Goal: Information Seeking & Learning: Understand process/instructions

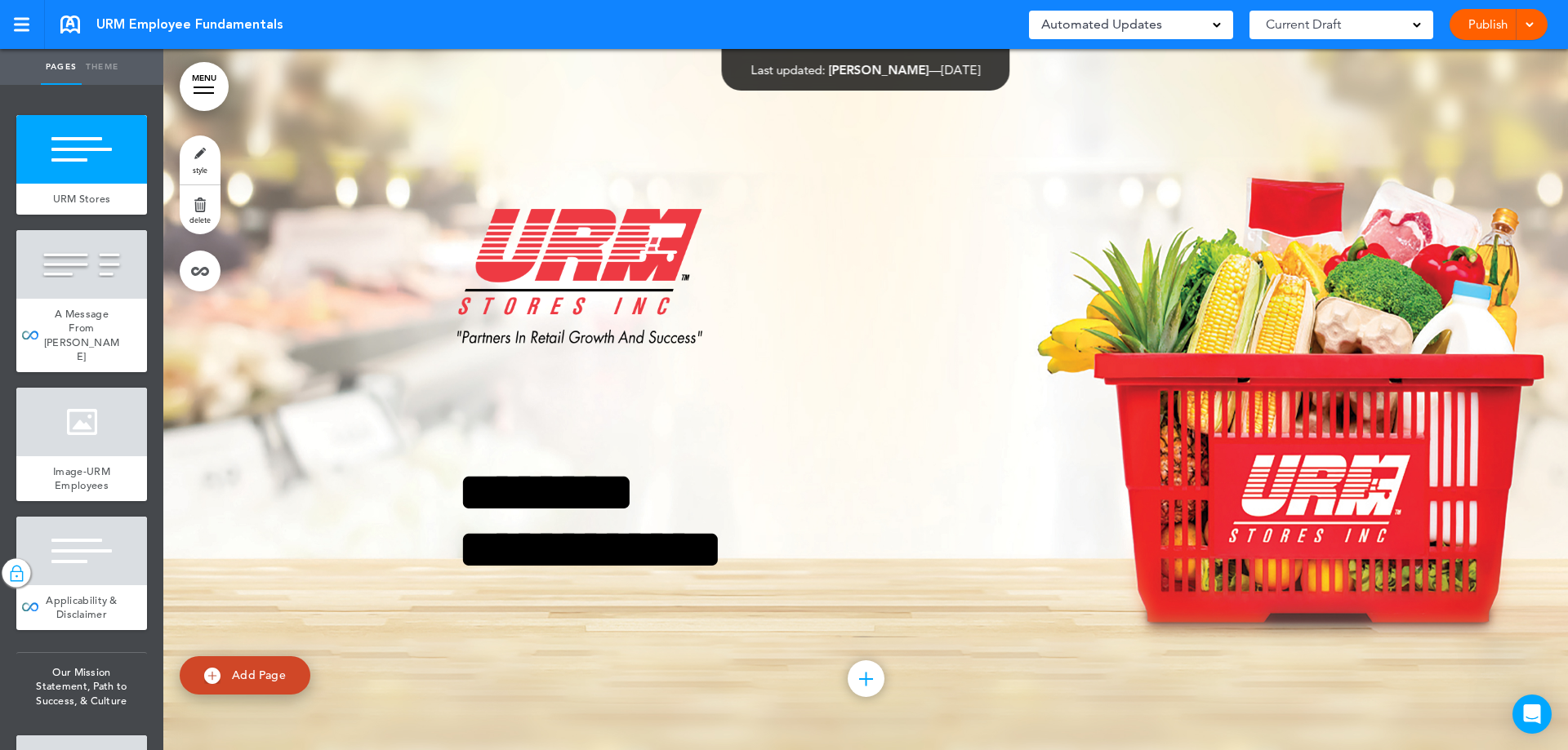
click at [210, 81] on link "MENU" at bounding box center [203, 86] width 49 height 49
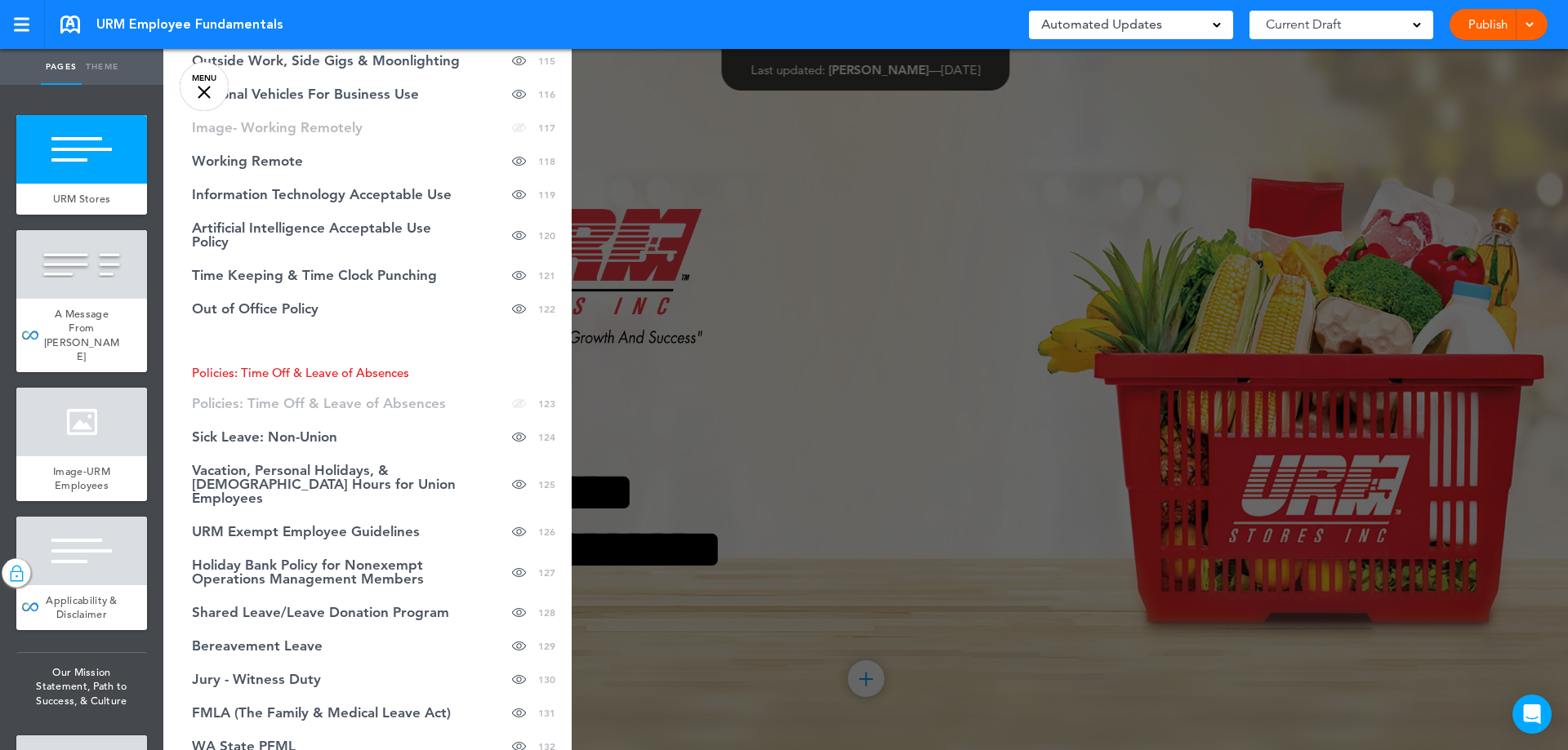
scroll to position [4898, 0]
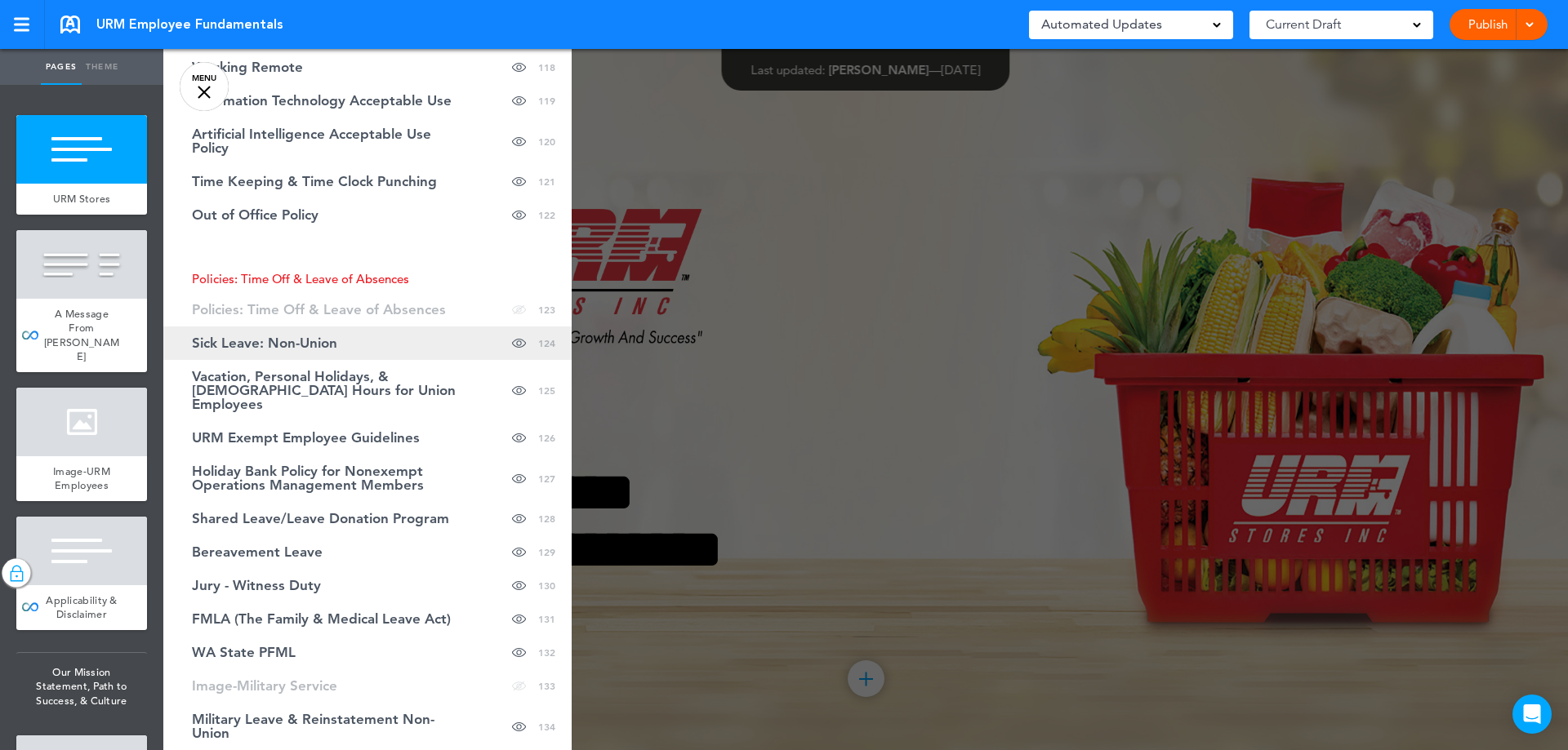
click at [291, 357] on link "Sick Leave: Non-Union Hide page in table of contents 124" at bounding box center [367, 343] width 408 height 33
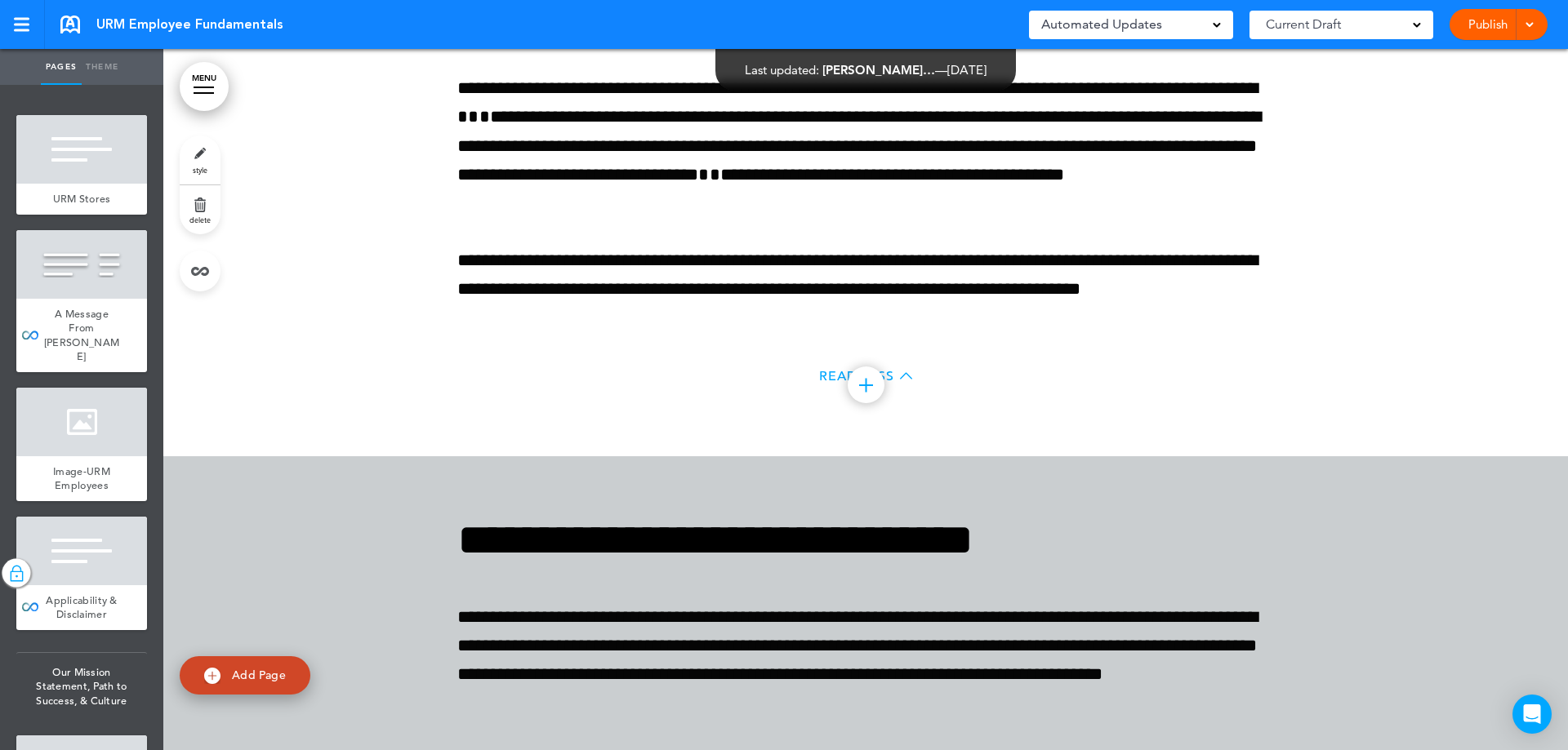
scroll to position [184144, 0]
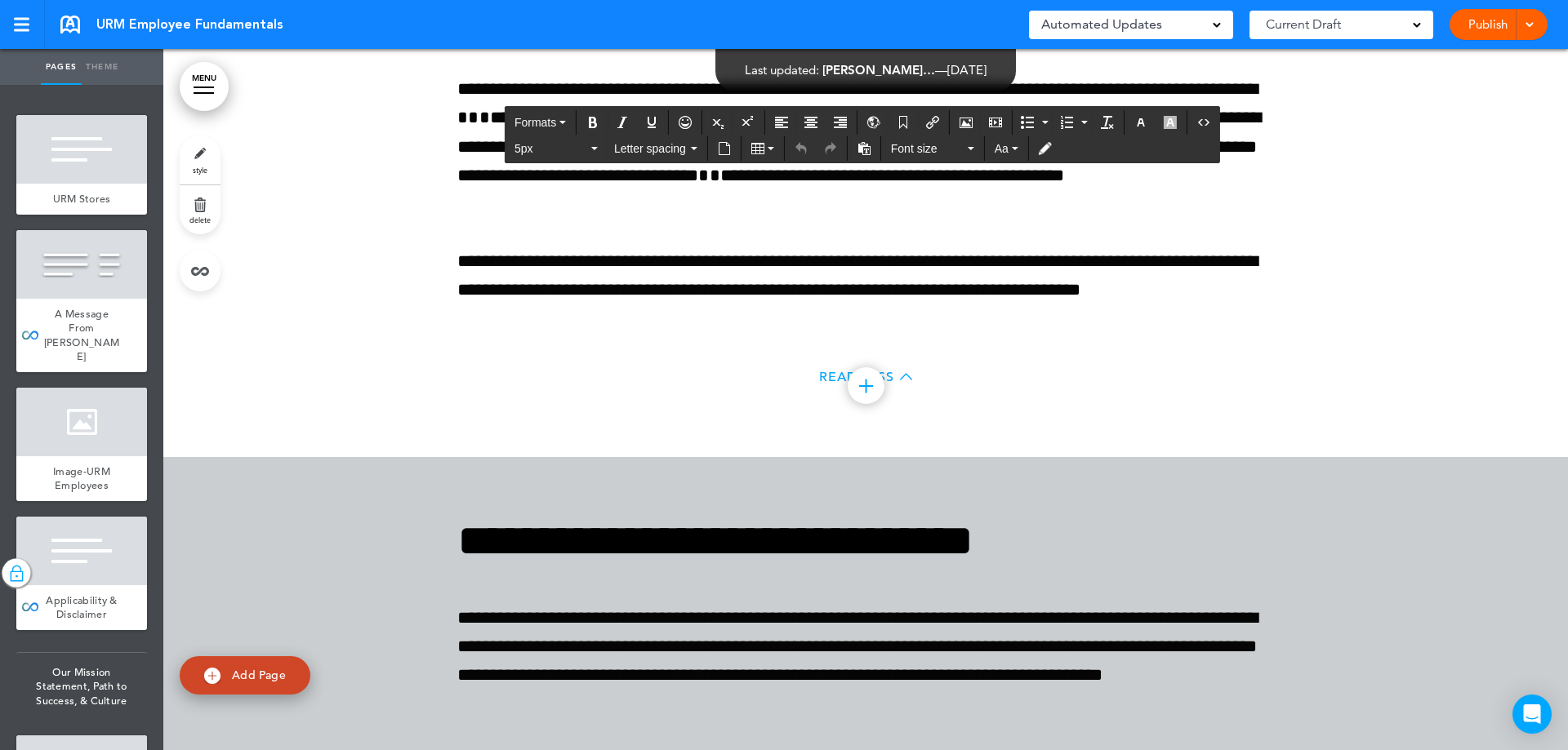
drag, startPoint x: 1001, startPoint y: 419, endPoint x: 985, endPoint y: 411, distance: 17.9
click at [699, 145] on button "Letter spacing" at bounding box center [656, 149] width 96 height 23
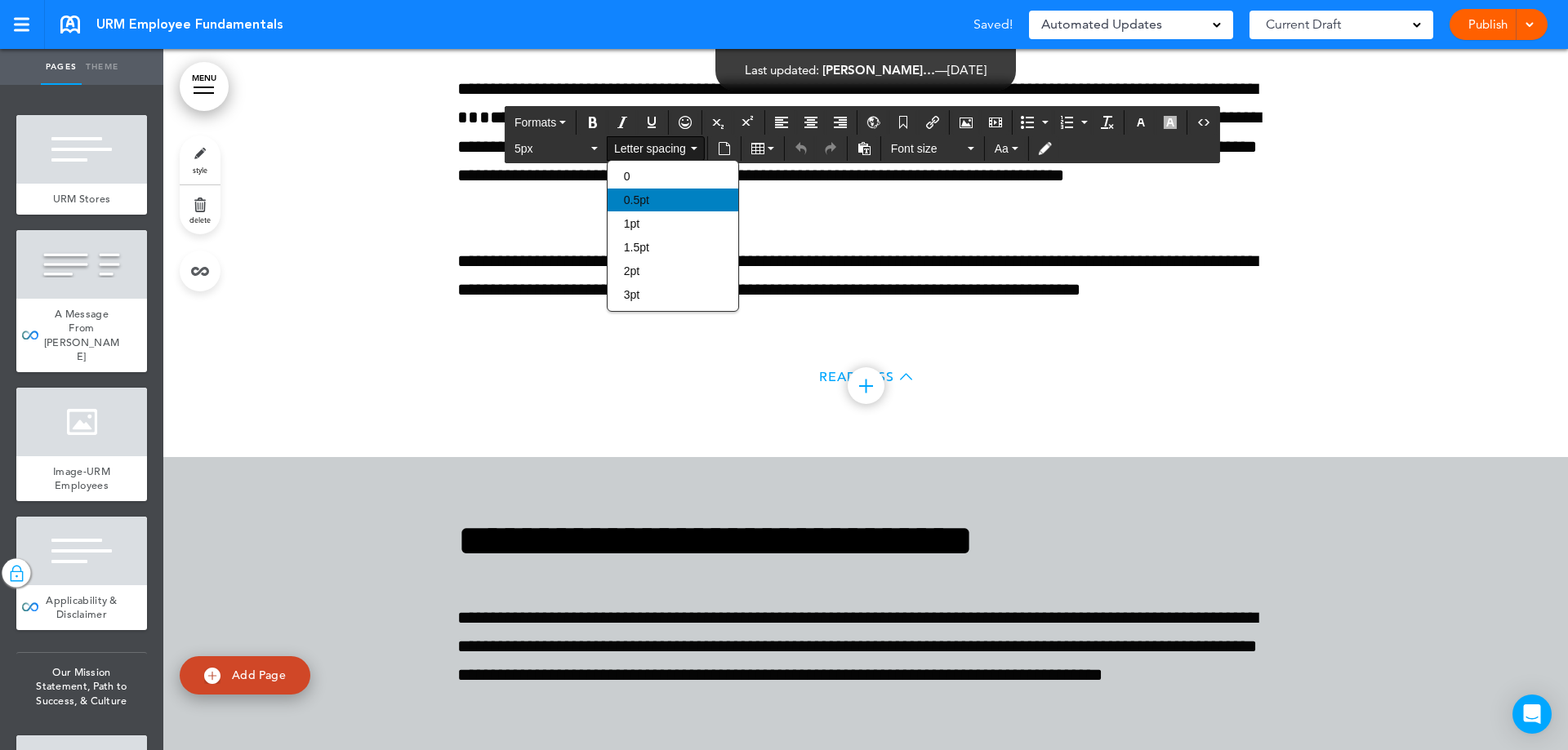
click at [697, 195] on div "0.5pt" at bounding box center [673, 200] width 131 height 23
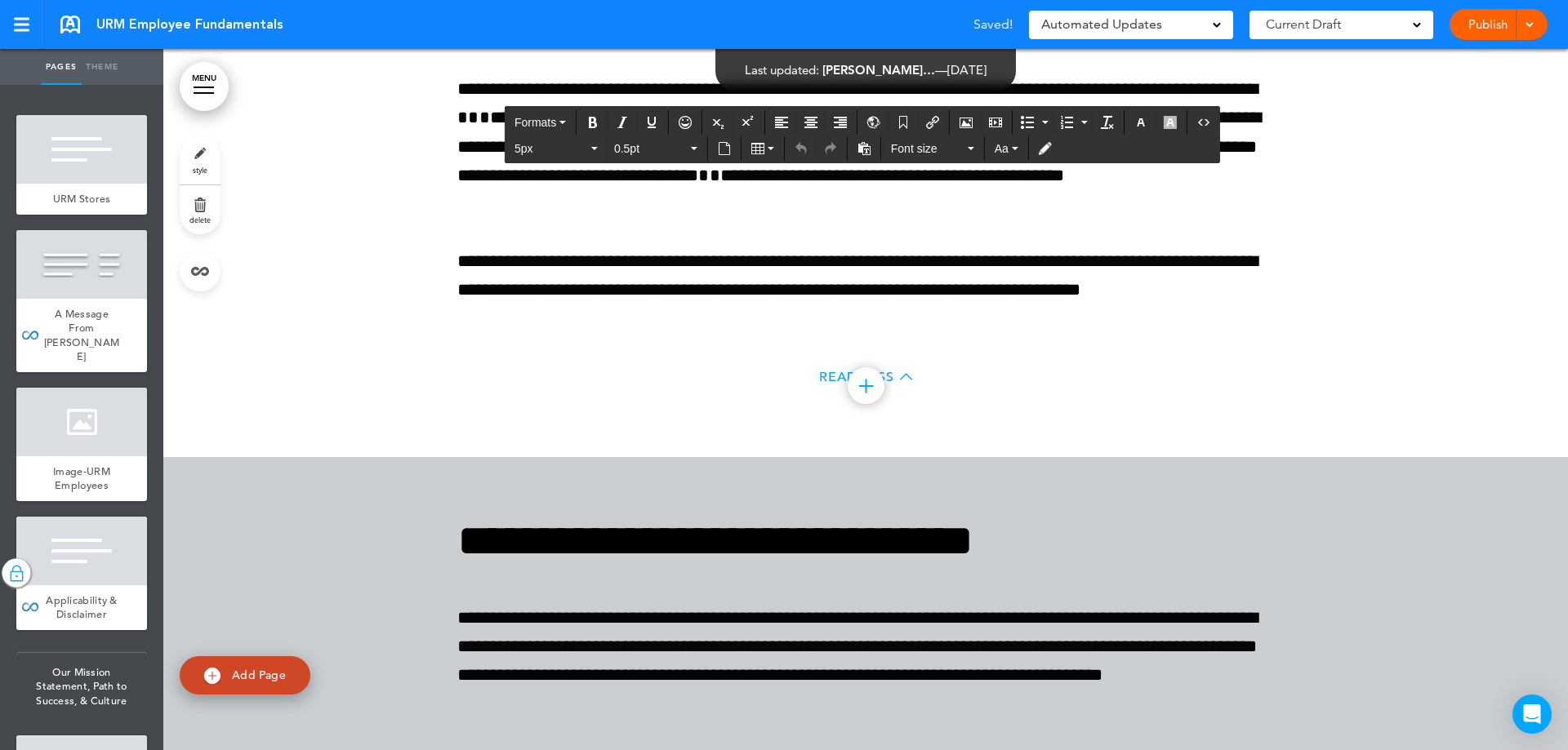
scroll to position [184144, 0]
drag, startPoint x: 626, startPoint y: 444, endPoint x: 615, endPoint y: 442, distance: 11.2
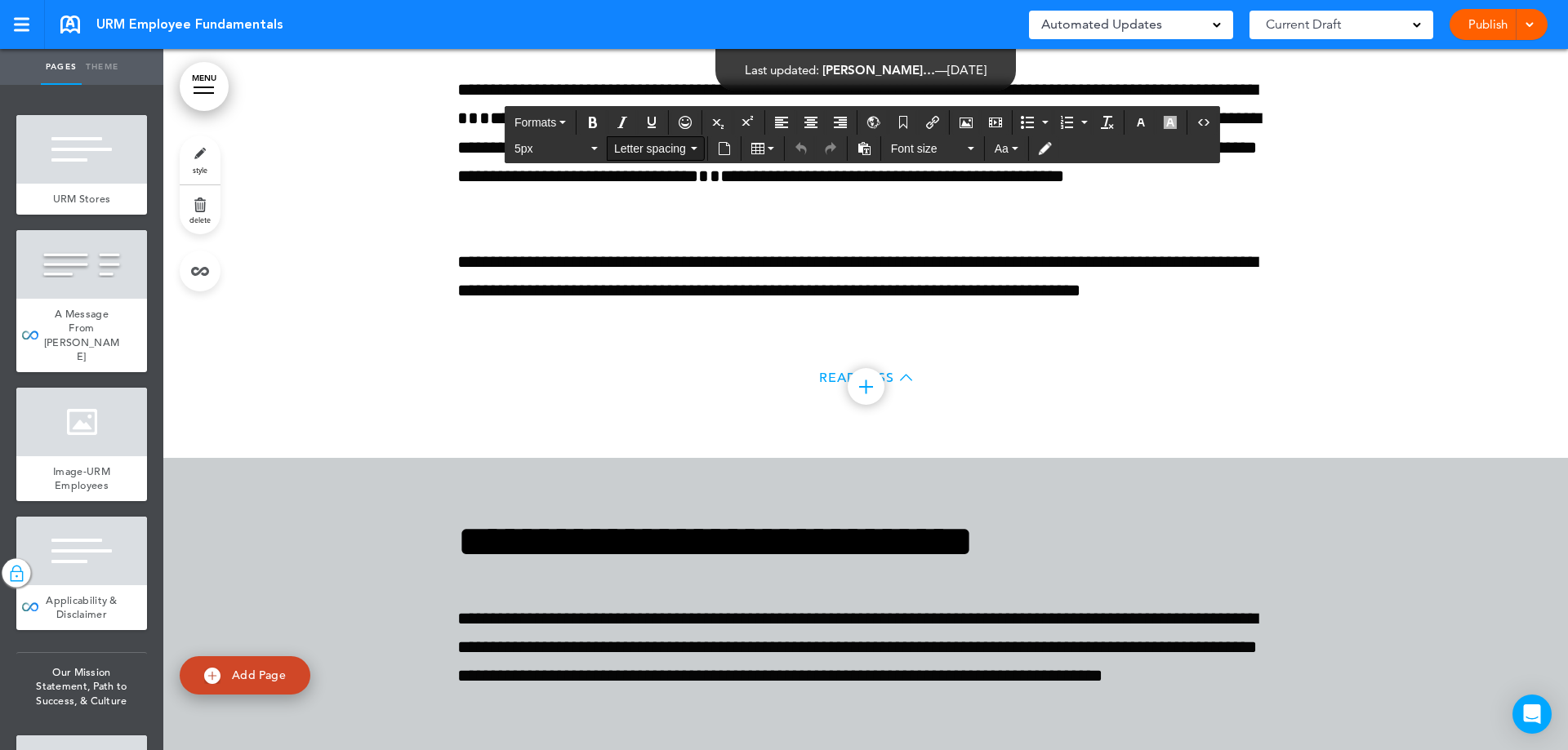
scroll to position [184145, 0]
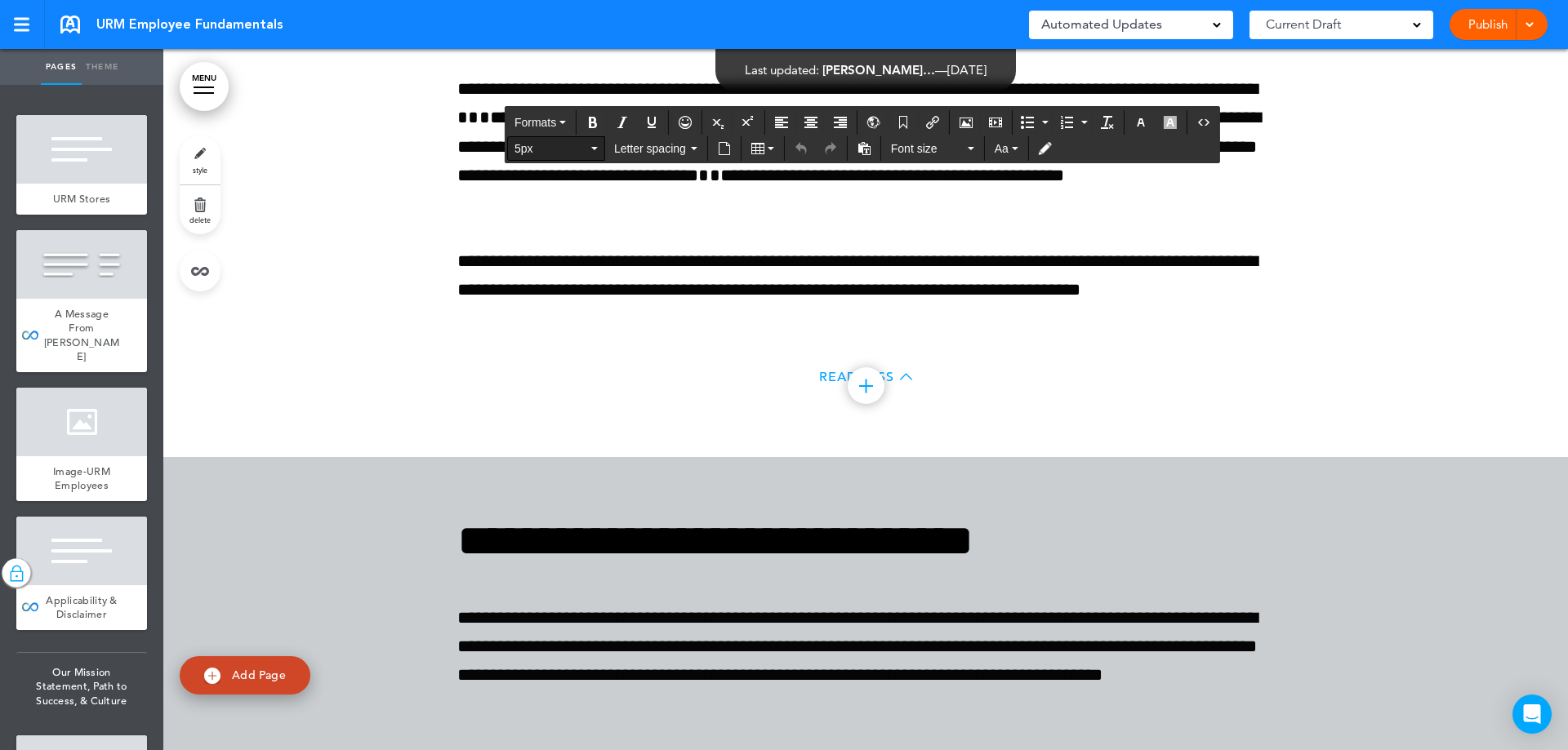
click at [576, 145] on span "5px" at bounding box center [551, 148] width 73 height 16
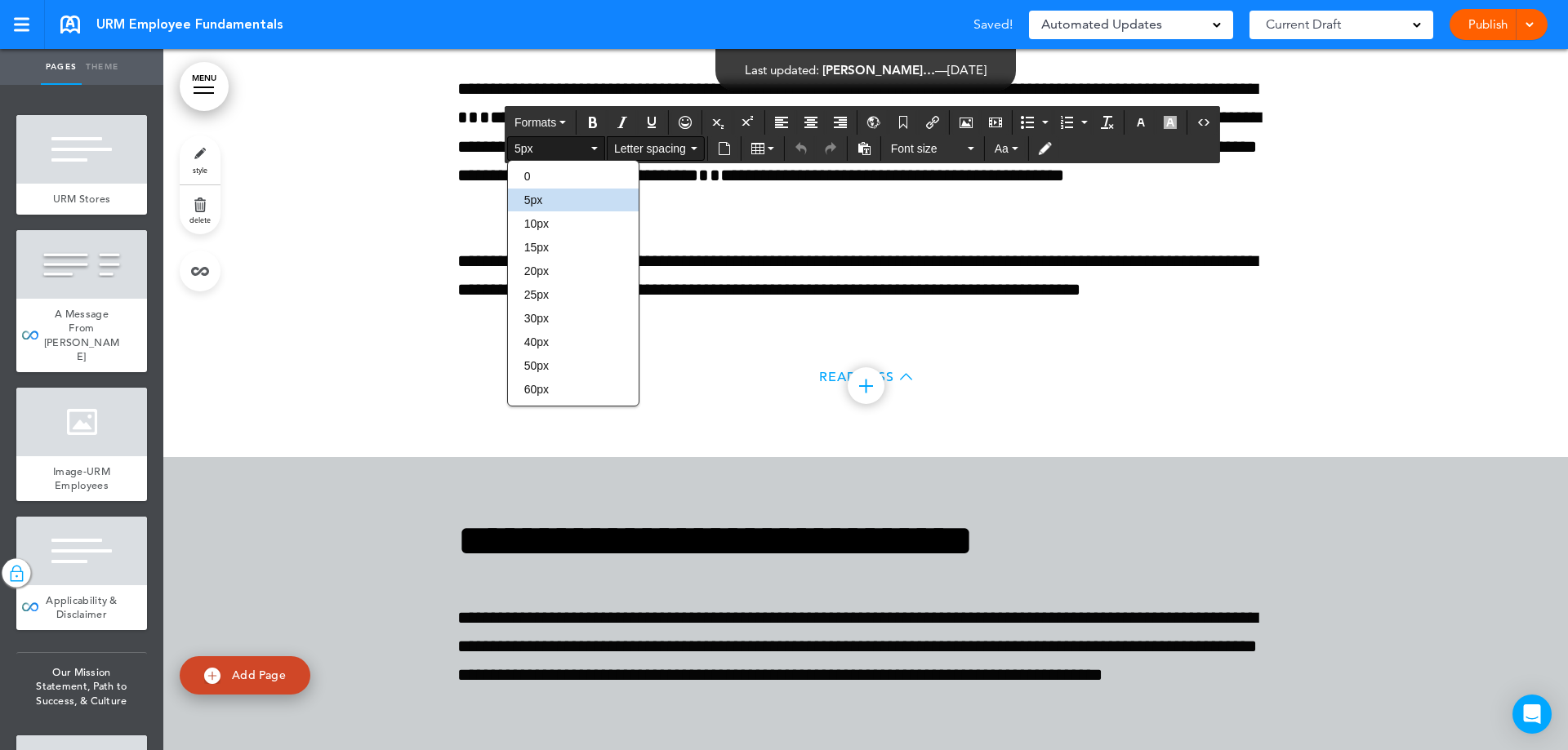
click at [631, 154] on span "Letter spacing" at bounding box center [650, 148] width 73 height 16
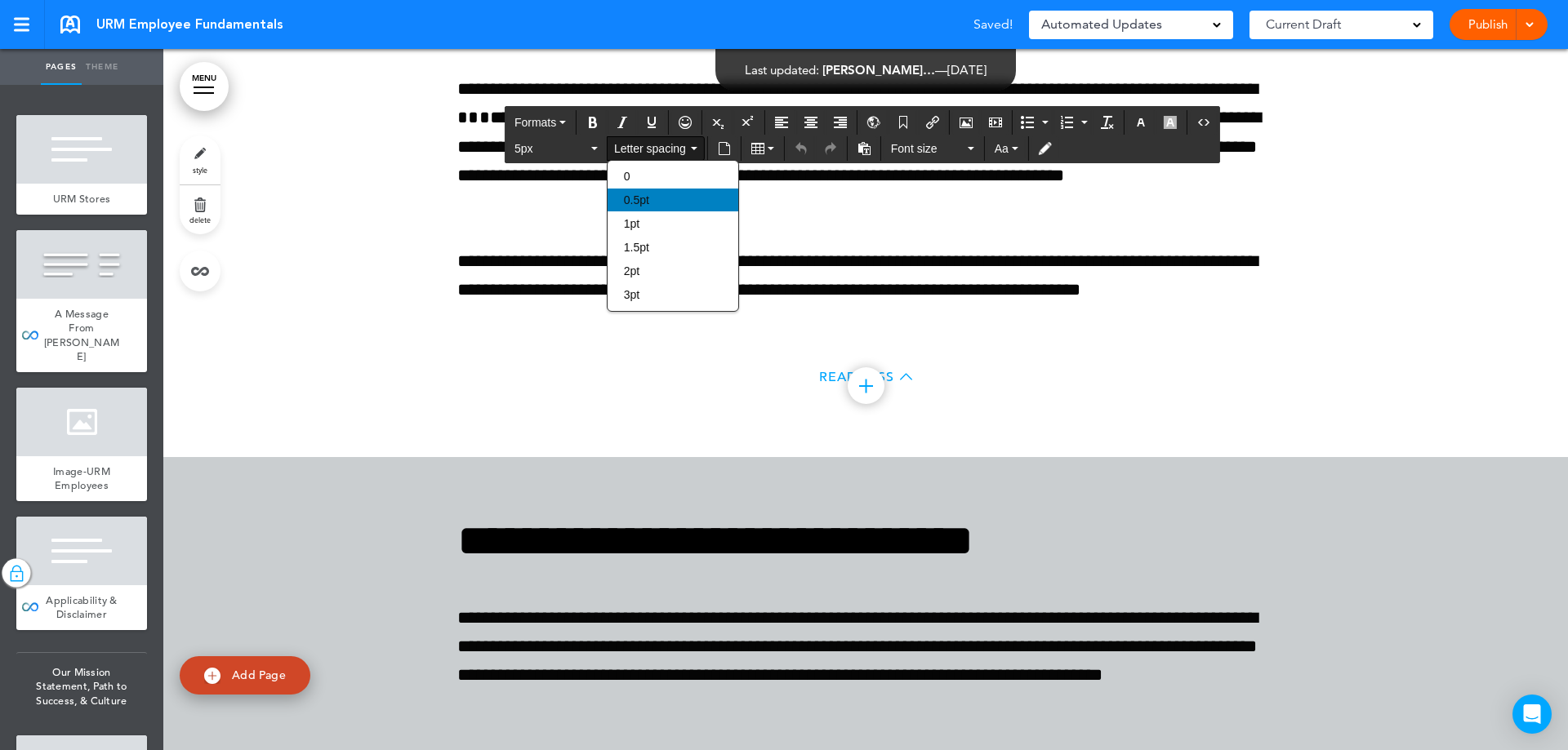
click at [639, 205] on span "0.5pt" at bounding box center [637, 200] width 26 height 13
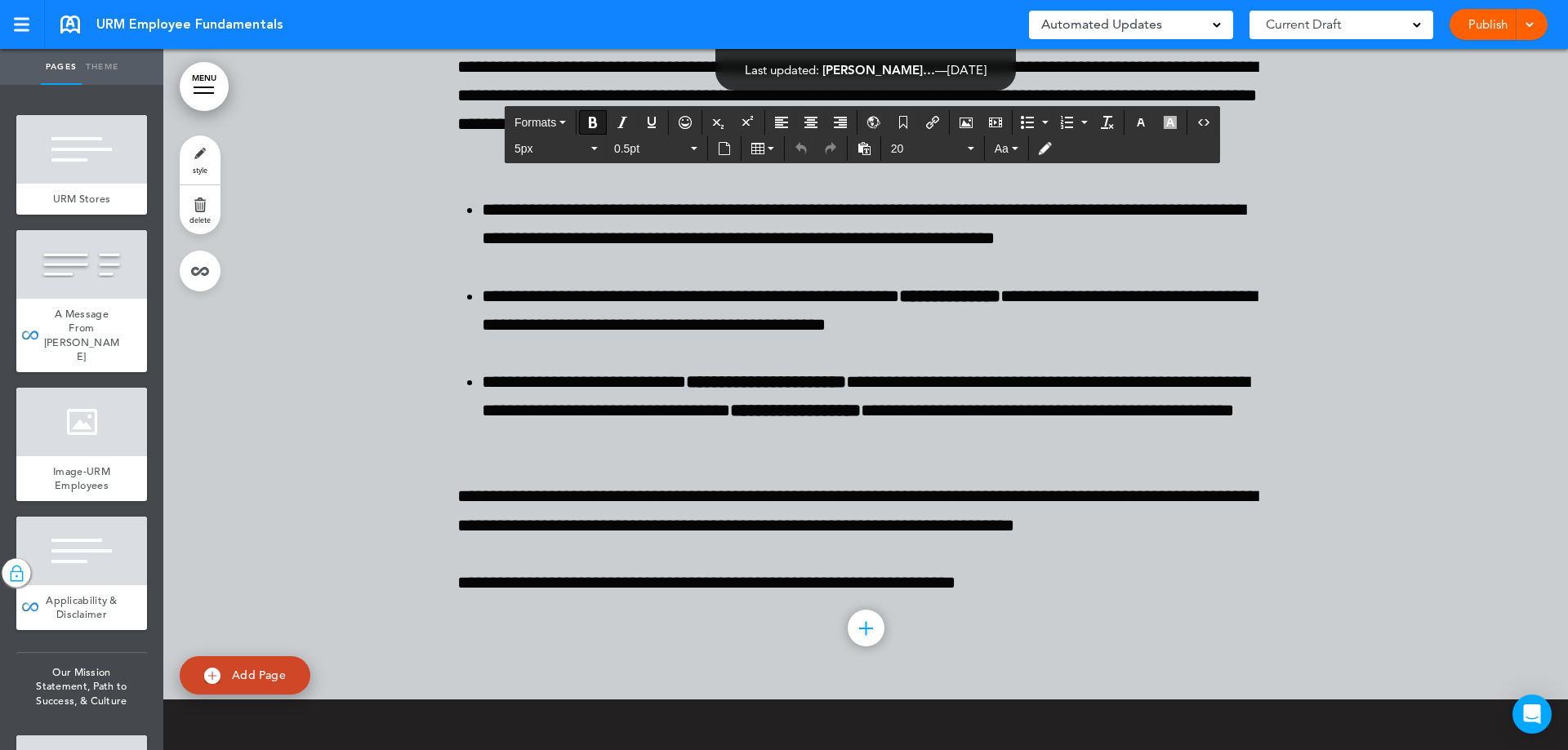
scroll to position [184635, 0]
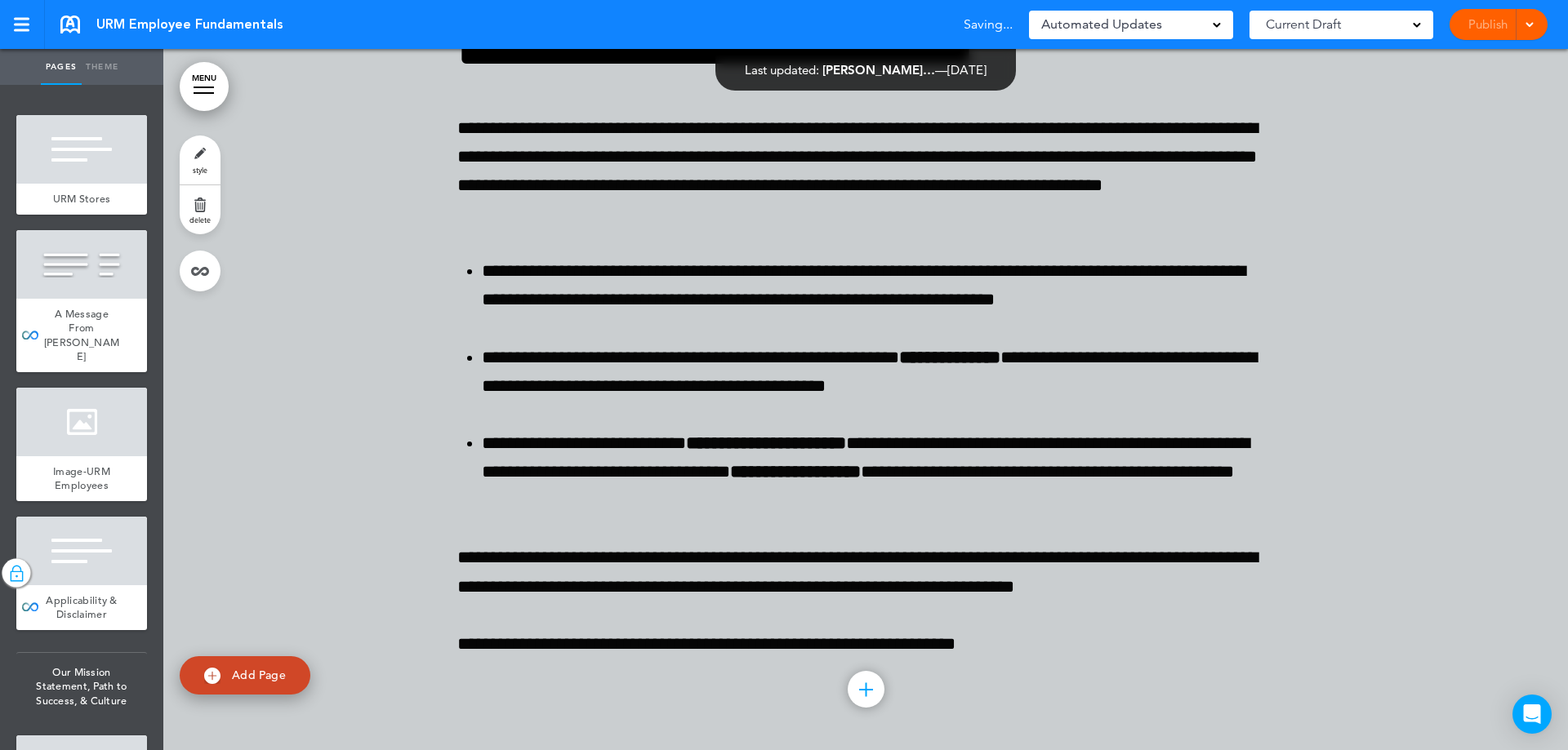
click at [212, 93] on div at bounding box center [203, 94] width 20 height 2
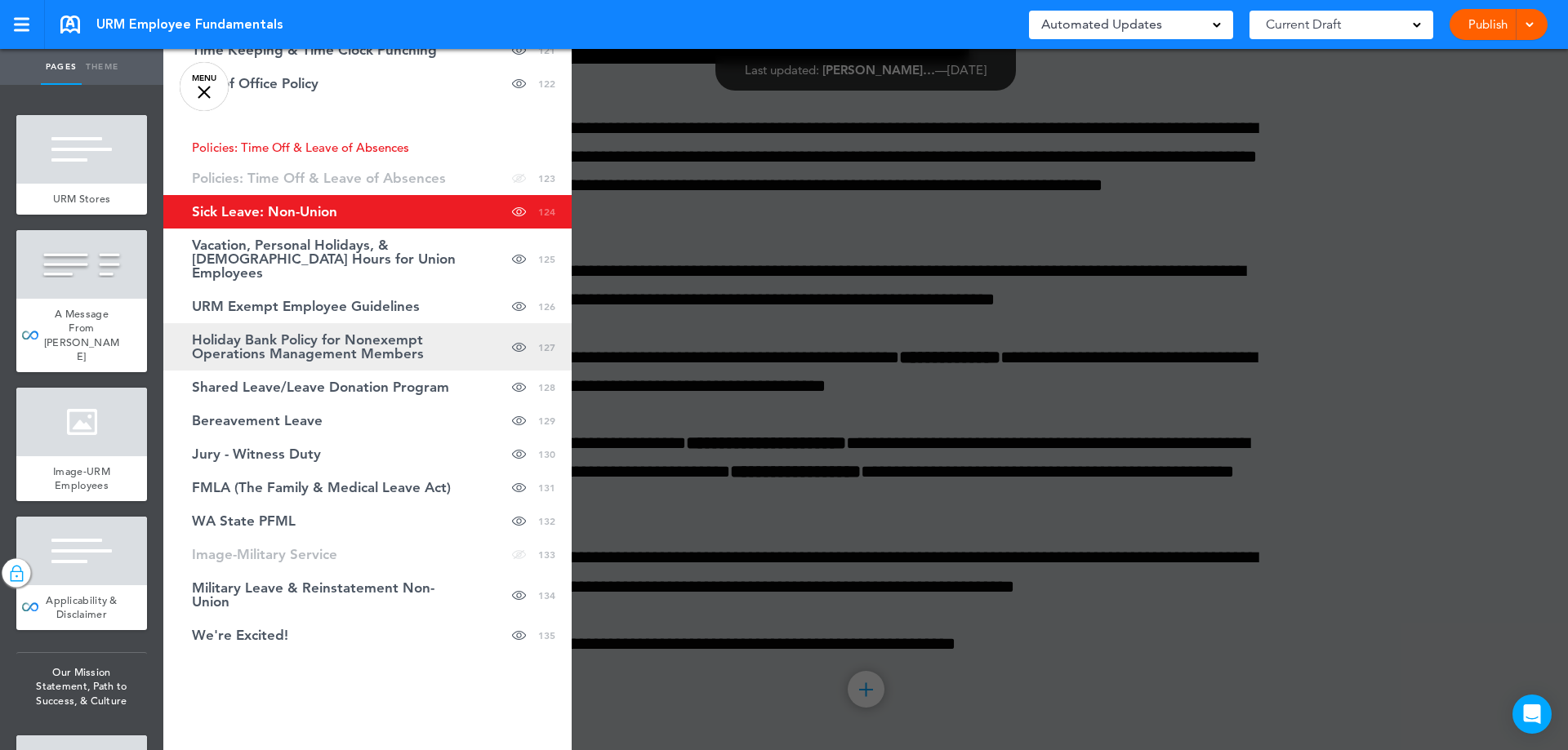
scroll to position [5032, 0]
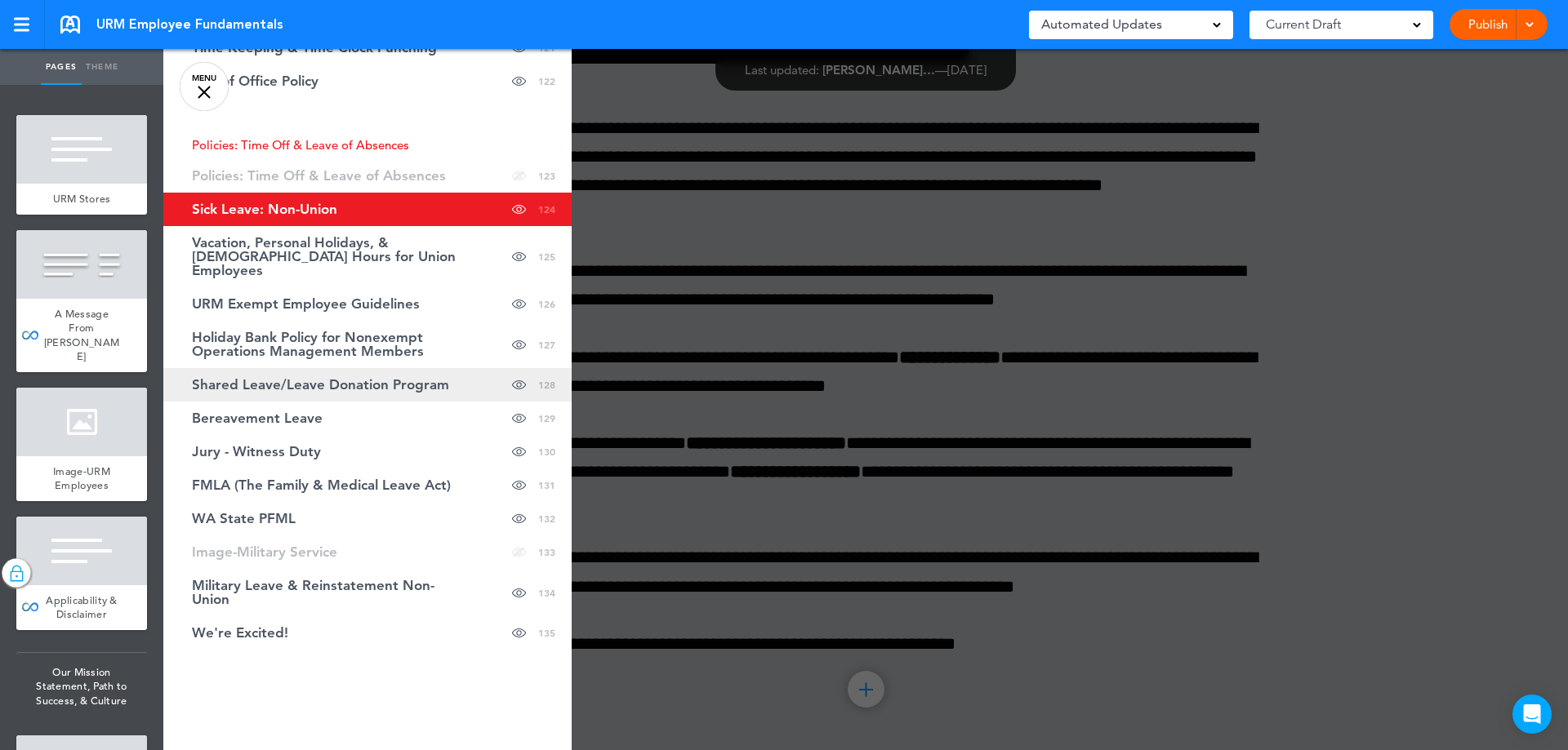
click at [274, 378] on span "Shared Leave/Leave Donation Program" at bounding box center [321, 385] width 258 height 14
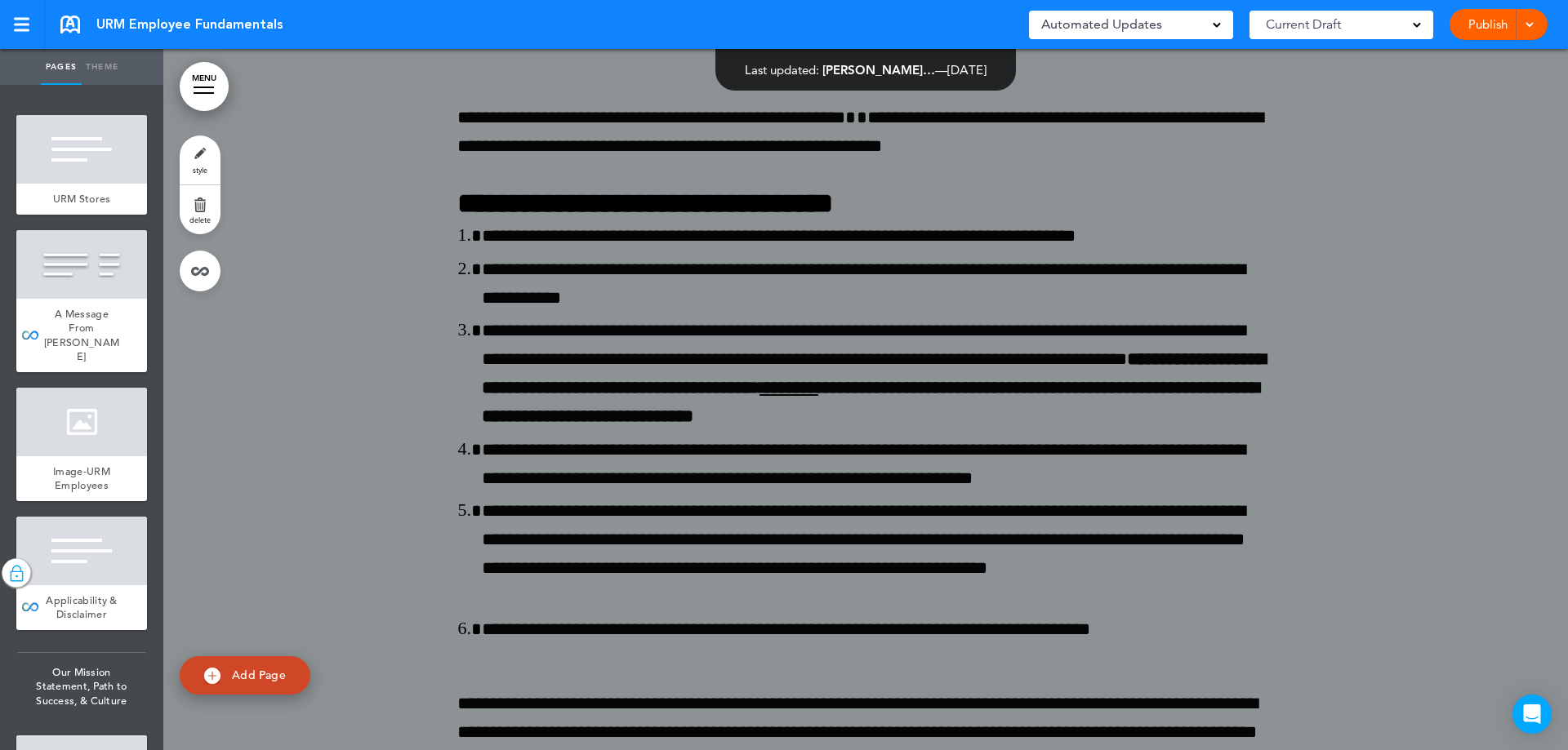
scroll to position [192344, 0]
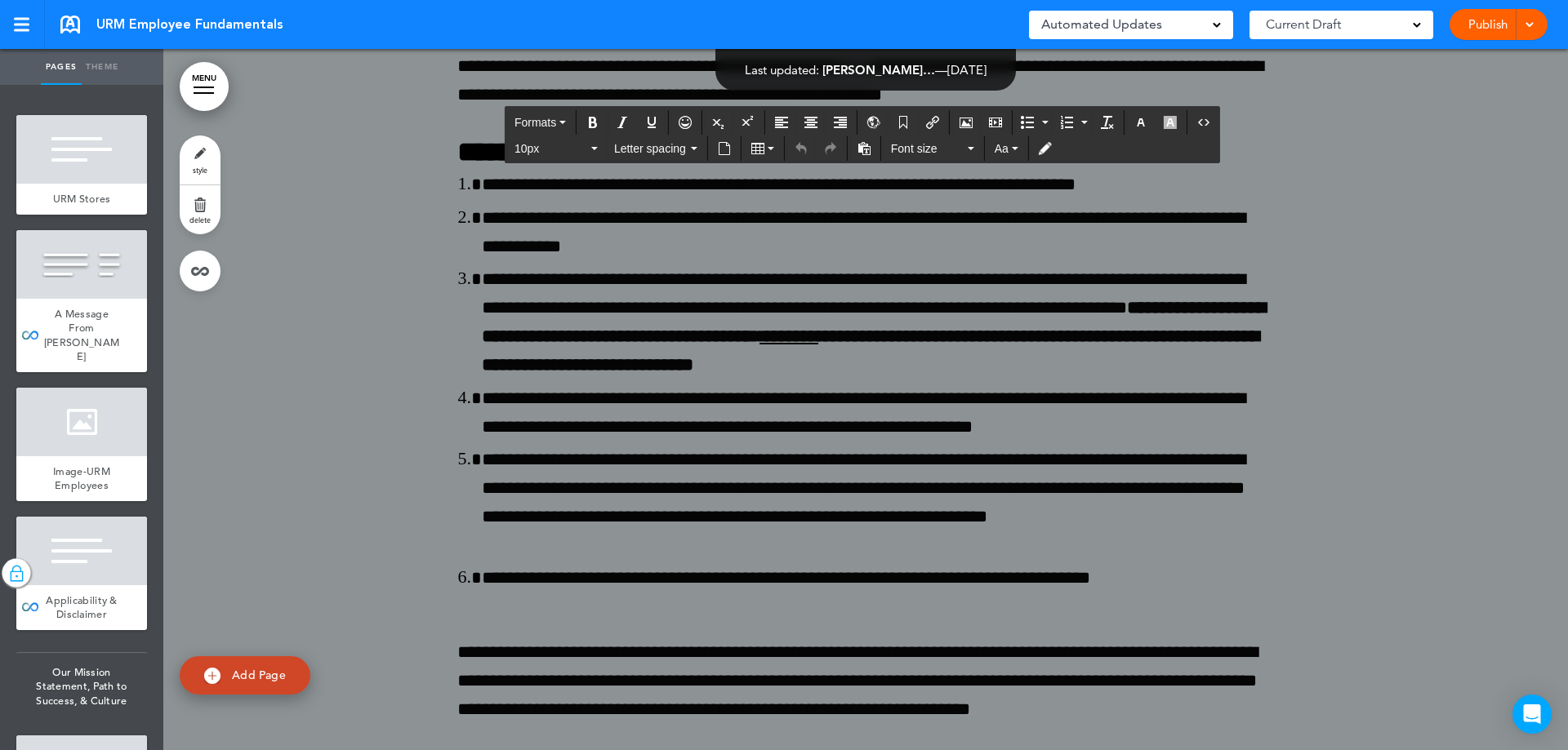
drag, startPoint x: 659, startPoint y: 245, endPoint x: 638, endPoint y: 246, distance: 21.0
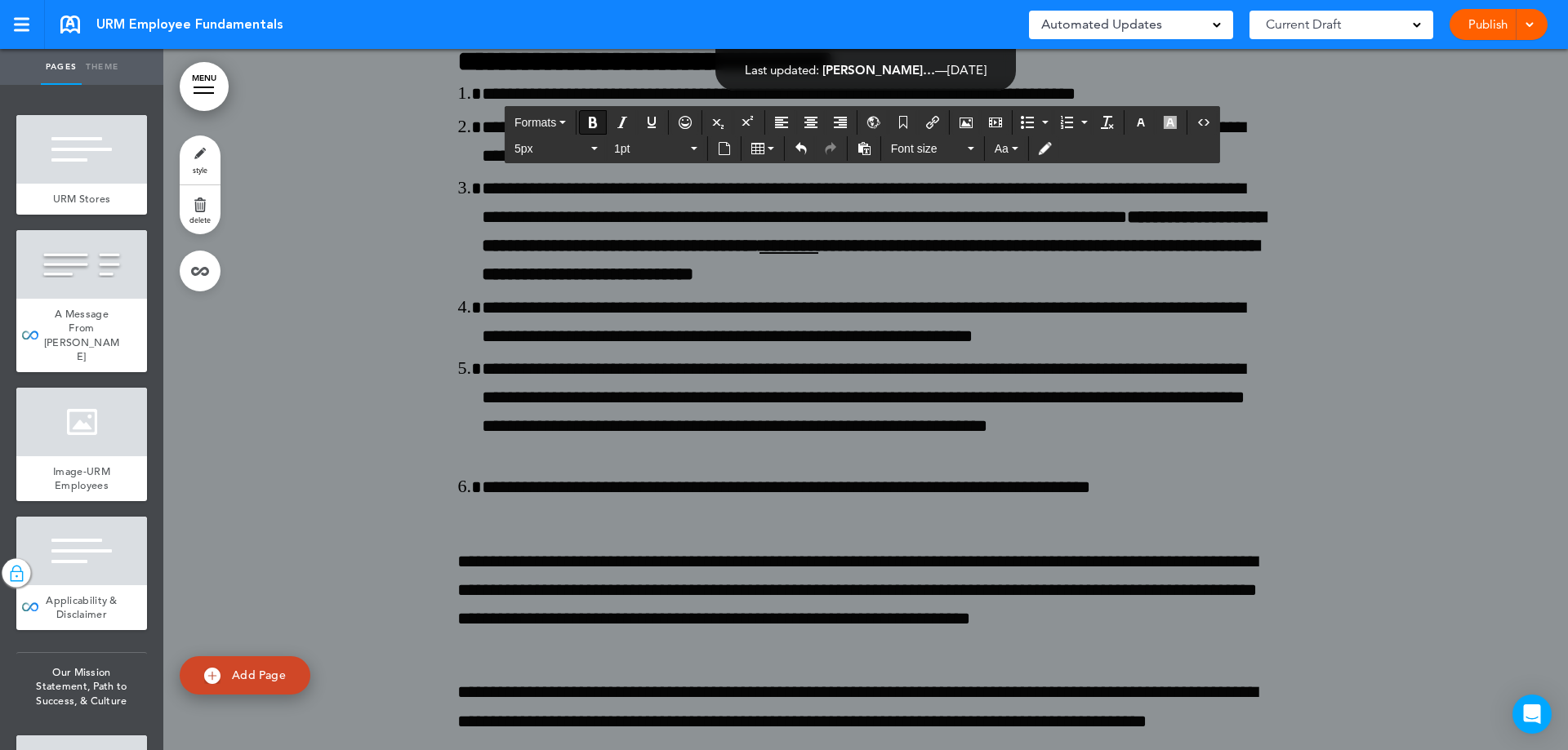
scroll to position [192425, 0]
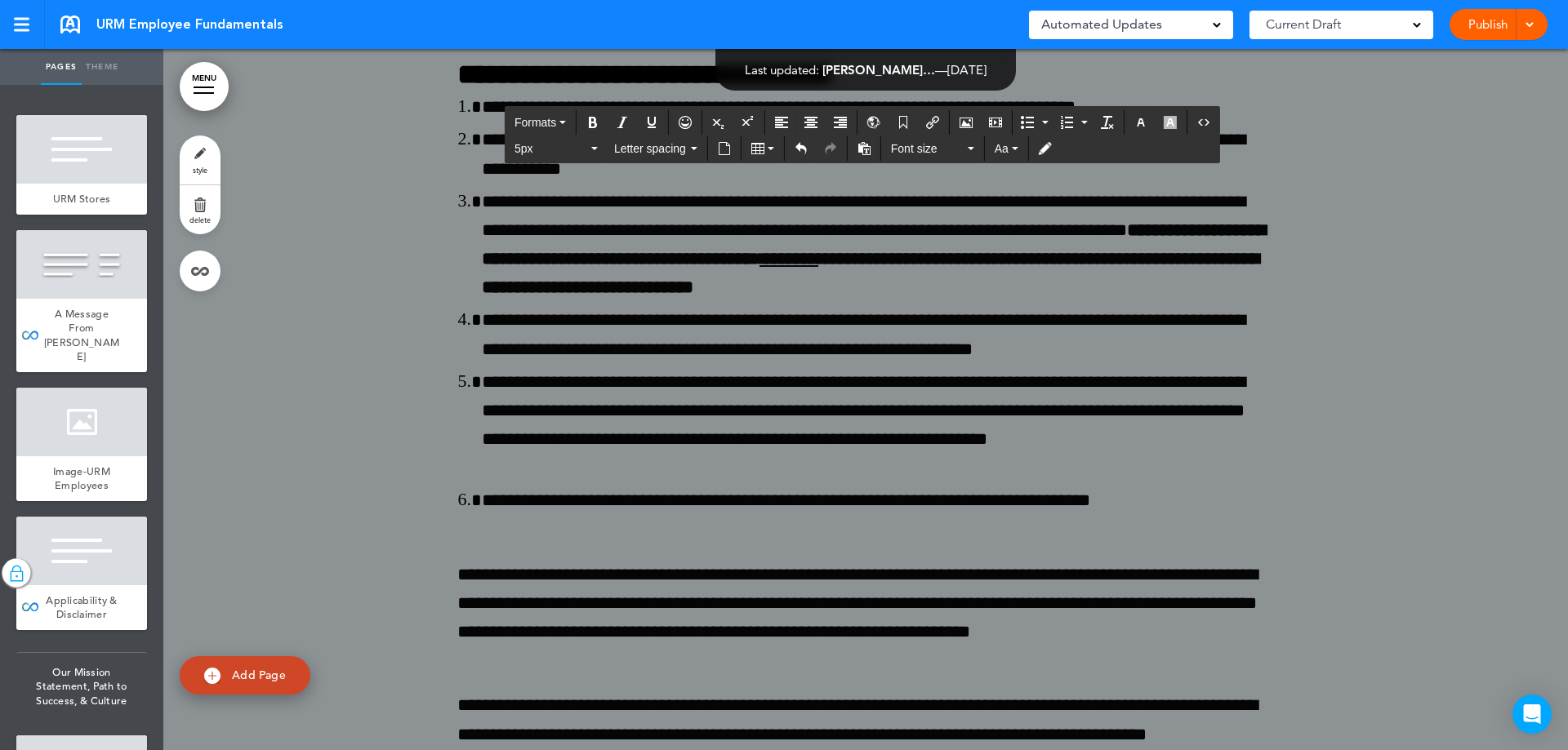
drag, startPoint x: 919, startPoint y: 304, endPoint x: 455, endPoint y: 314, distance: 464.1
drag, startPoint x: 478, startPoint y: 303, endPoint x: 447, endPoint y: 306, distance: 31.1
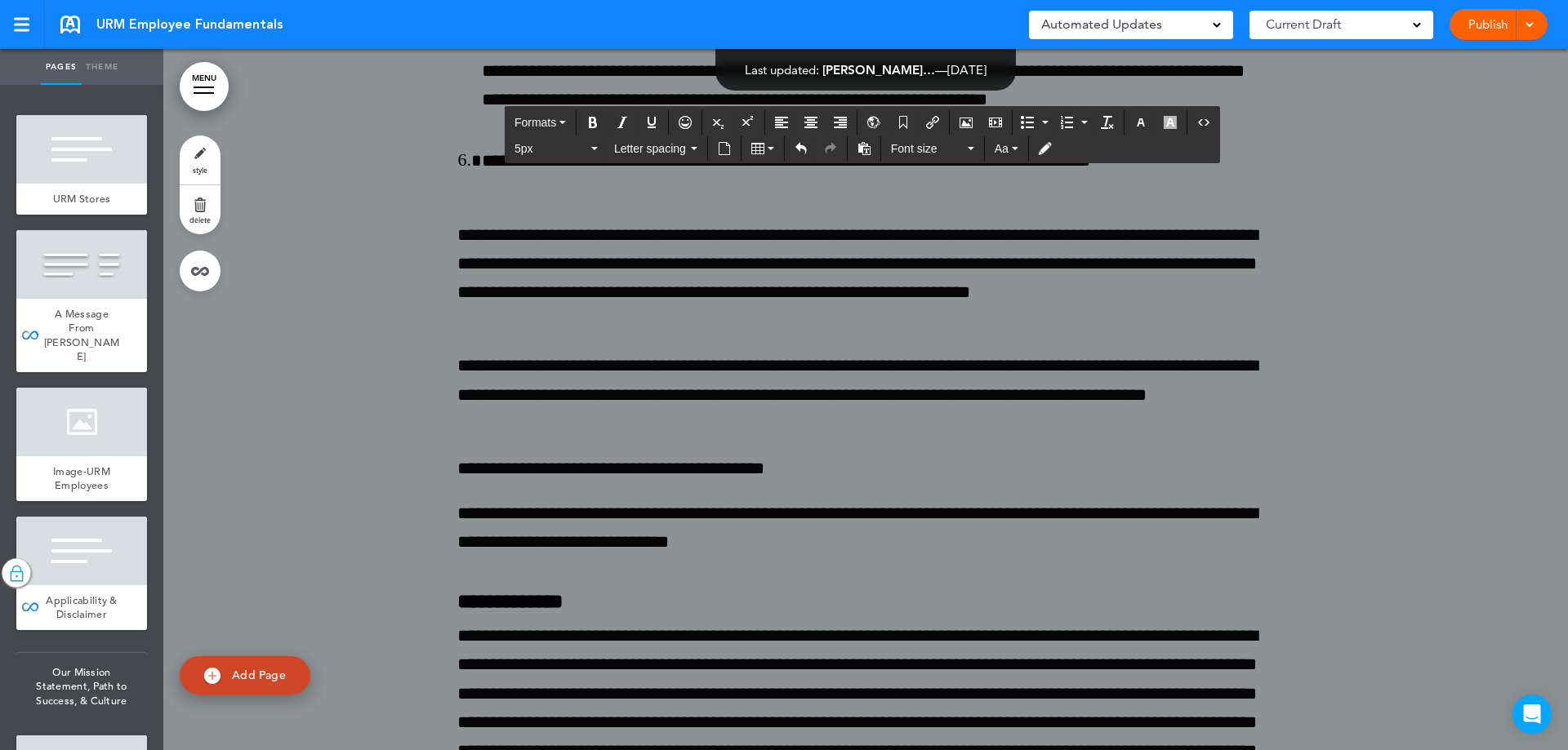
scroll to position [192769, 0]
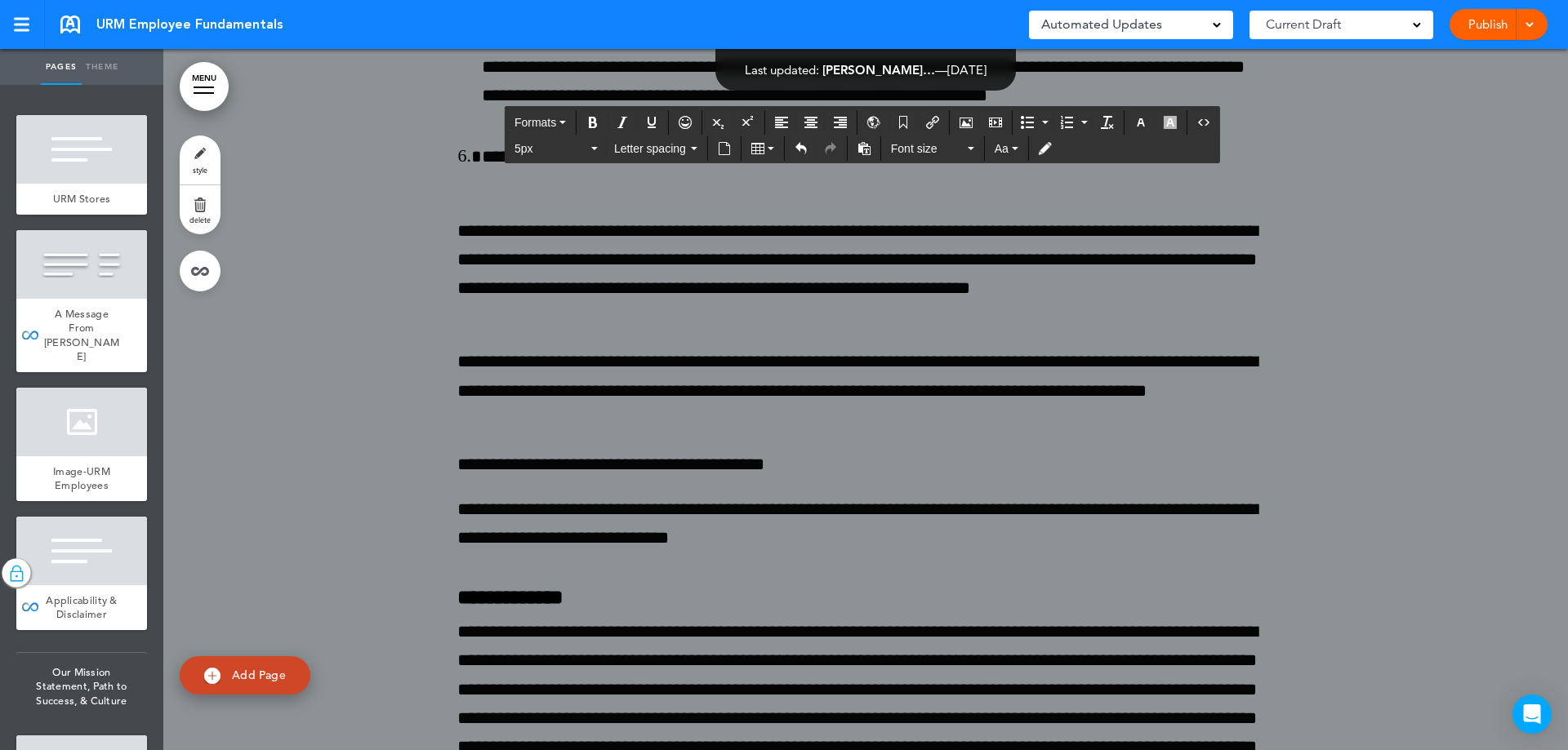
drag, startPoint x: 451, startPoint y: 296, endPoint x: 1264, endPoint y: 534, distance: 847.1
click at [1020, 115] on icon "Bullet list" at bounding box center [1027, 122] width 13 height 13
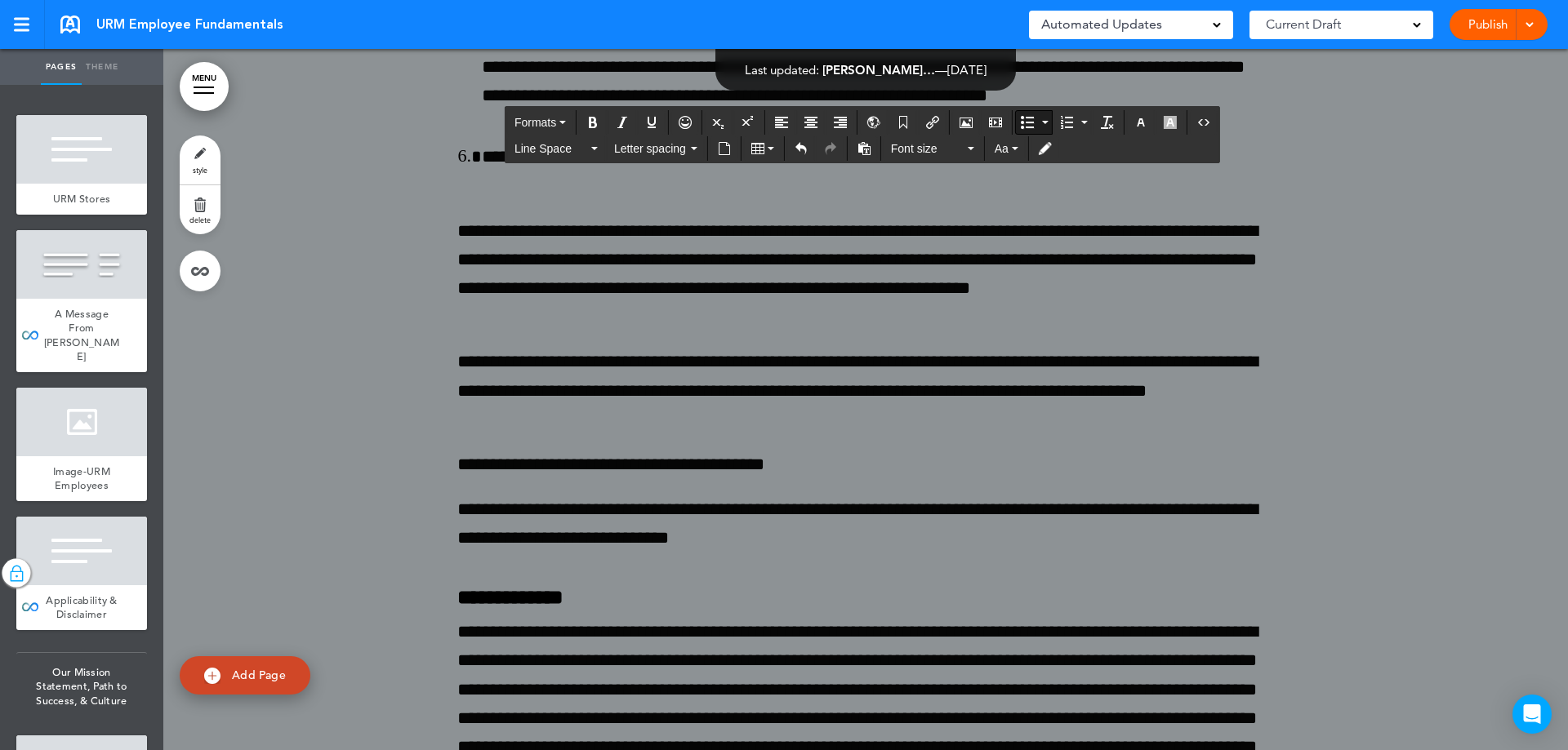
scroll to position [192936, 0]
click at [1020, 115] on icon "Bullet list" at bounding box center [1027, 122] width 13 height 13
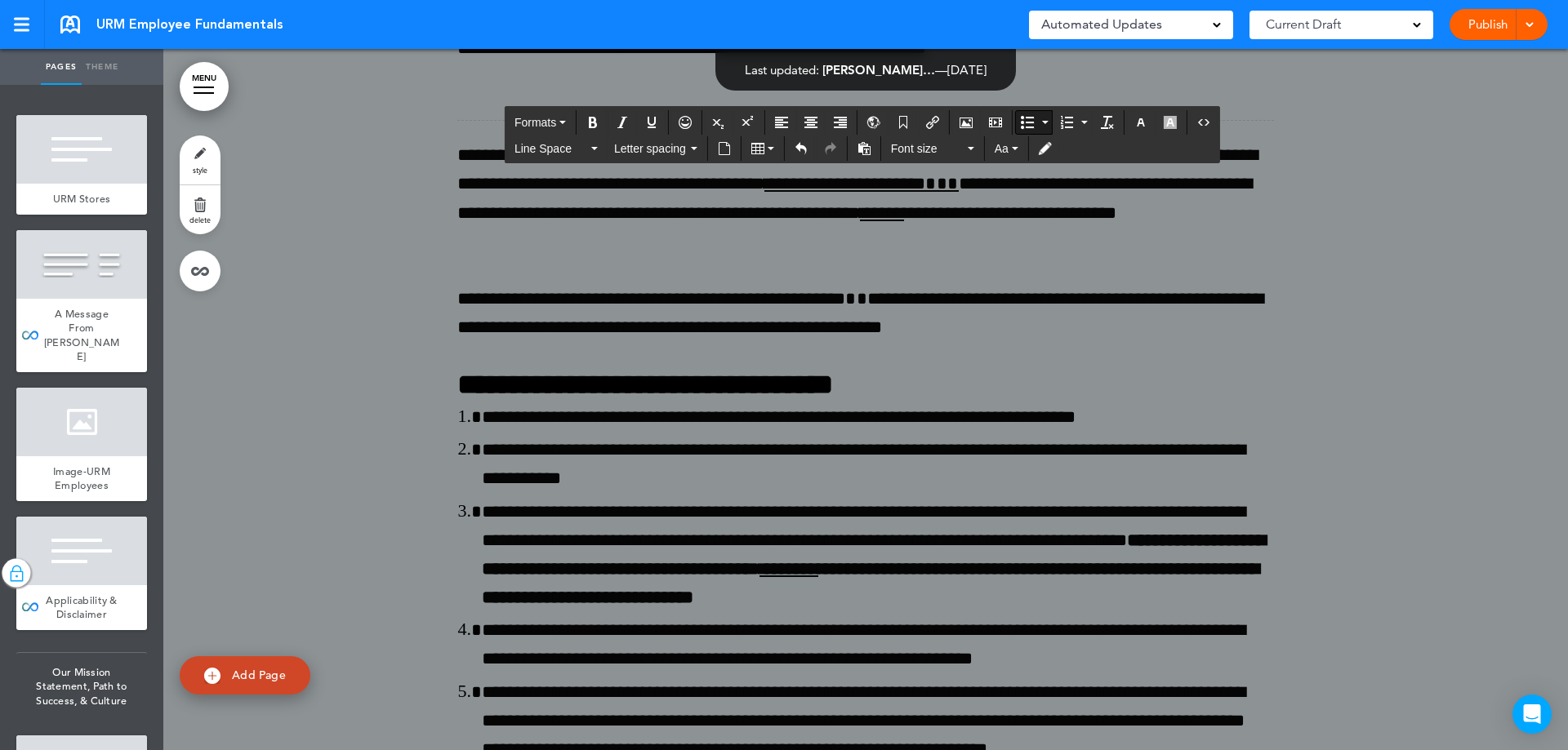
scroll to position [192364, 0]
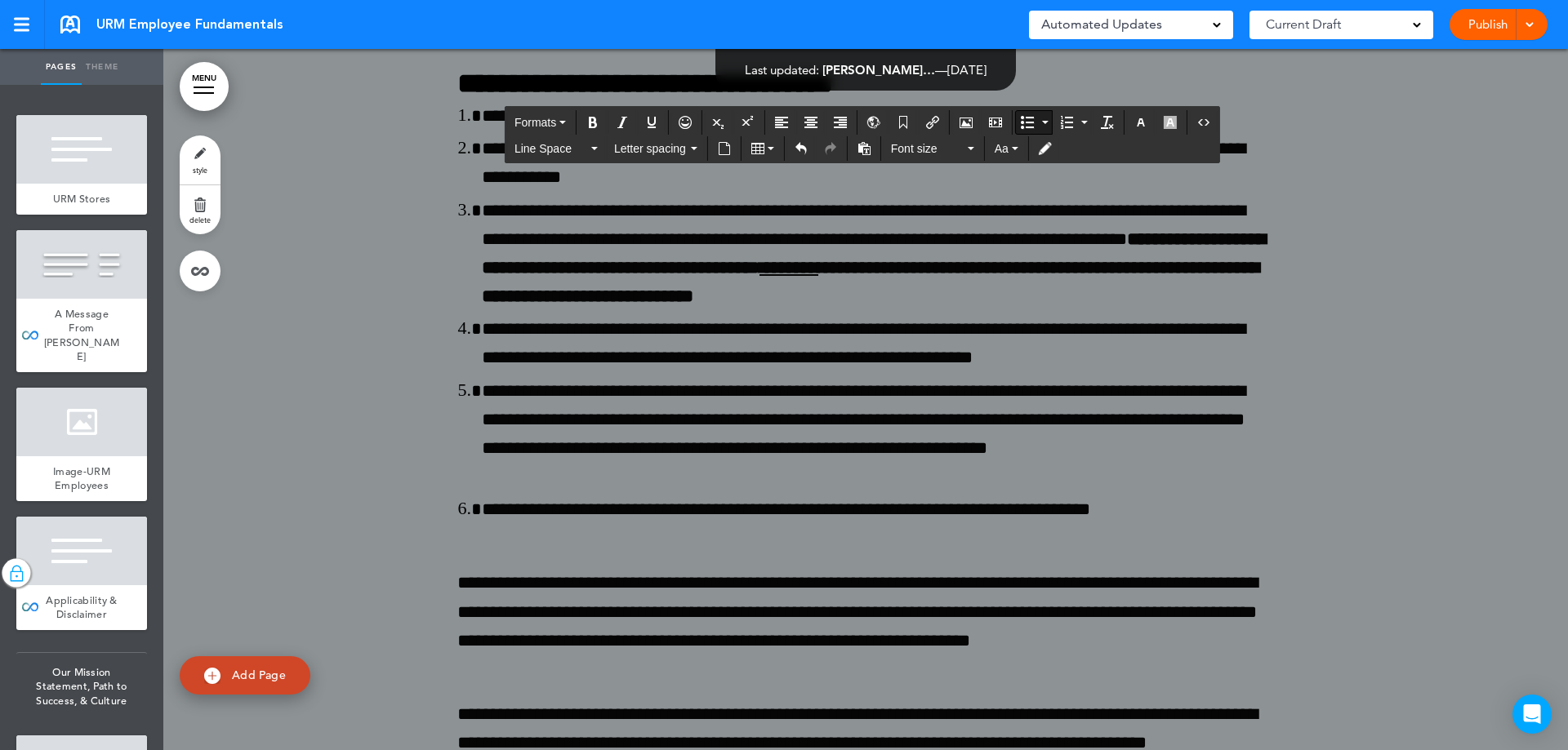
scroll to position [192609, 0]
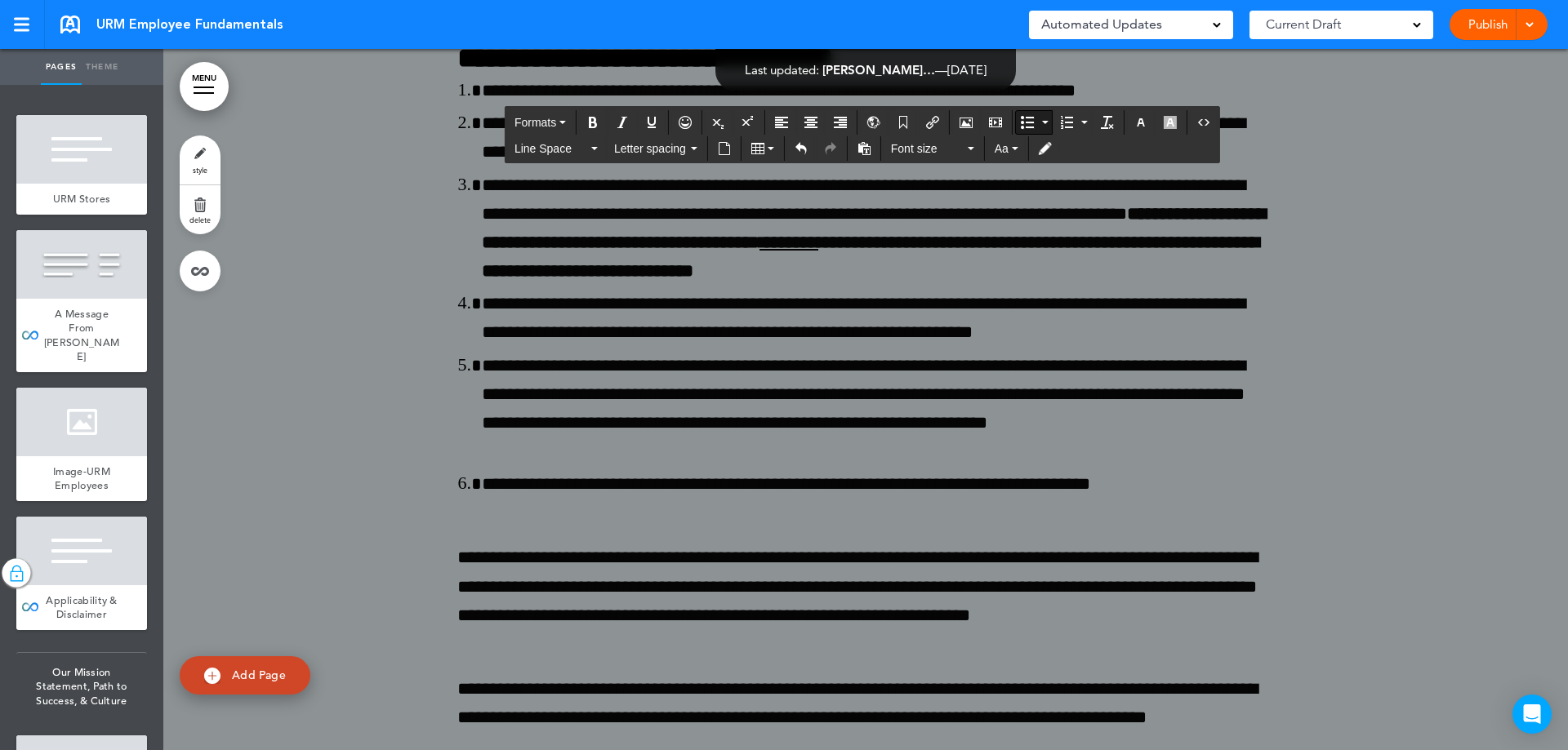
drag, startPoint x: 1167, startPoint y: 490, endPoint x: 1122, endPoint y: 486, distance: 45.2
drag, startPoint x: 816, startPoint y: 518, endPoint x: 1086, endPoint y: 510, distance: 270.1
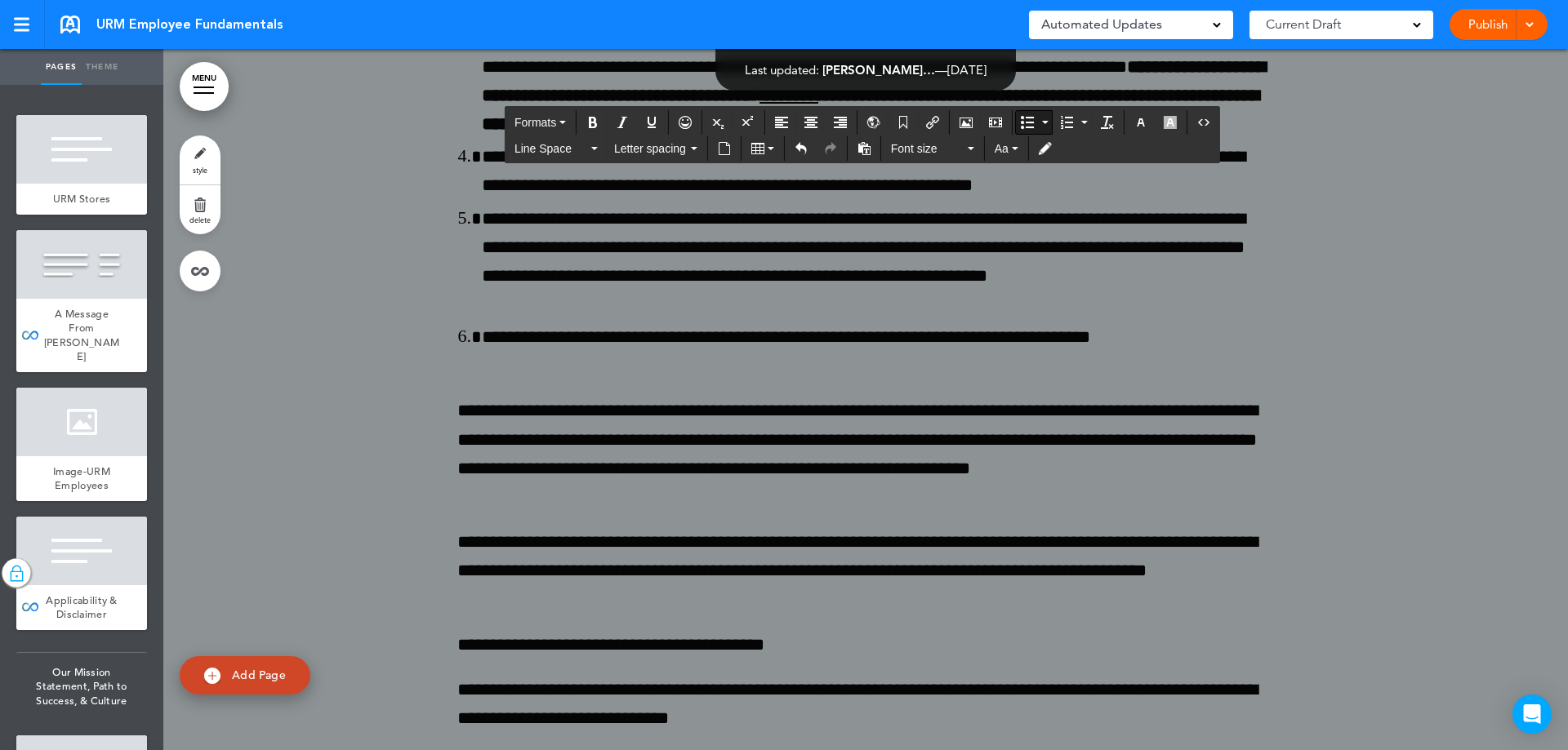
scroll to position [192772, 0]
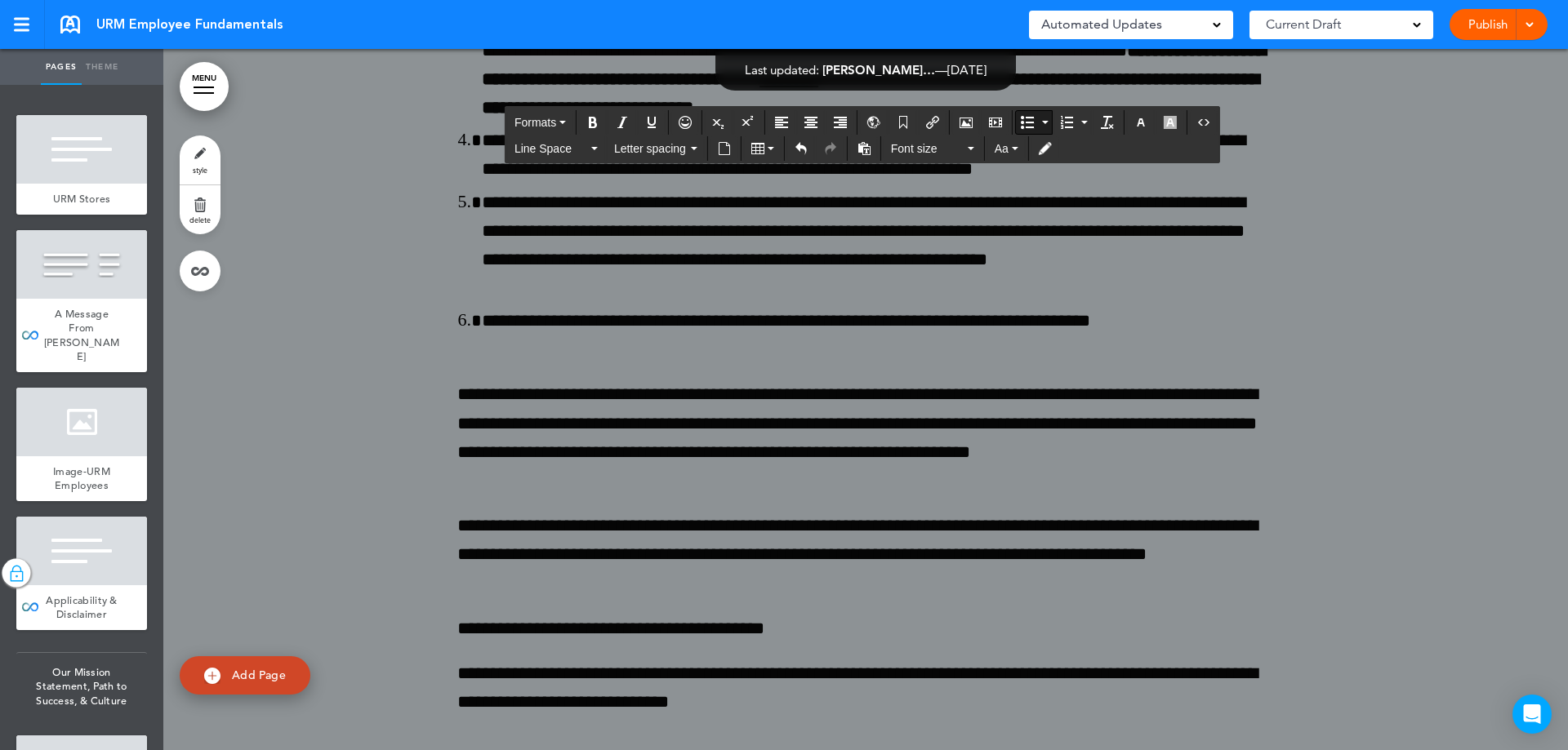
drag, startPoint x: 602, startPoint y: 473, endPoint x: 794, endPoint y: 480, distance: 192.1
drag, startPoint x: 600, startPoint y: 468, endPoint x: 866, endPoint y: 469, distance: 266.0
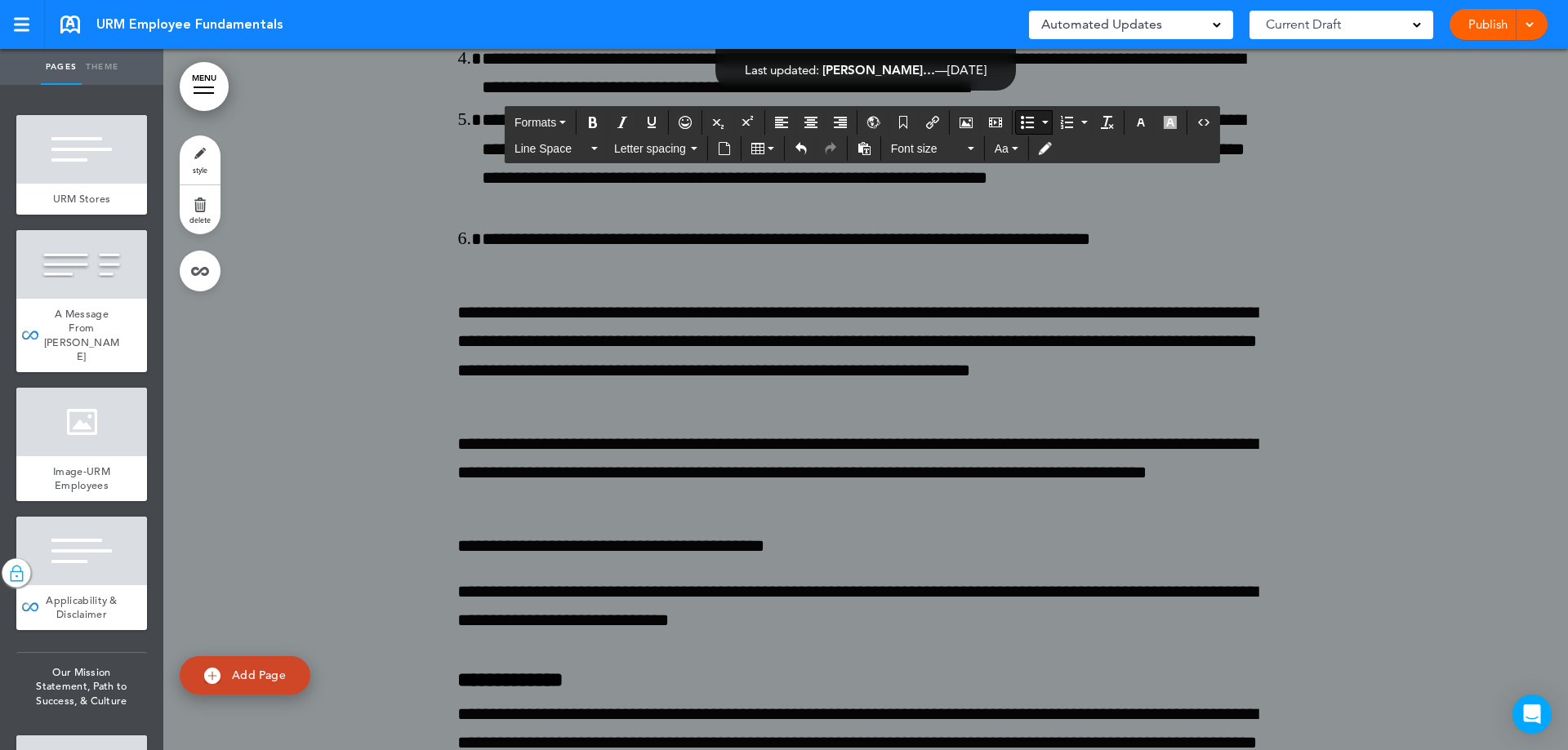
scroll to position [192854, 0]
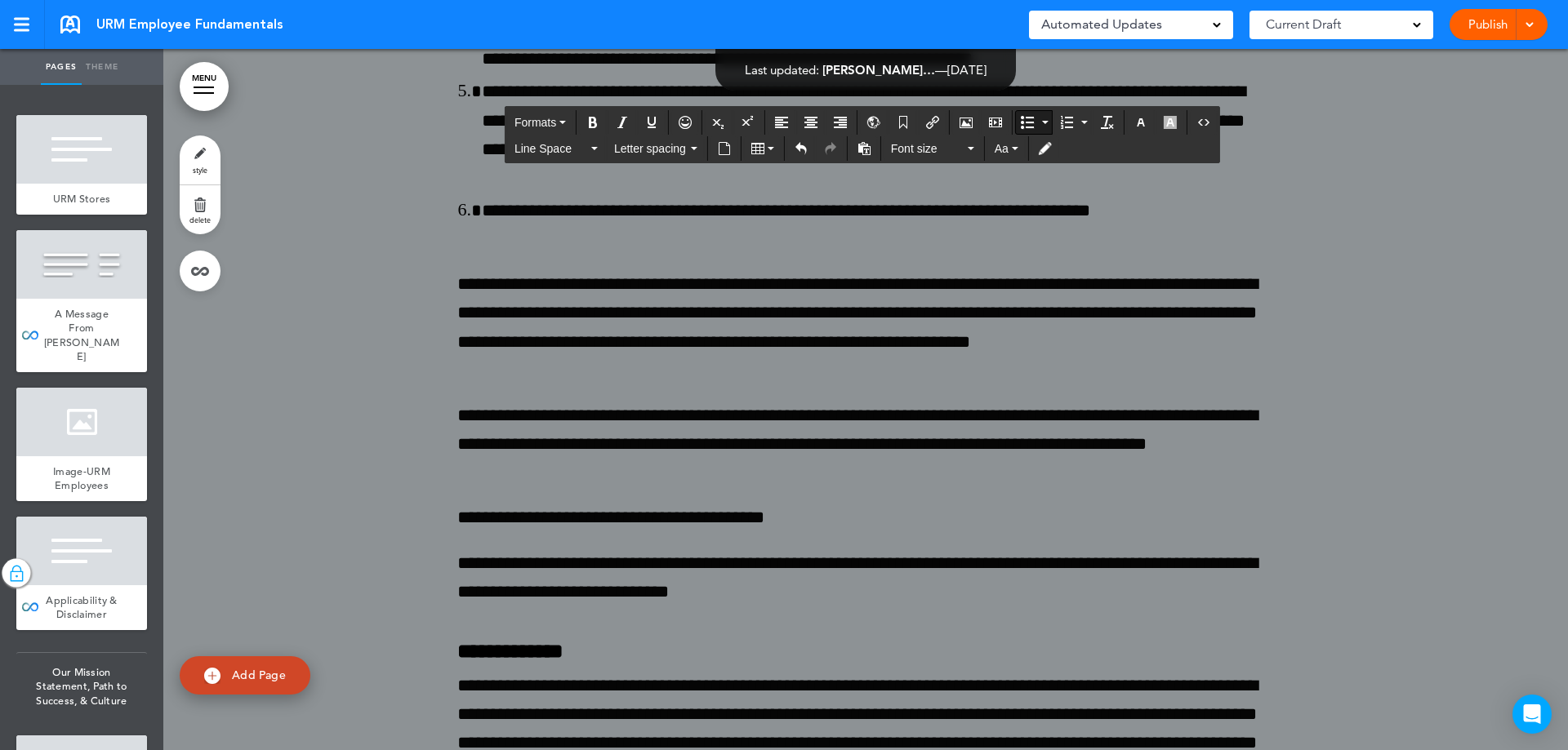
drag, startPoint x: 1139, startPoint y: 585, endPoint x: 1172, endPoint y: 593, distance: 34.0
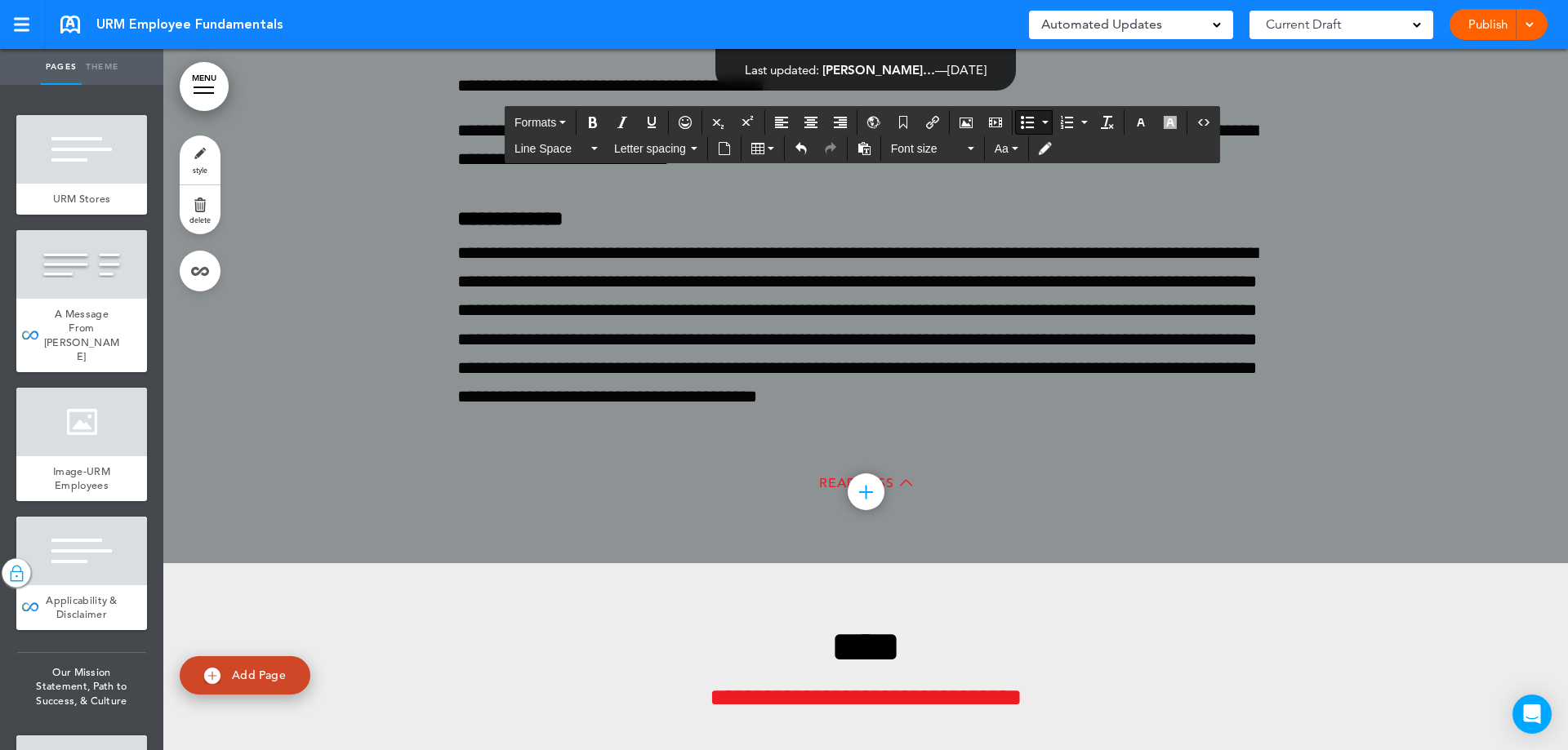
scroll to position [193344, 0]
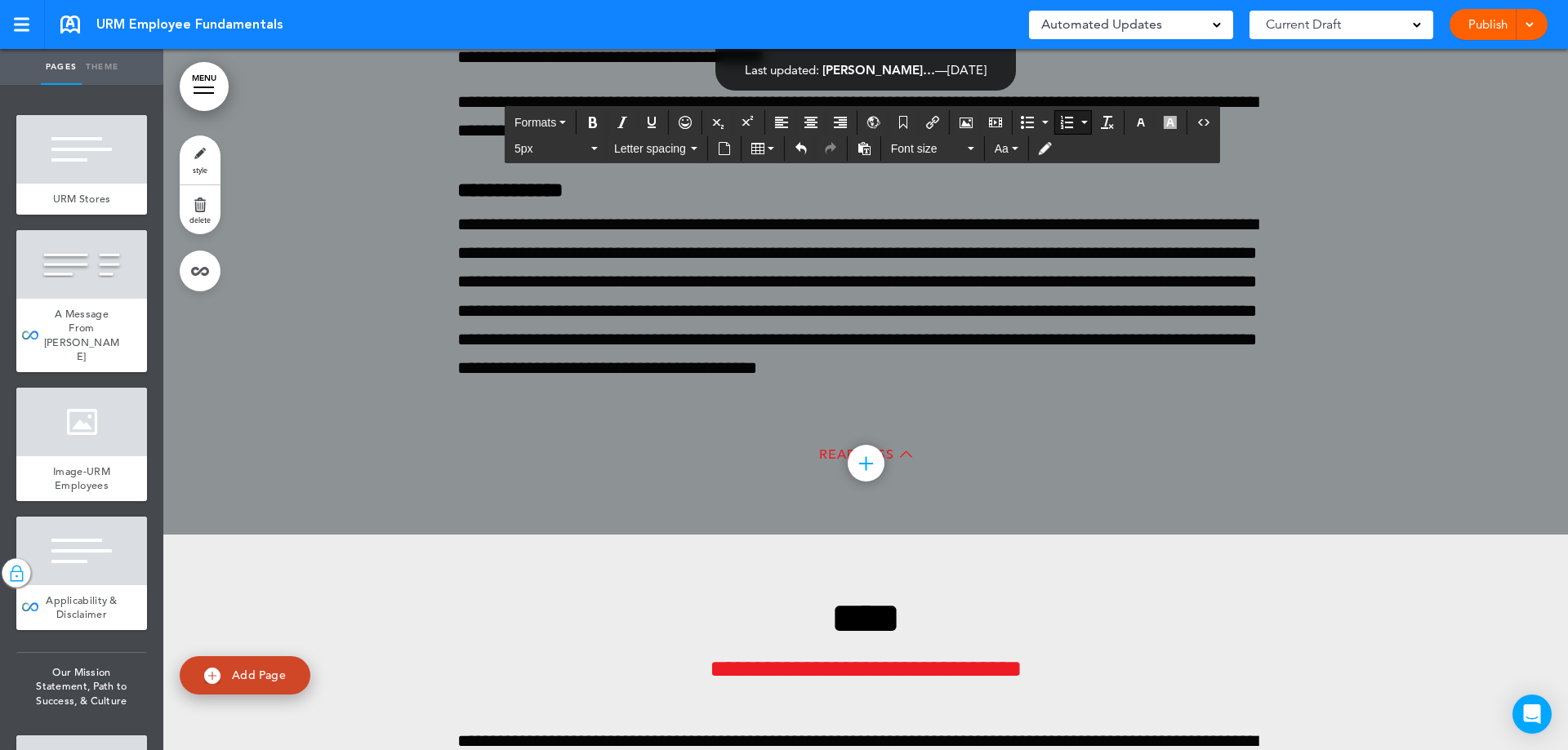
drag, startPoint x: 1175, startPoint y: 250, endPoint x: 616, endPoint y: 279, distance: 559.8
drag, startPoint x: 1086, startPoint y: 300, endPoint x: 554, endPoint y: 311, distance: 532.1
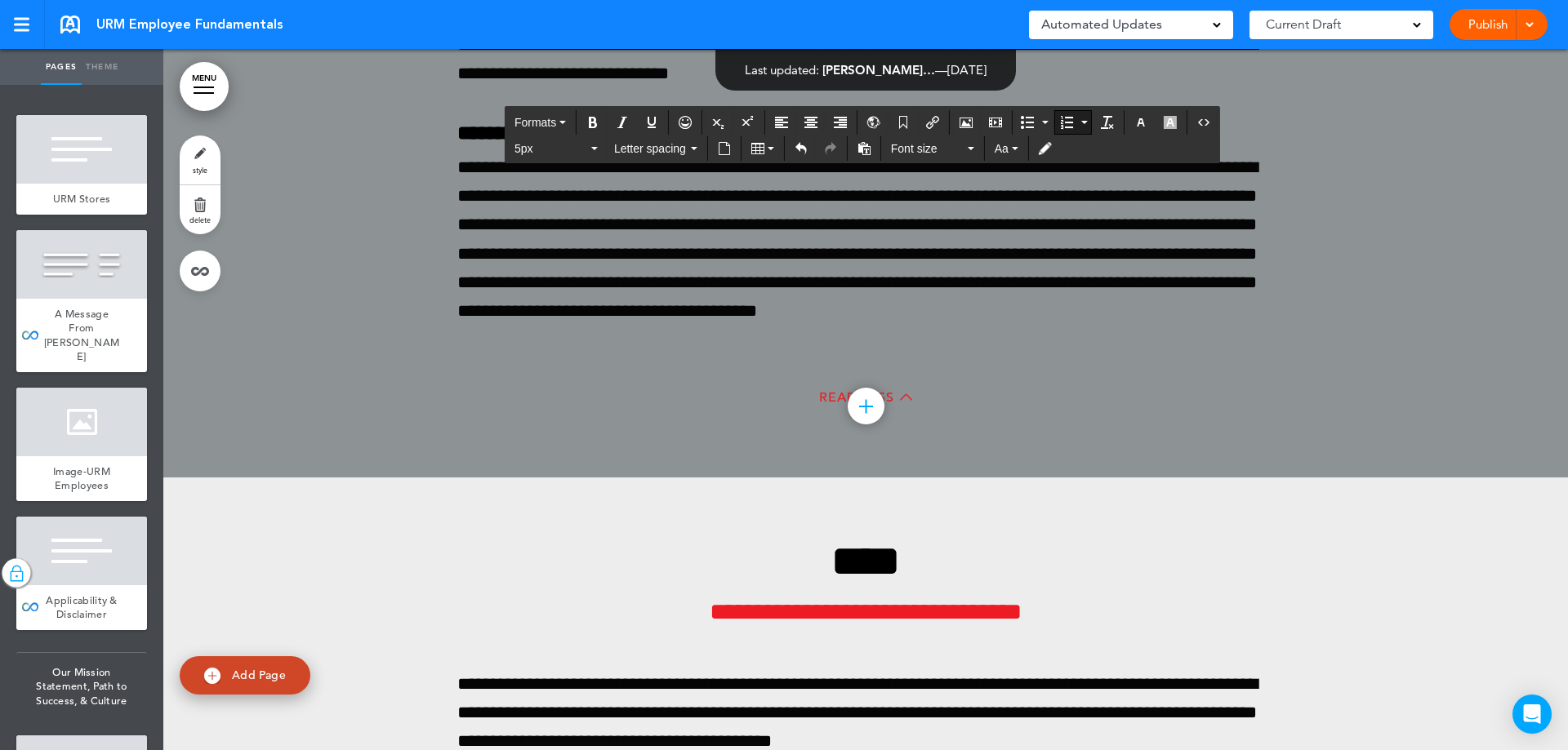
scroll to position [193425, 0]
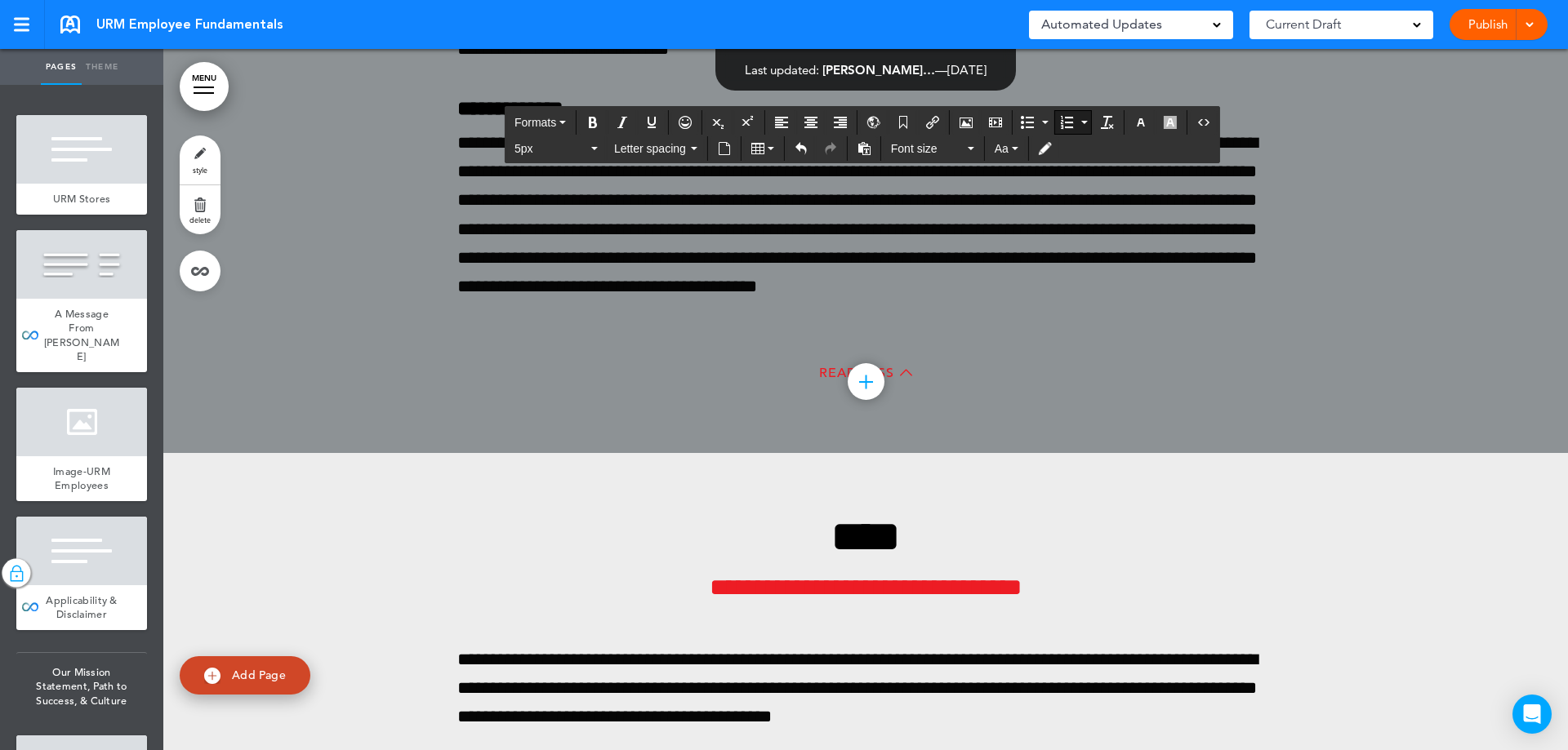
drag, startPoint x: 780, startPoint y: 288, endPoint x: 679, endPoint y: 285, distance: 101.0
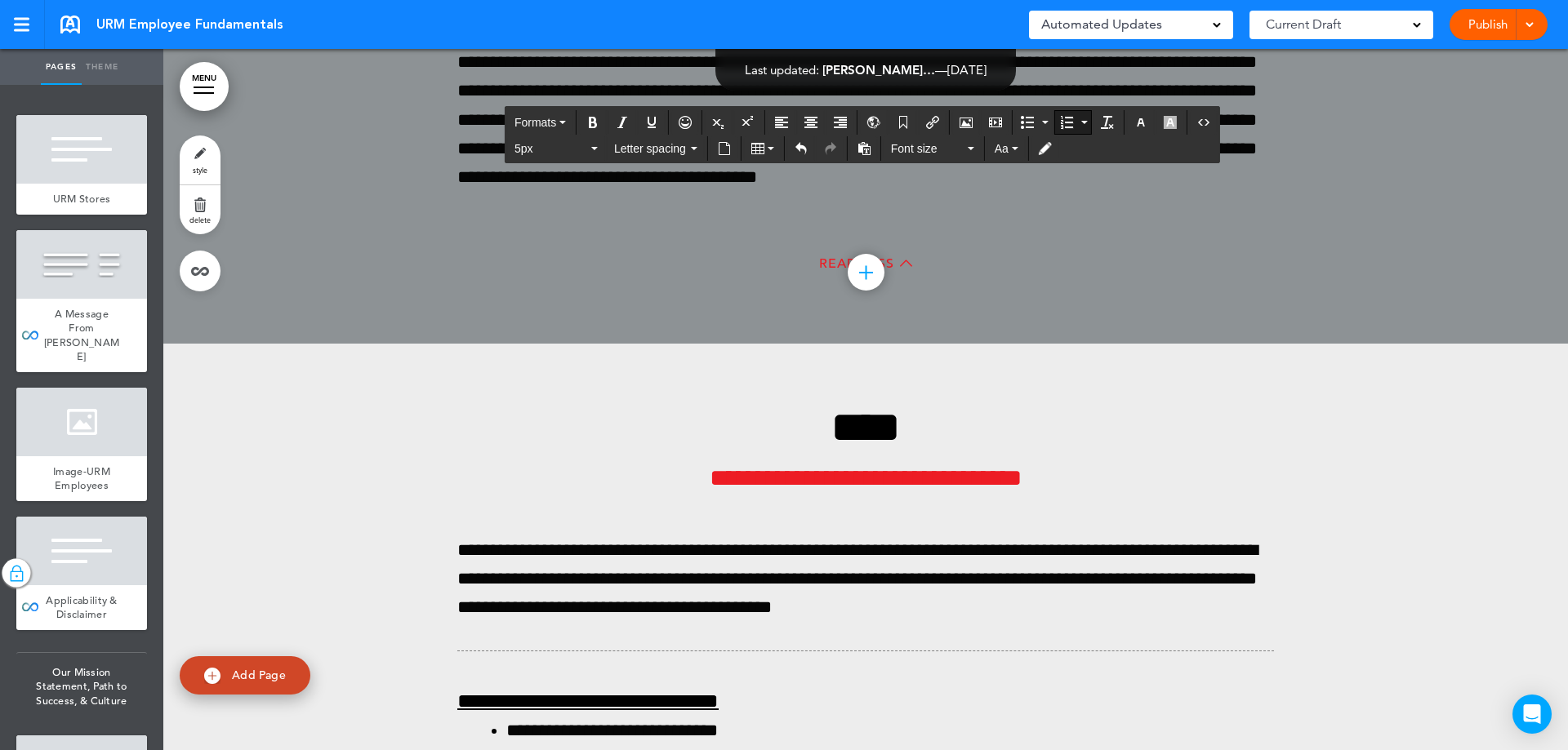
scroll to position [193507, 0]
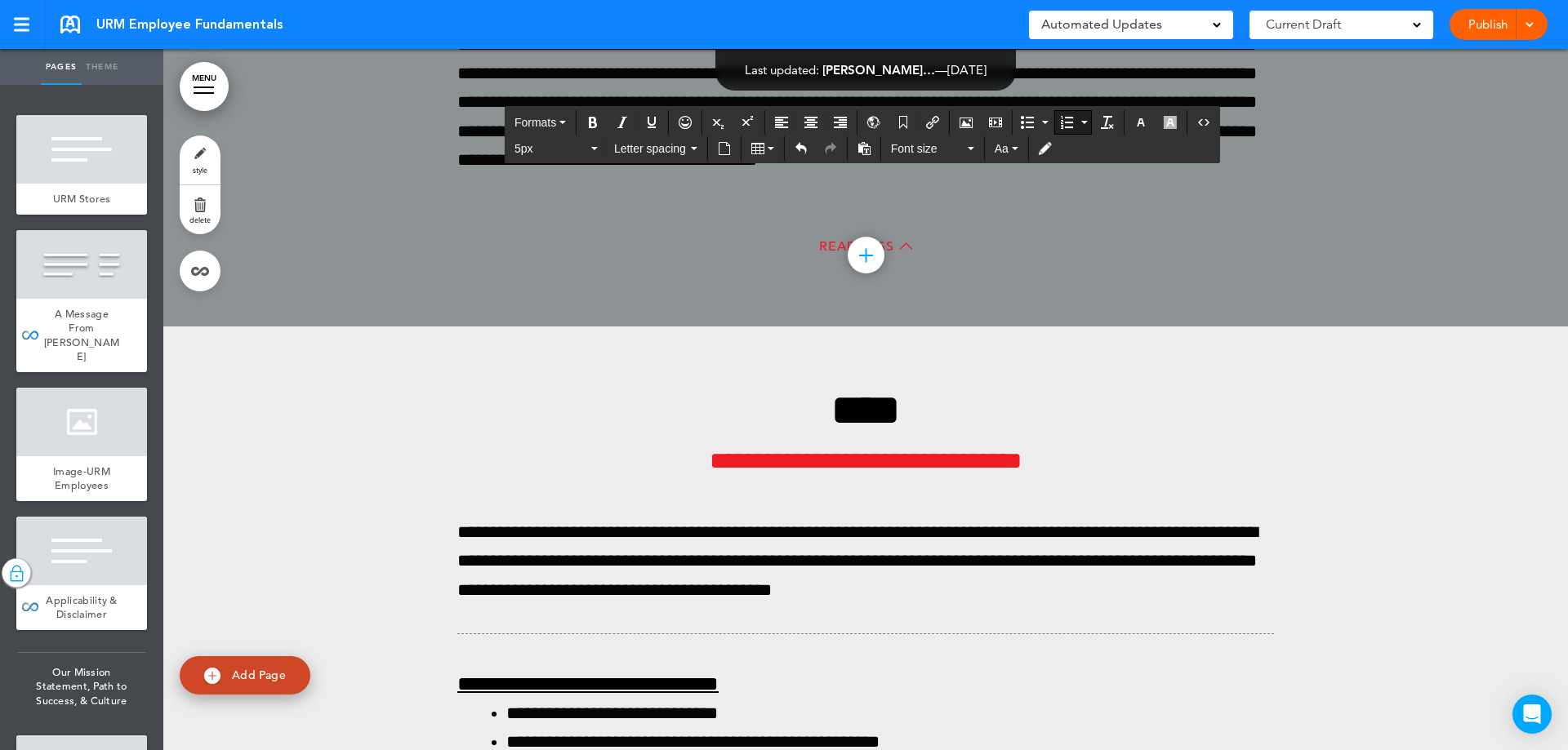
scroll to position [193670, 0]
drag, startPoint x: 501, startPoint y: 456, endPoint x: 1162, endPoint y: 517, distance: 663.8
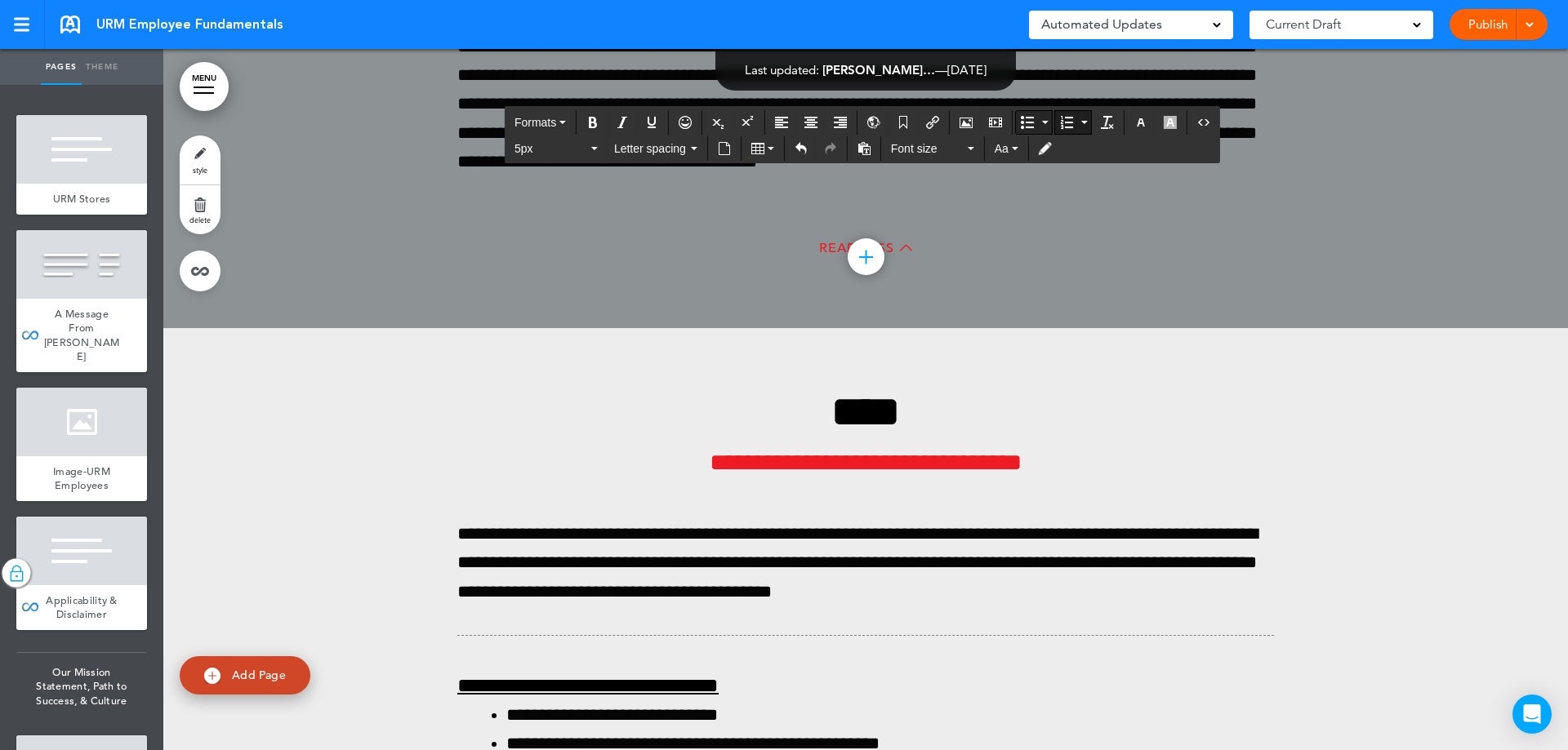
scroll to position [193671, 0]
click at [1148, 115] on button "button" at bounding box center [1140, 122] width 26 height 23
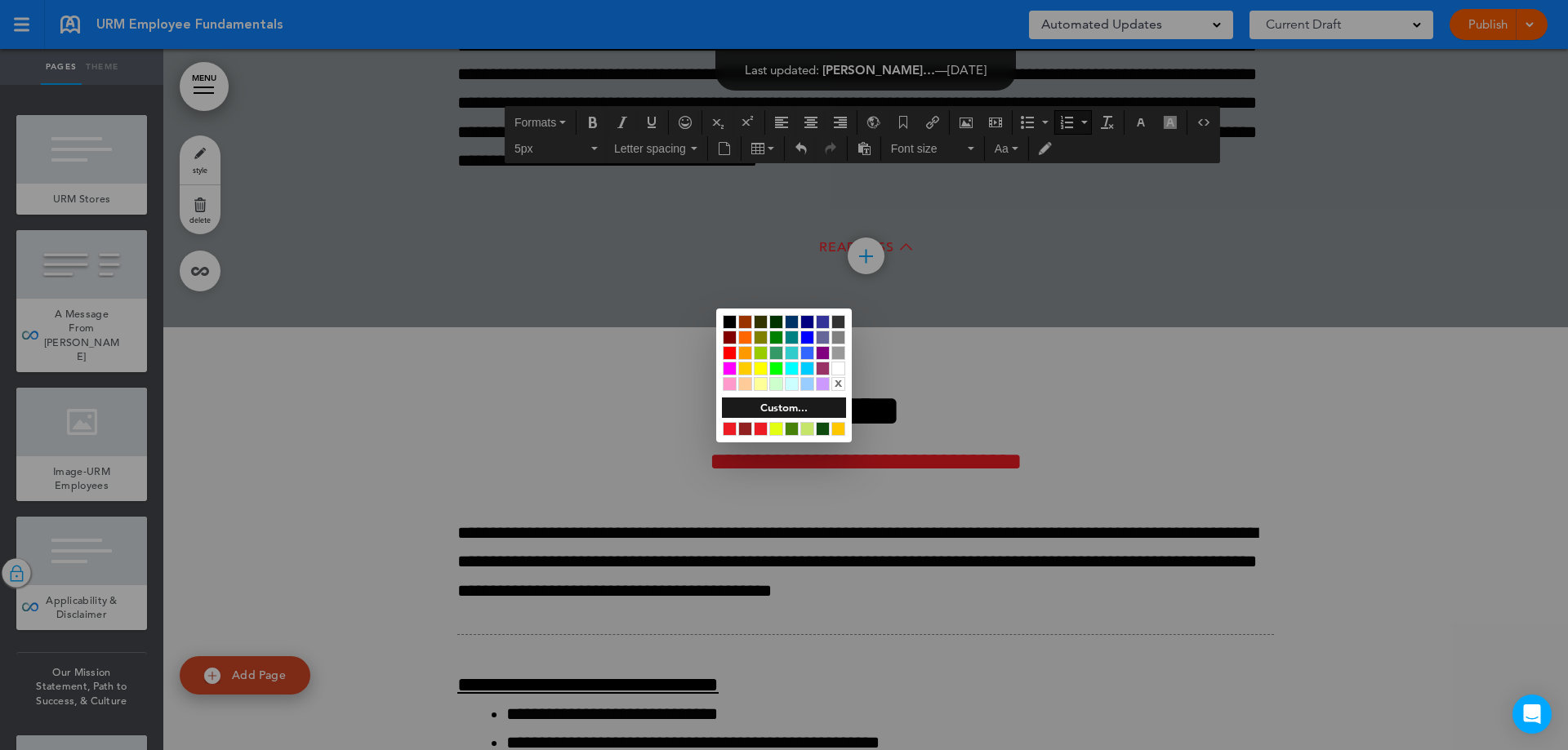
click at [727, 428] on div at bounding box center [729, 428] width 14 height 14
click at [691, 478] on div at bounding box center [784, 375] width 1568 height 750
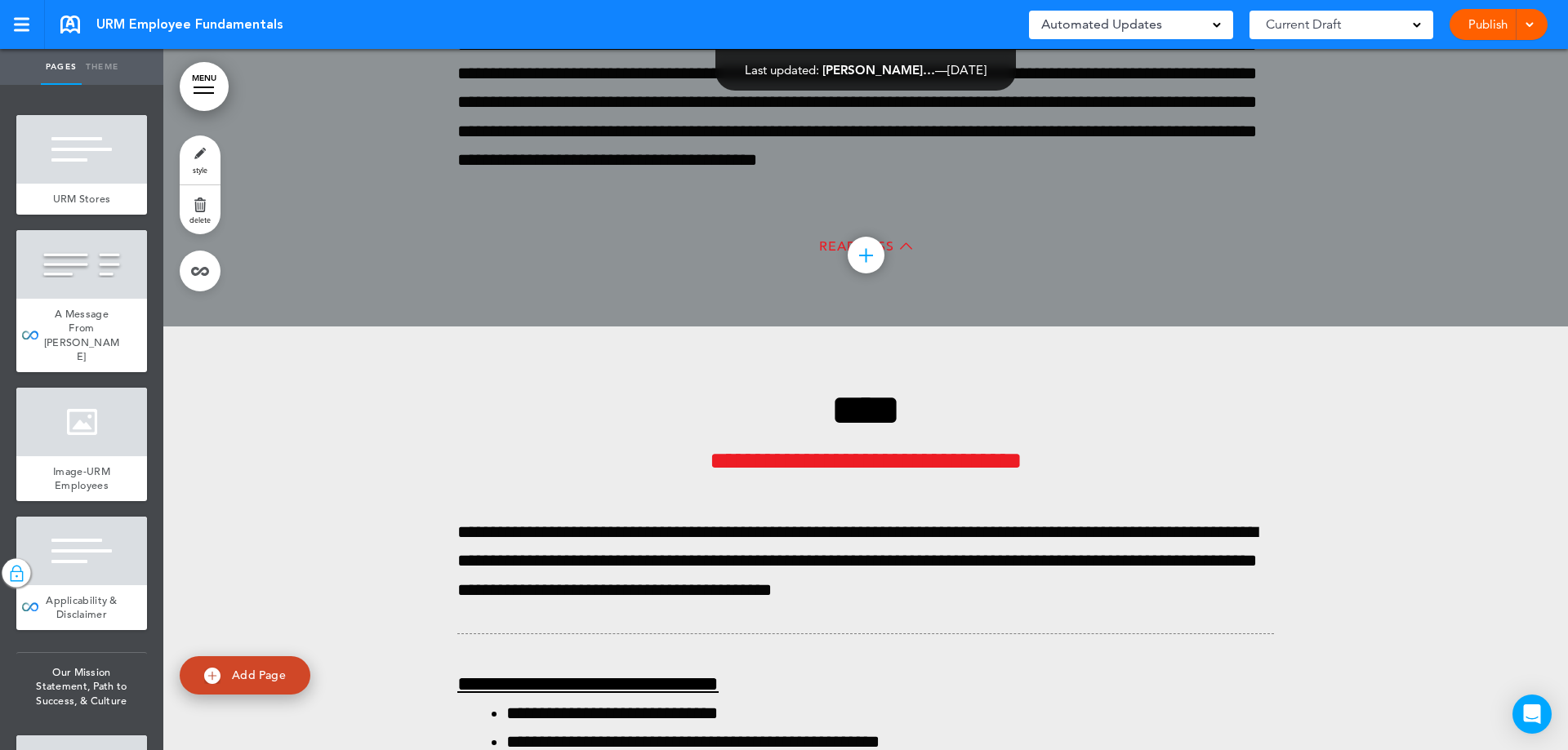
scroll to position [193670, 0]
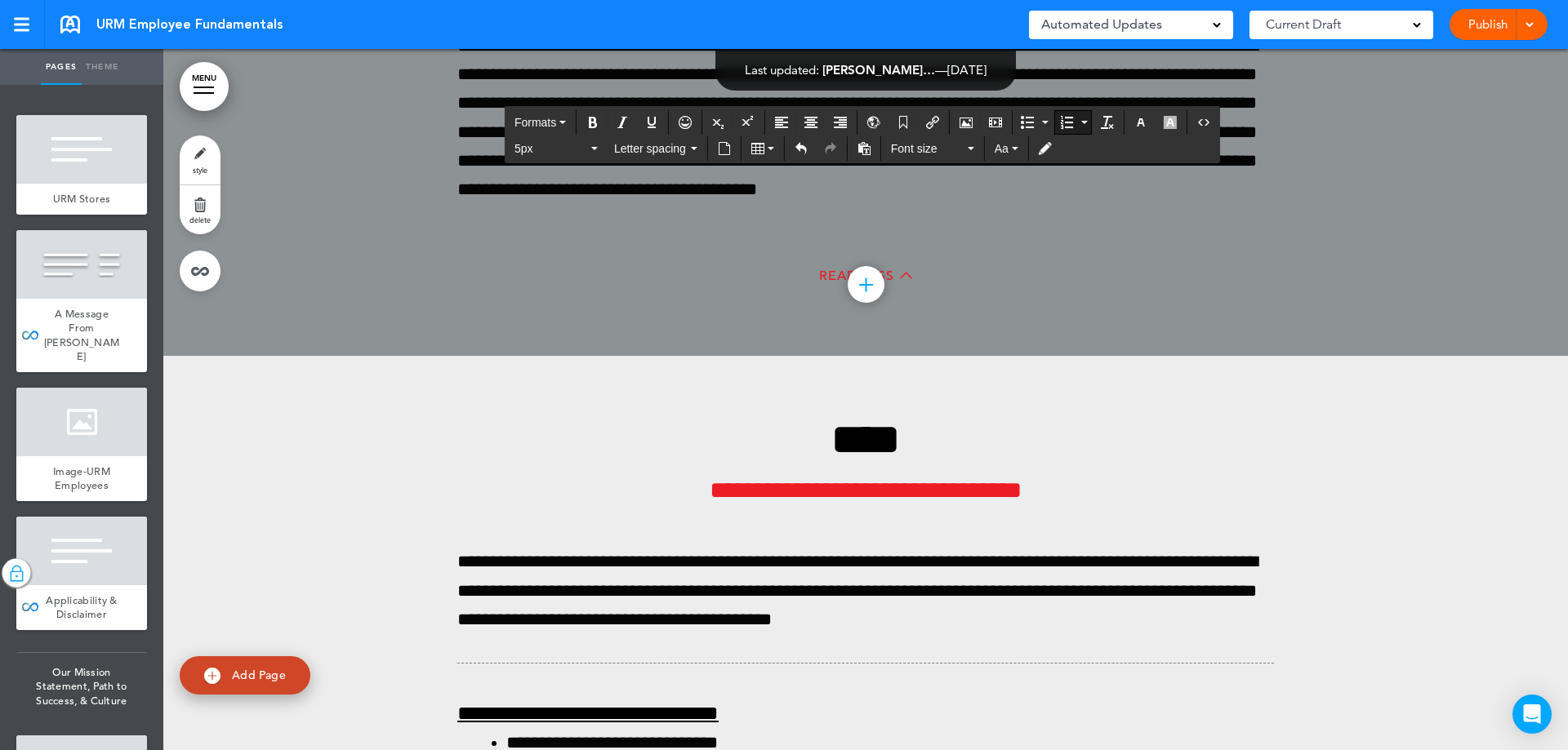
drag, startPoint x: 588, startPoint y: 588, endPoint x: 503, endPoint y: 553, distance: 91.9
click at [1133, 124] on button "button" at bounding box center [1140, 122] width 26 height 23
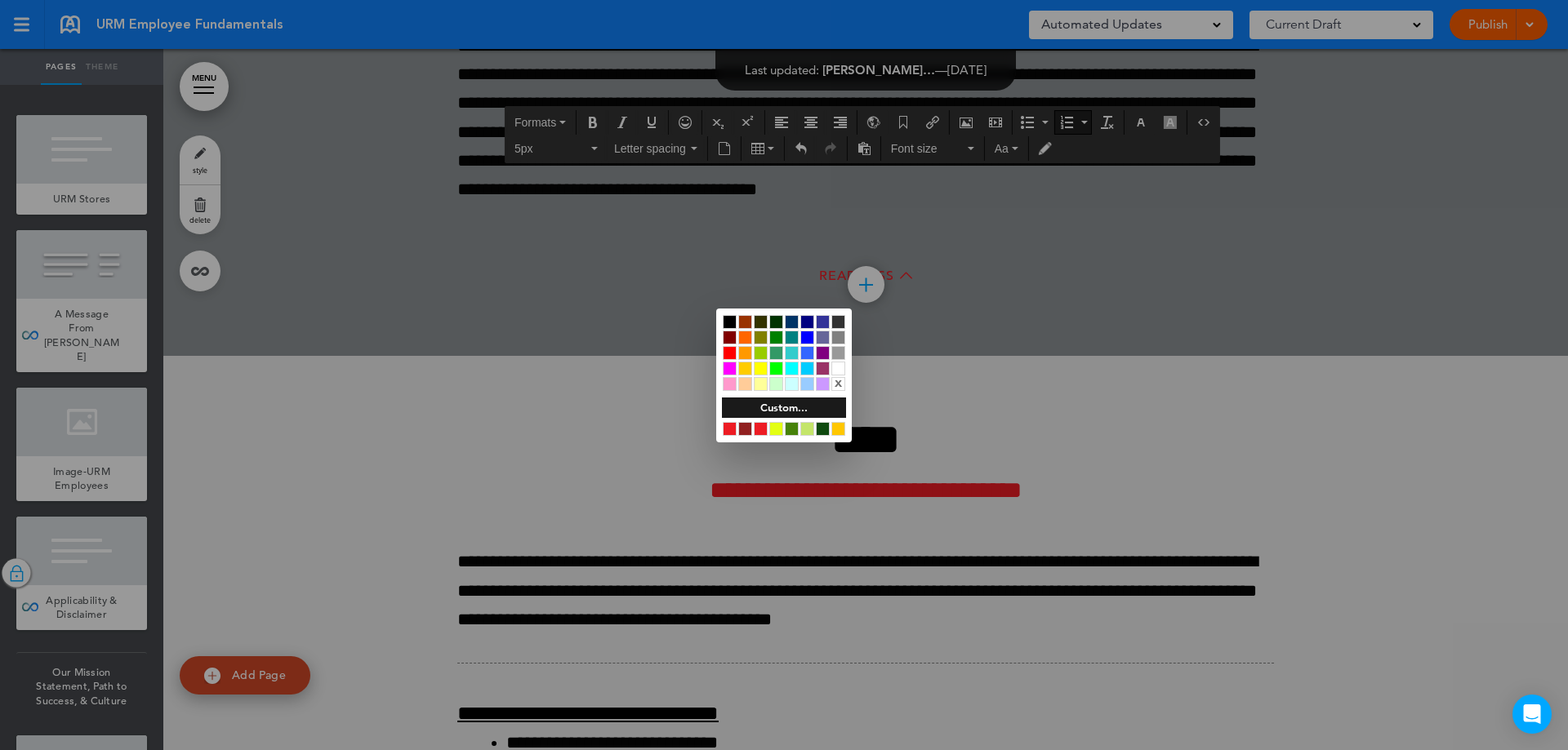
click at [732, 427] on div at bounding box center [729, 428] width 14 height 14
click at [709, 516] on div at bounding box center [784, 375] width 1568 height 750
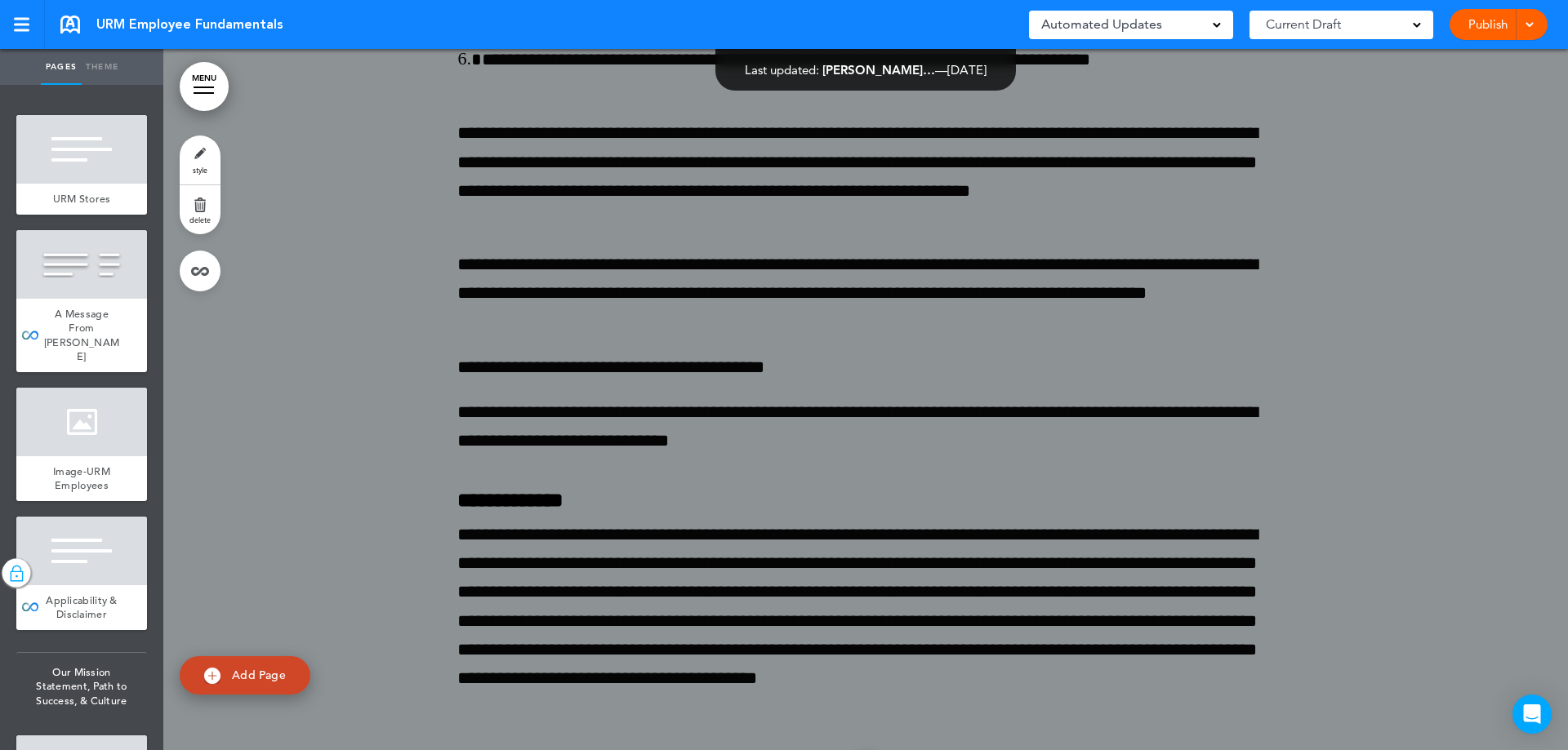
scroll to position [193180, 0]
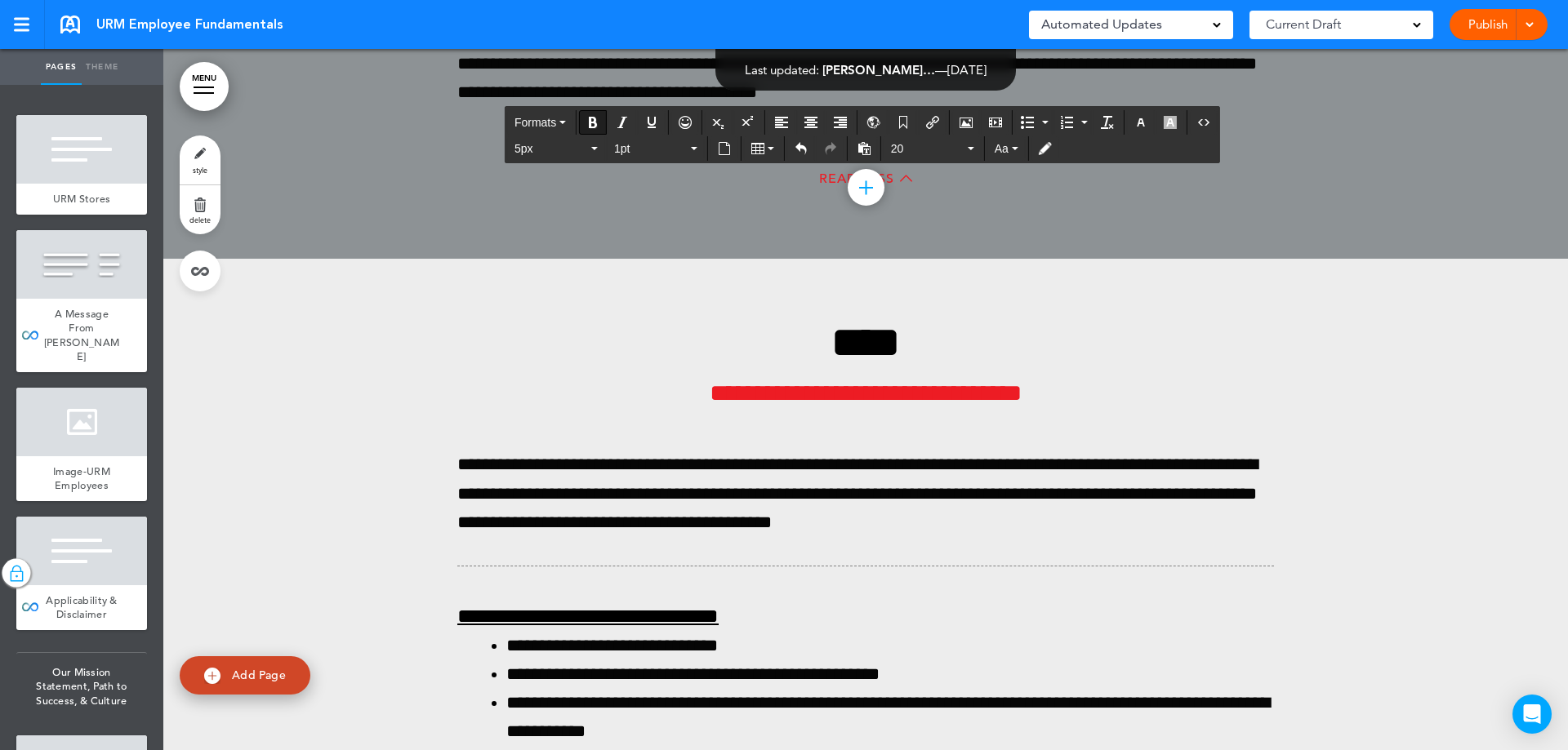
scroll to position [193833, 0]
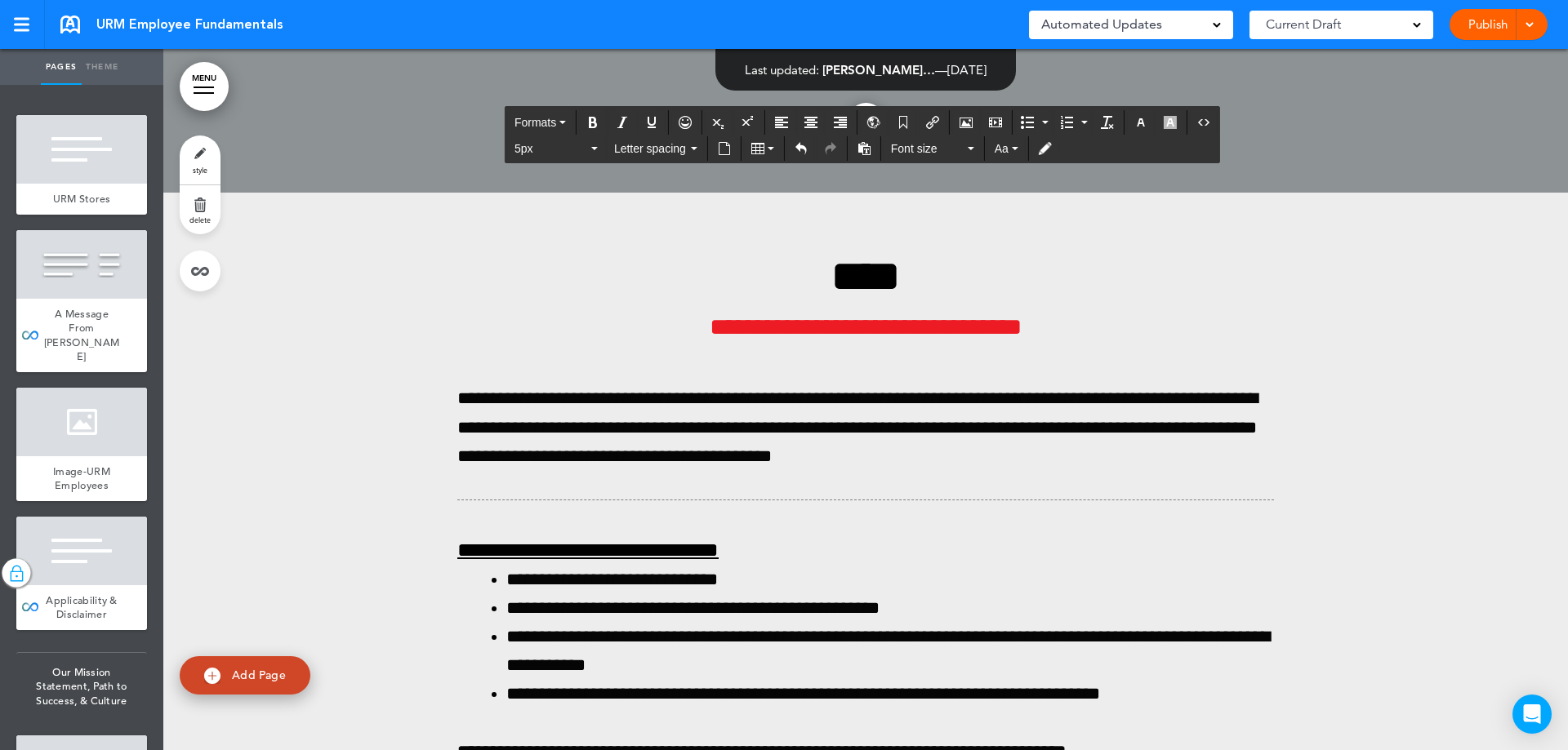
drag, startPoint x: 863, startPoint y: 505, endPoint x: 451, endPoint y: 483, distance: 412.6
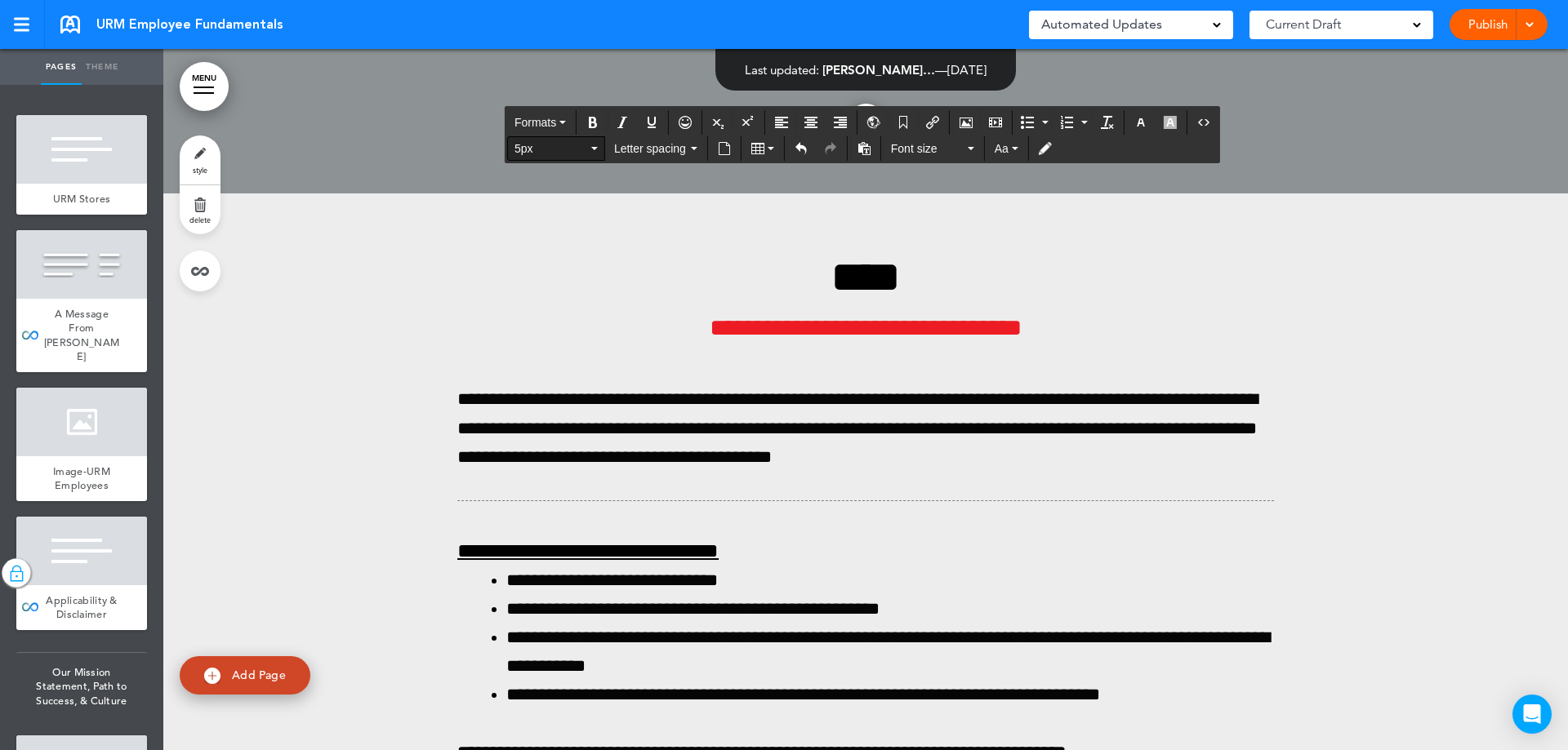
scroll to position [193834, 0]
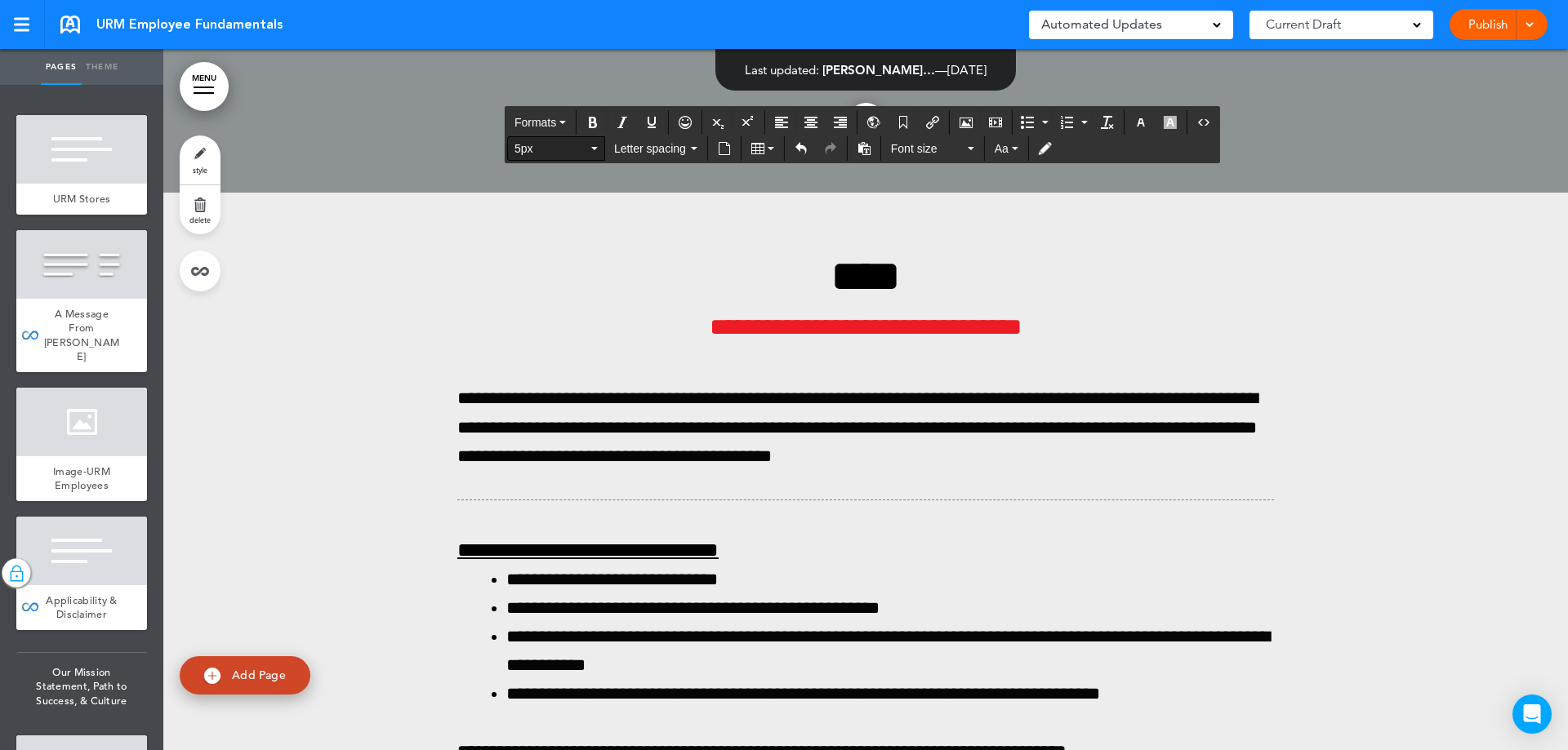
click at [596, 150] on icon "button" at bounding box center [594, 148] width 7 height 3
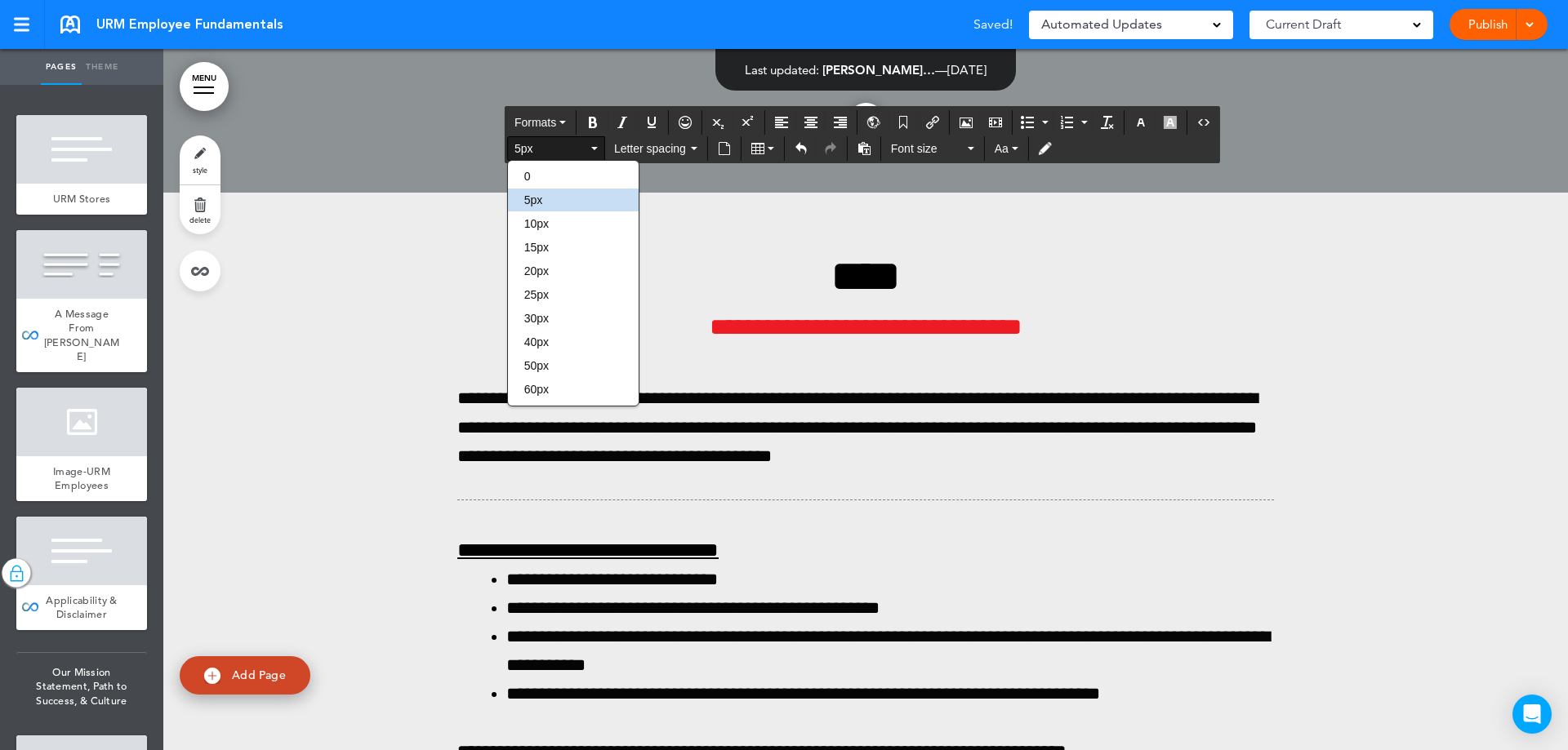
click at [593, 144] on button "5px" at bounding box center [555, 149] width 96 height 23
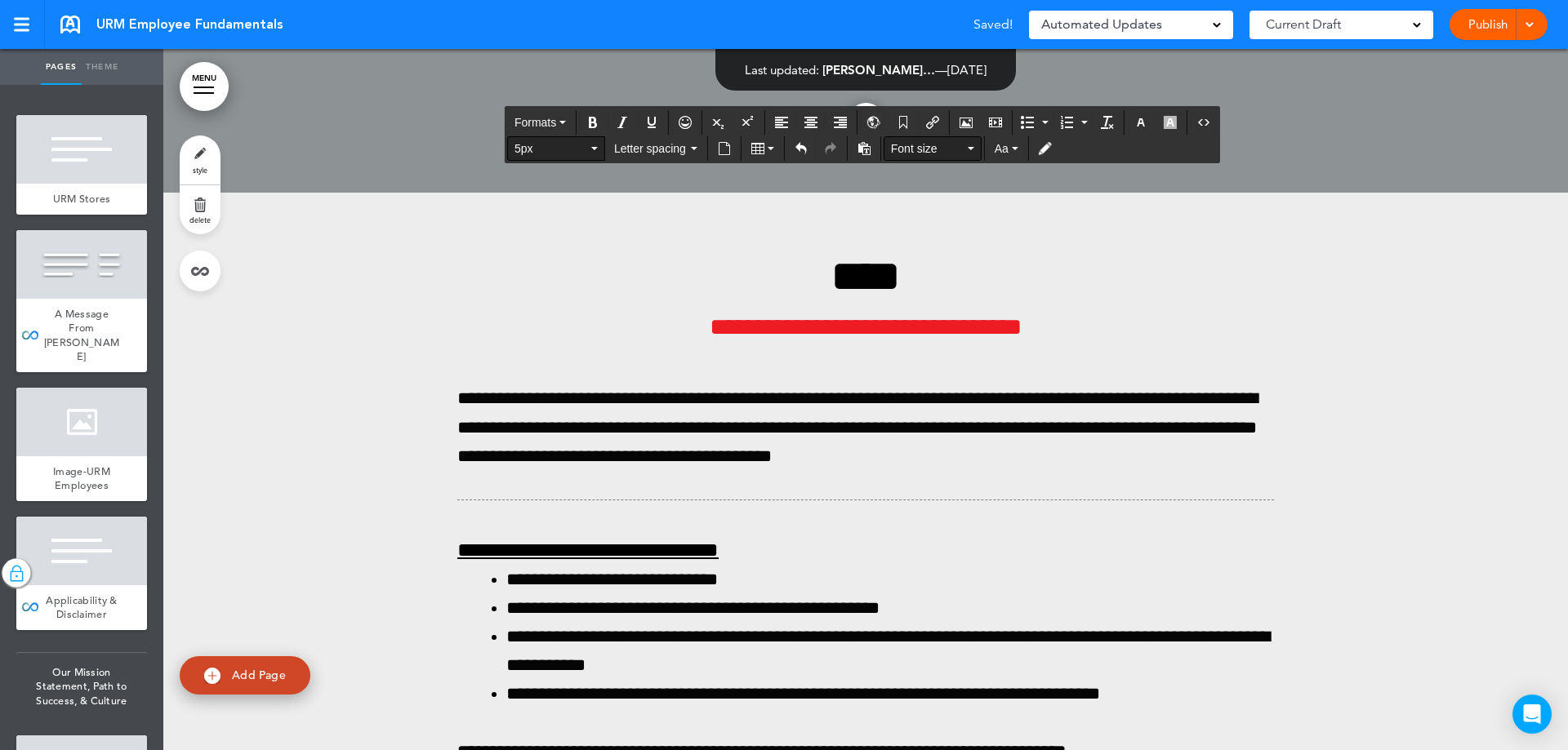
click at [925, 153] on span "Font size" at bounding box center [927, 148] width 73 height 16
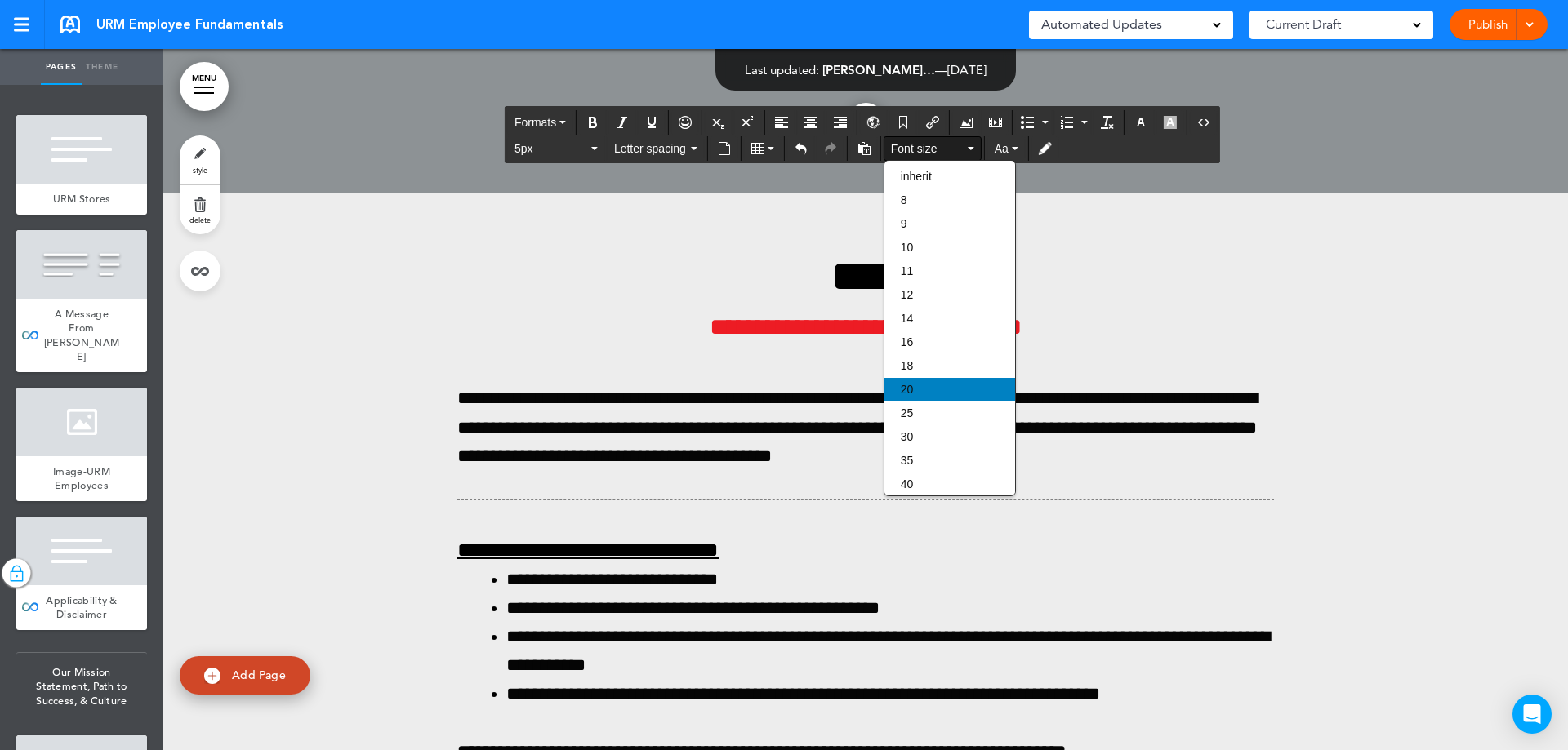
click at [924, 384] on div "20" at bounding box center [950, 389] width 131 height 23
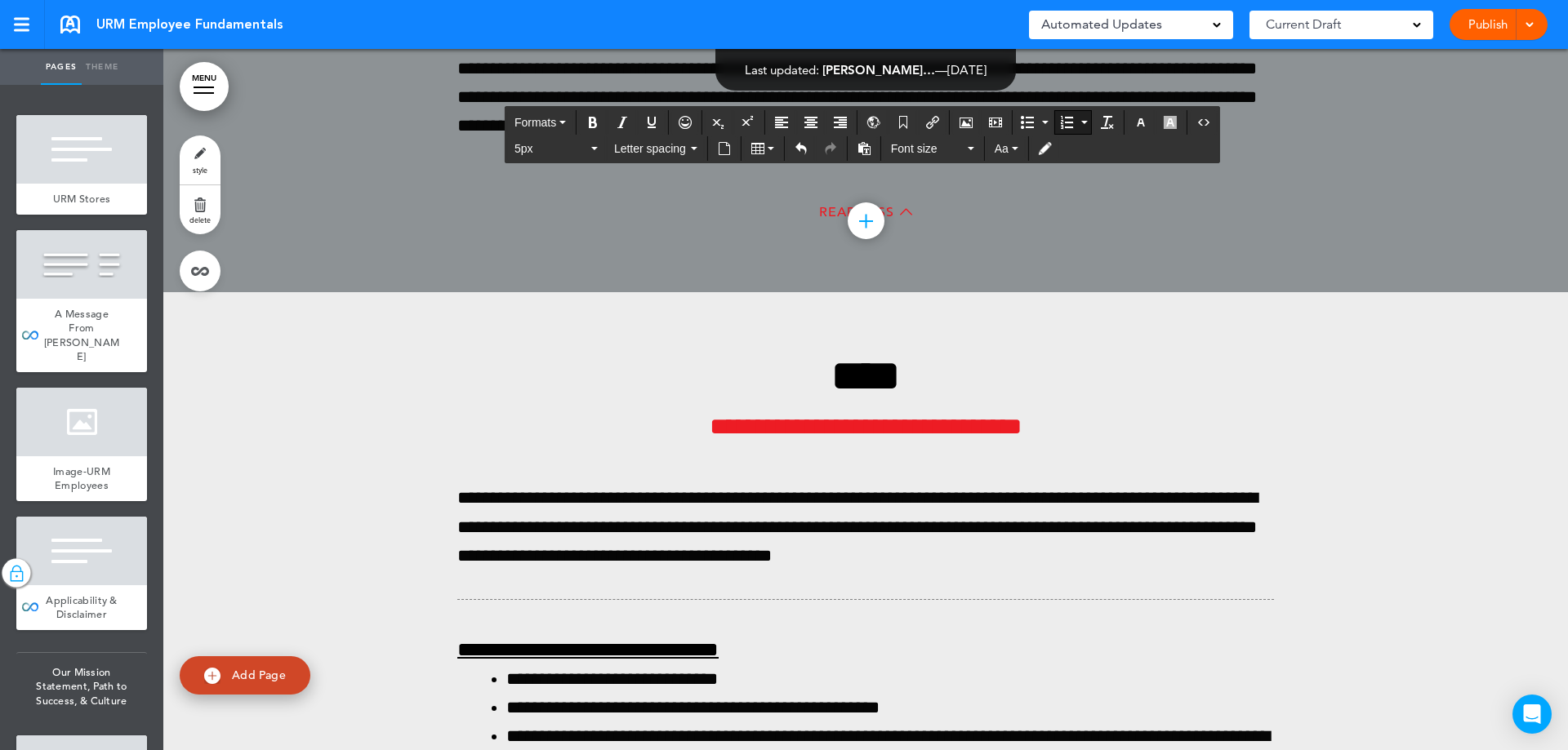
scroll to position [193915, 0]
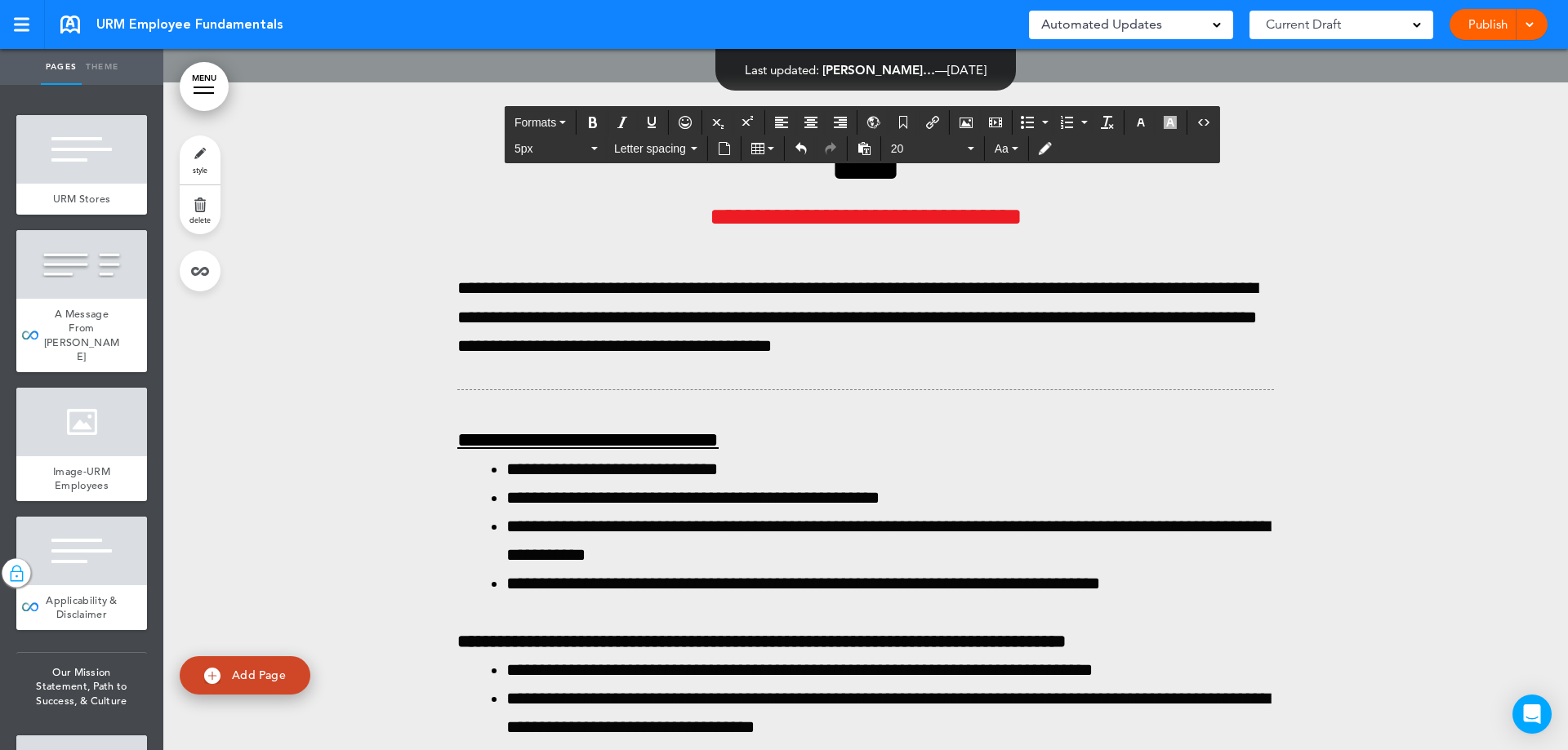
drag, startPoint x: 693, startPoint y: 396, endPoint x: 445, endPoint y: 397, distance: 248.0
click at [930, 153] on span "20" at bounding box center [927, 148] width 73 height 16
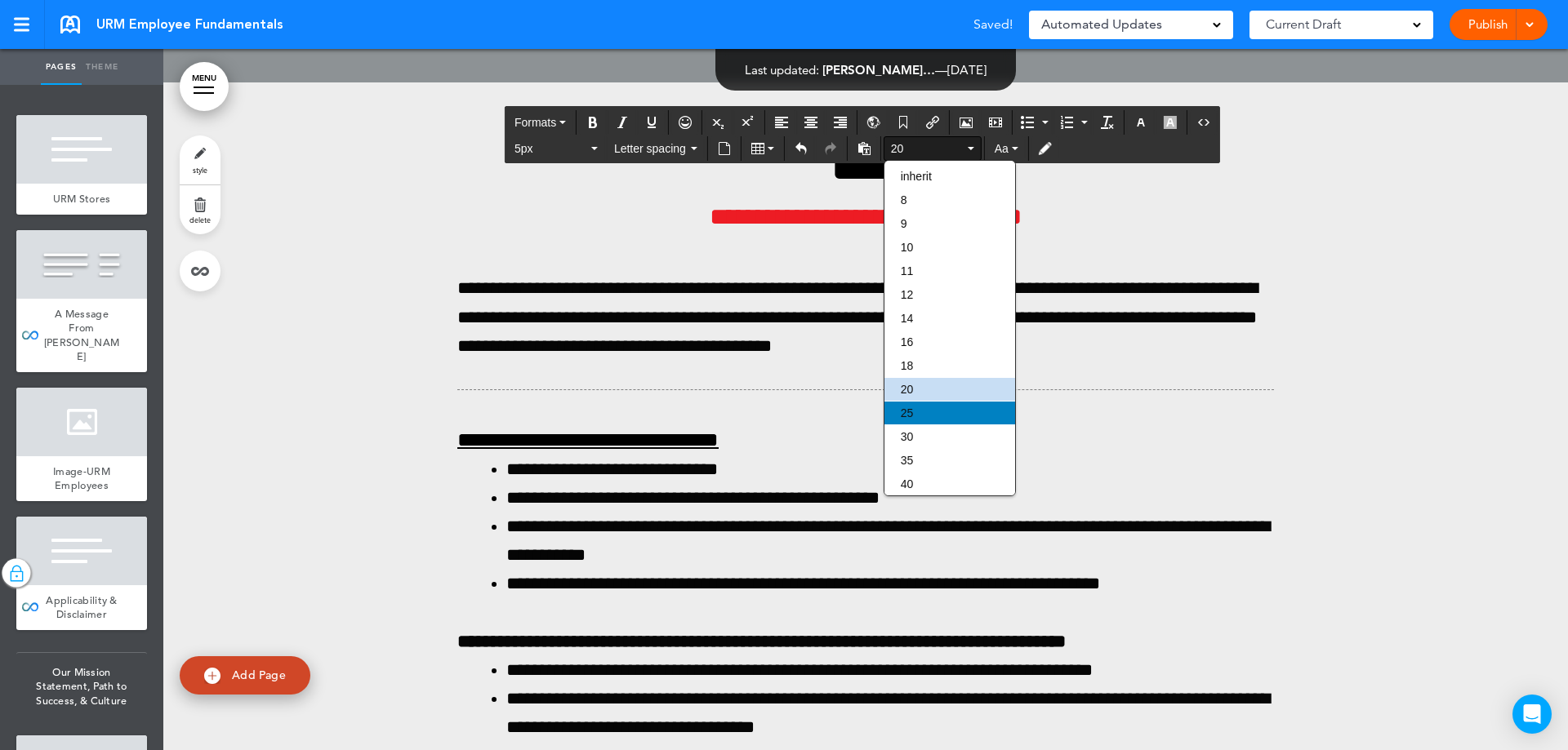
click at [918, 410] on div "25" at bounding box center [950, 413] width 131 height 23
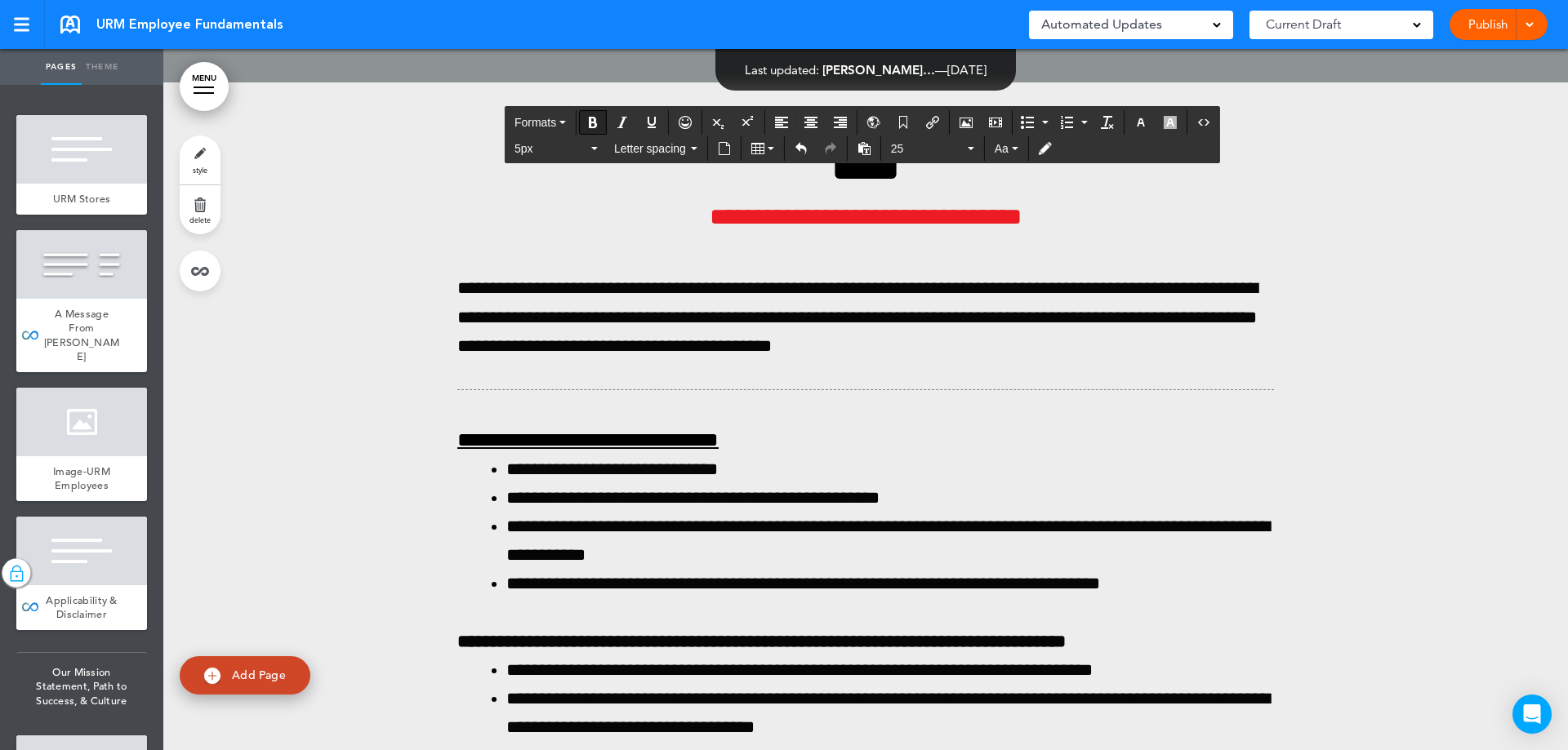
click at [591, 119] on icon "Bold" at bounding box center [593, 122] width 13 height 13
click at [944, 148] on span "25" at bounding box center [927, 148] width 73 height 16
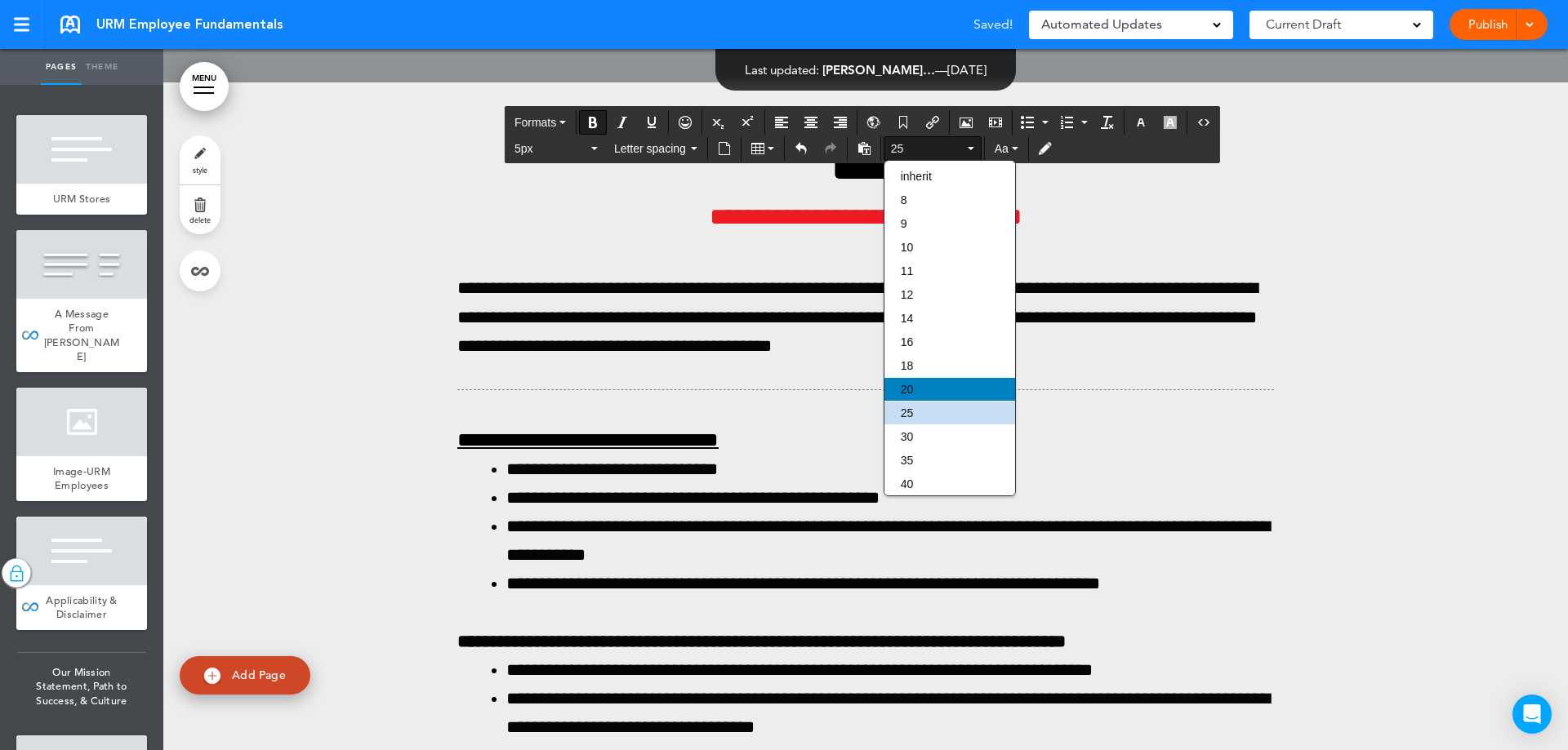
click at [913, 387] on span "20" at bounding box center [908, 389] width 13 height 13
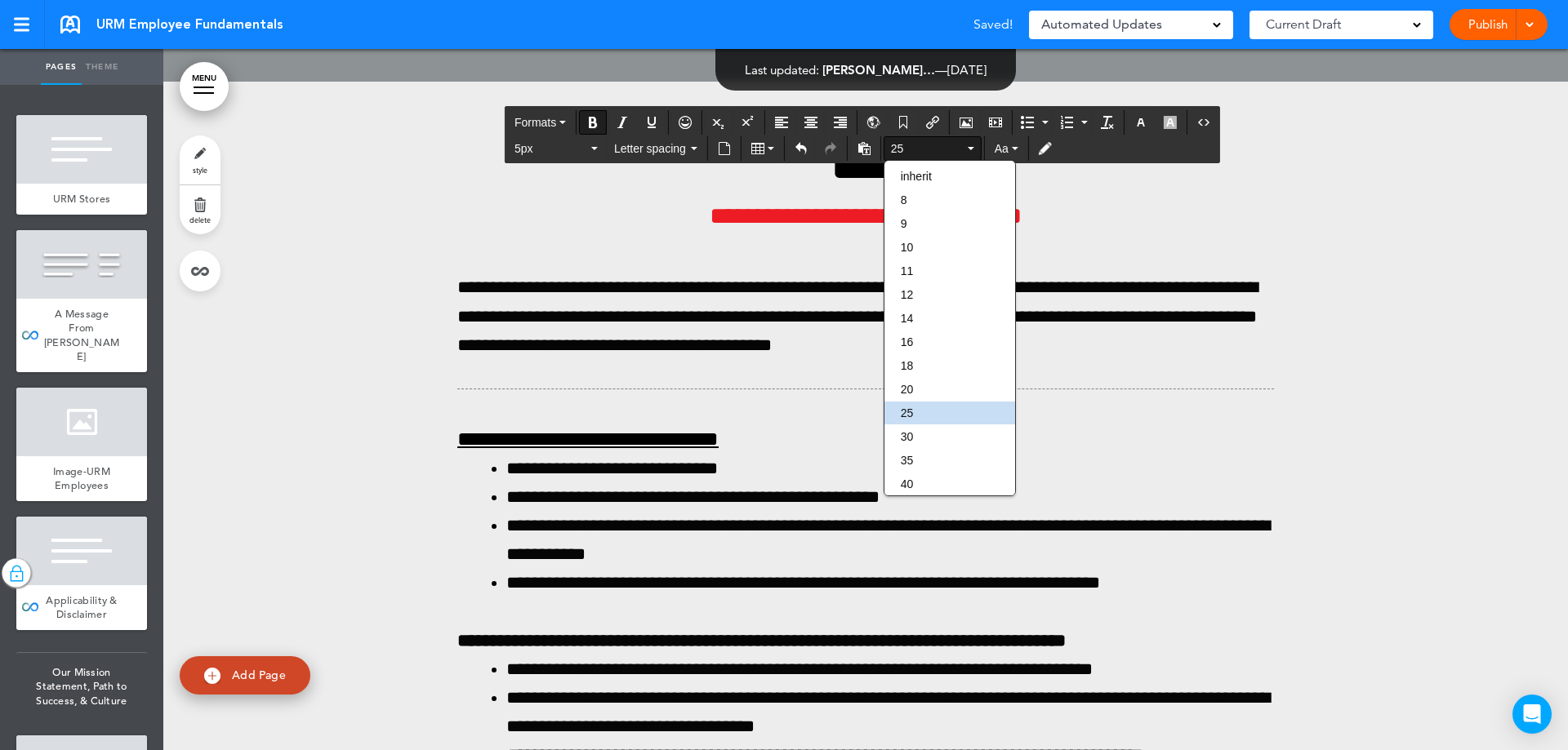
scroll to position [193915, 0]
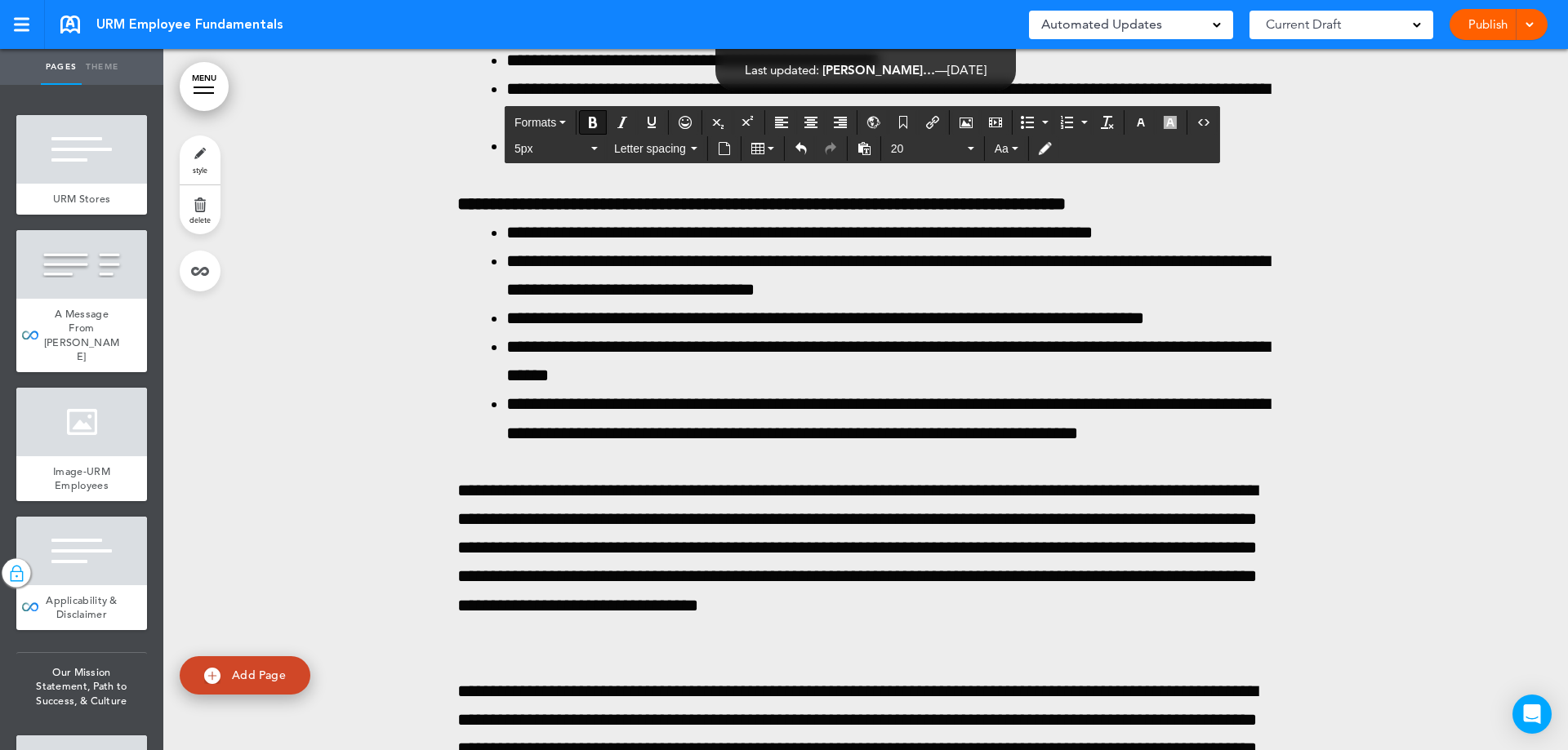
scroll to position [194323, 0]
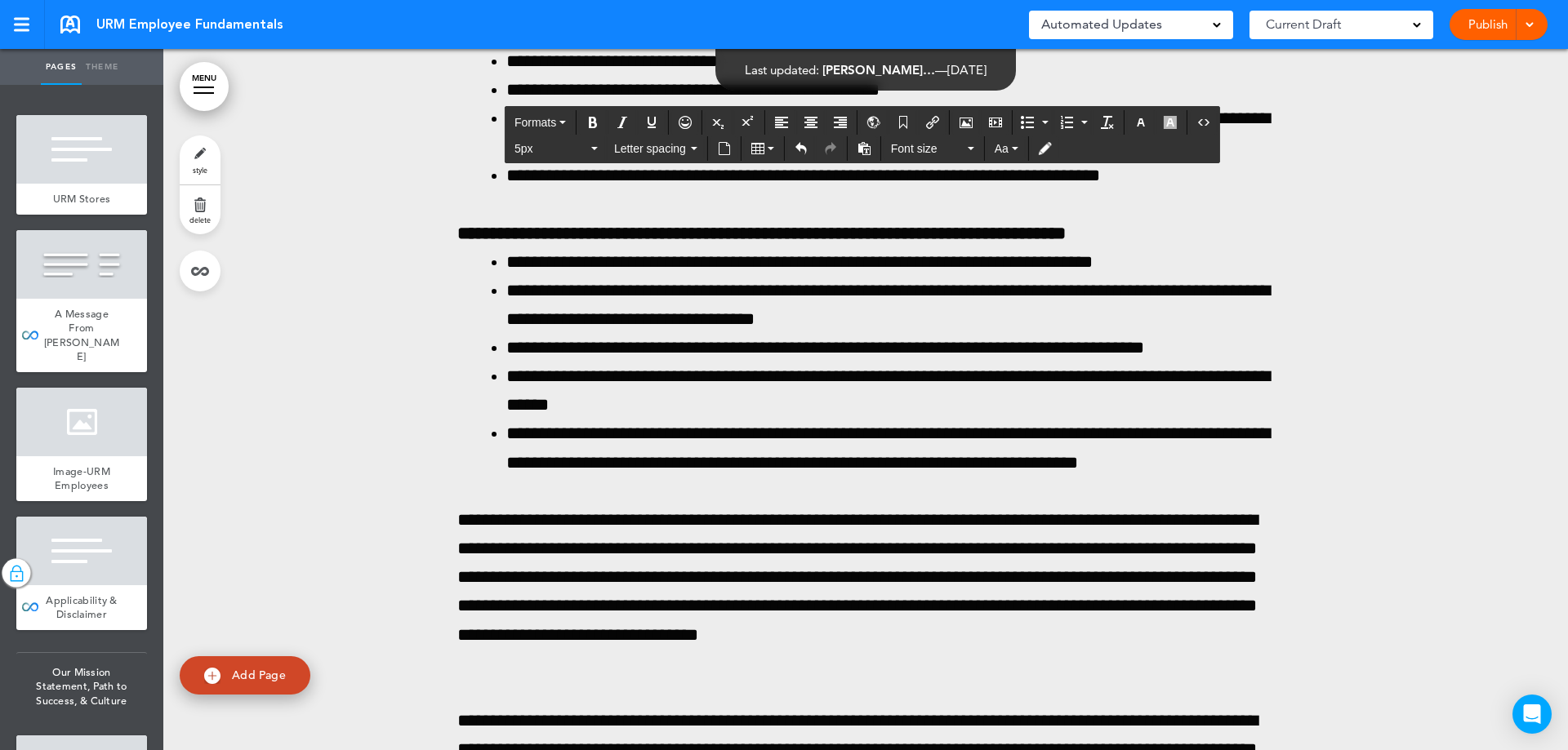
drag, startPoint x: 1247, startPoint y: 323, endPoint x: 477, endPoint y: 292, distance: 770.6
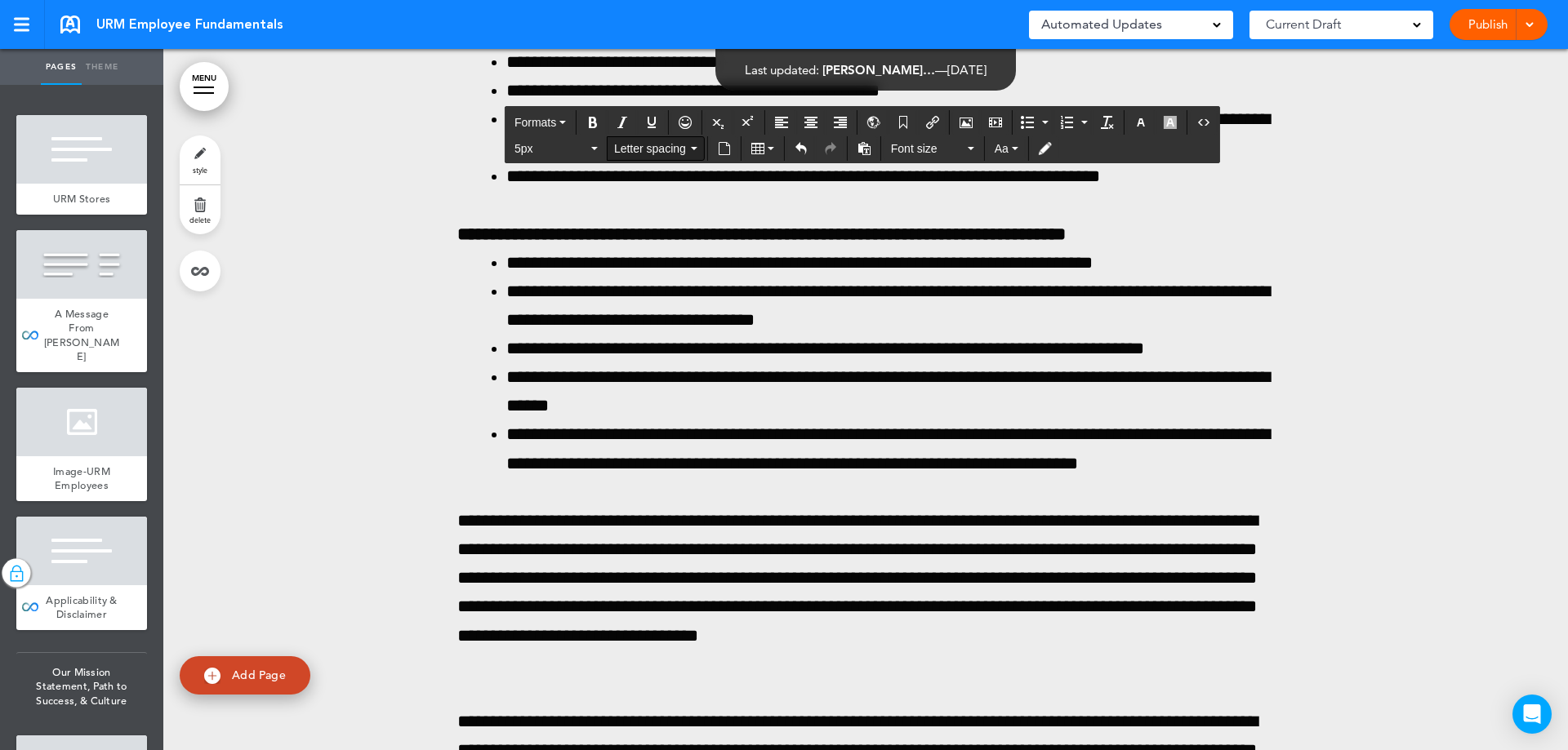
scroll to position [194323, 0]
click at [639, 152] on span "Letter spacing" at bounding box center [650, 148] width 73 height 16
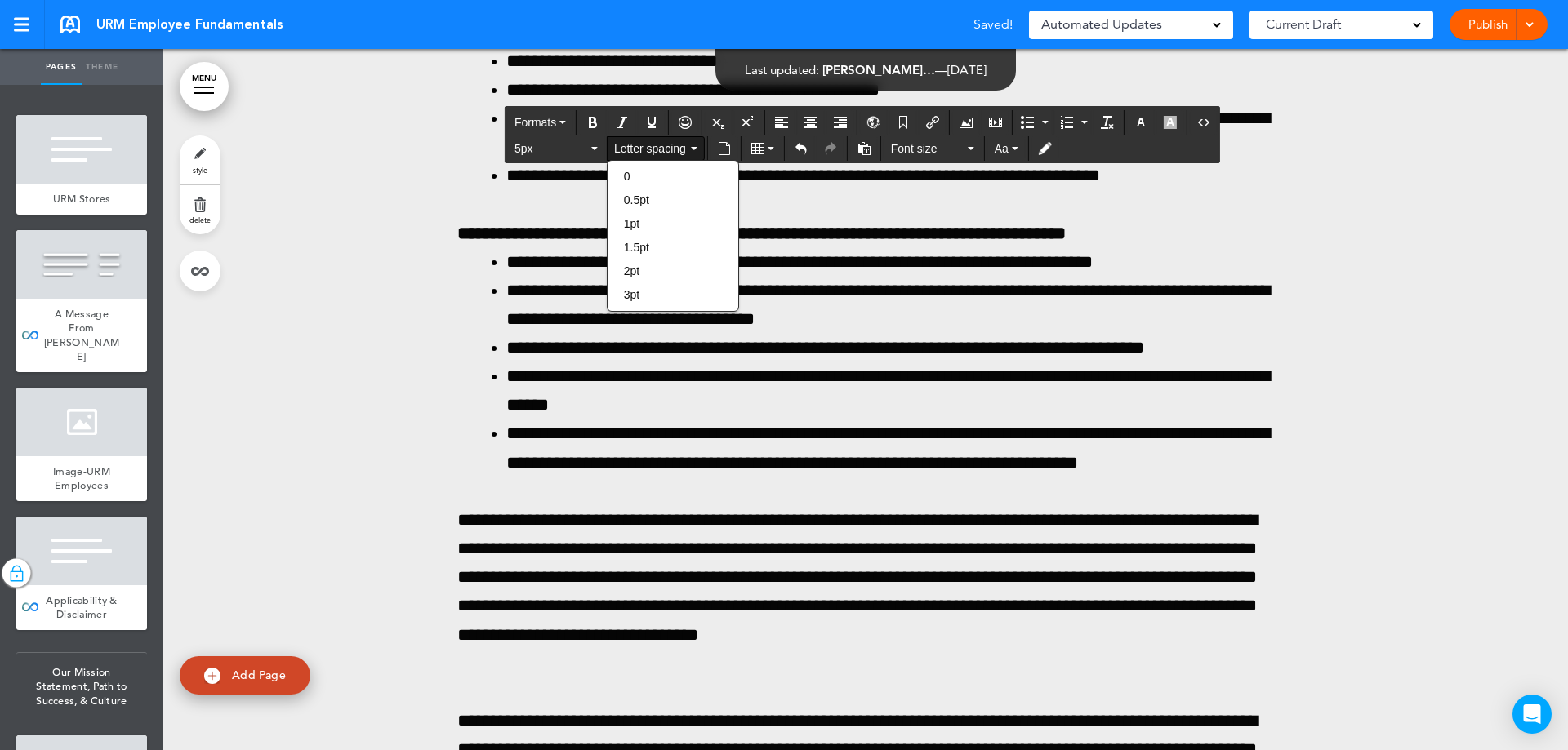
click at [670, 146] on span "Letter spacing" at bounding box center [650, 148] width 73 height 16
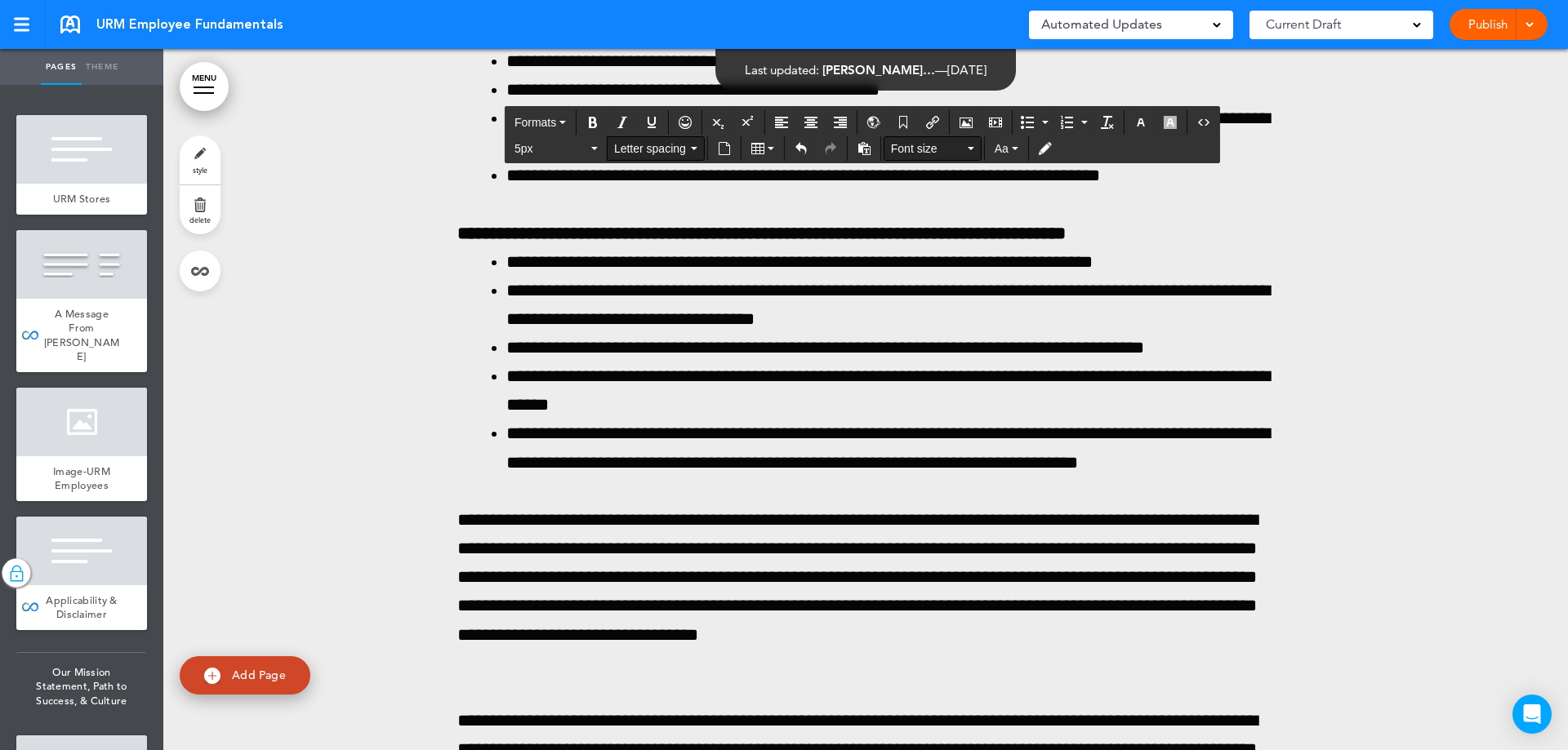
click at [909, 155] on span "Font size" at bounding box center [927, 148] width 73 height 16
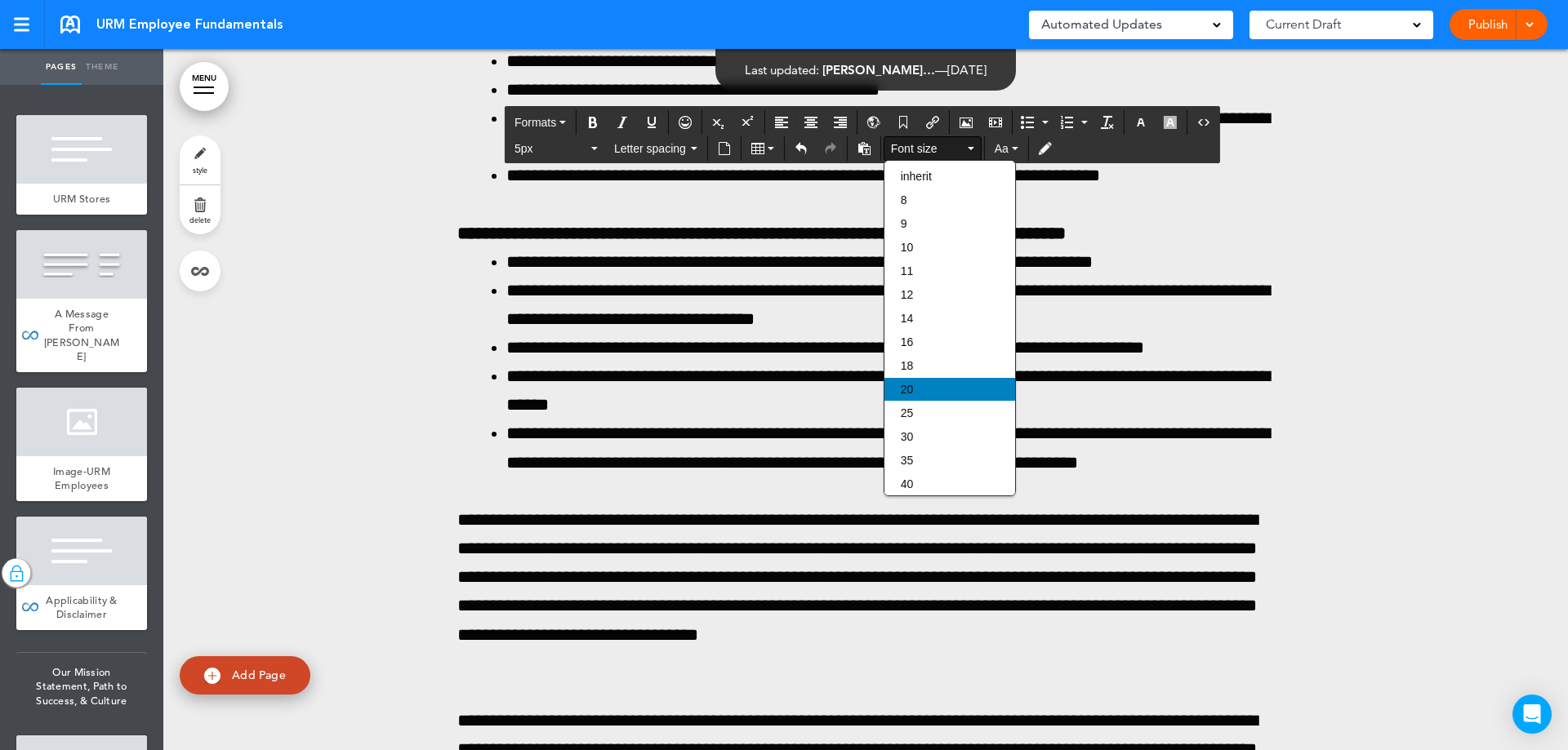
click at [915, 382] on div "20" at bounding box center [950, 389] width 131 height 23
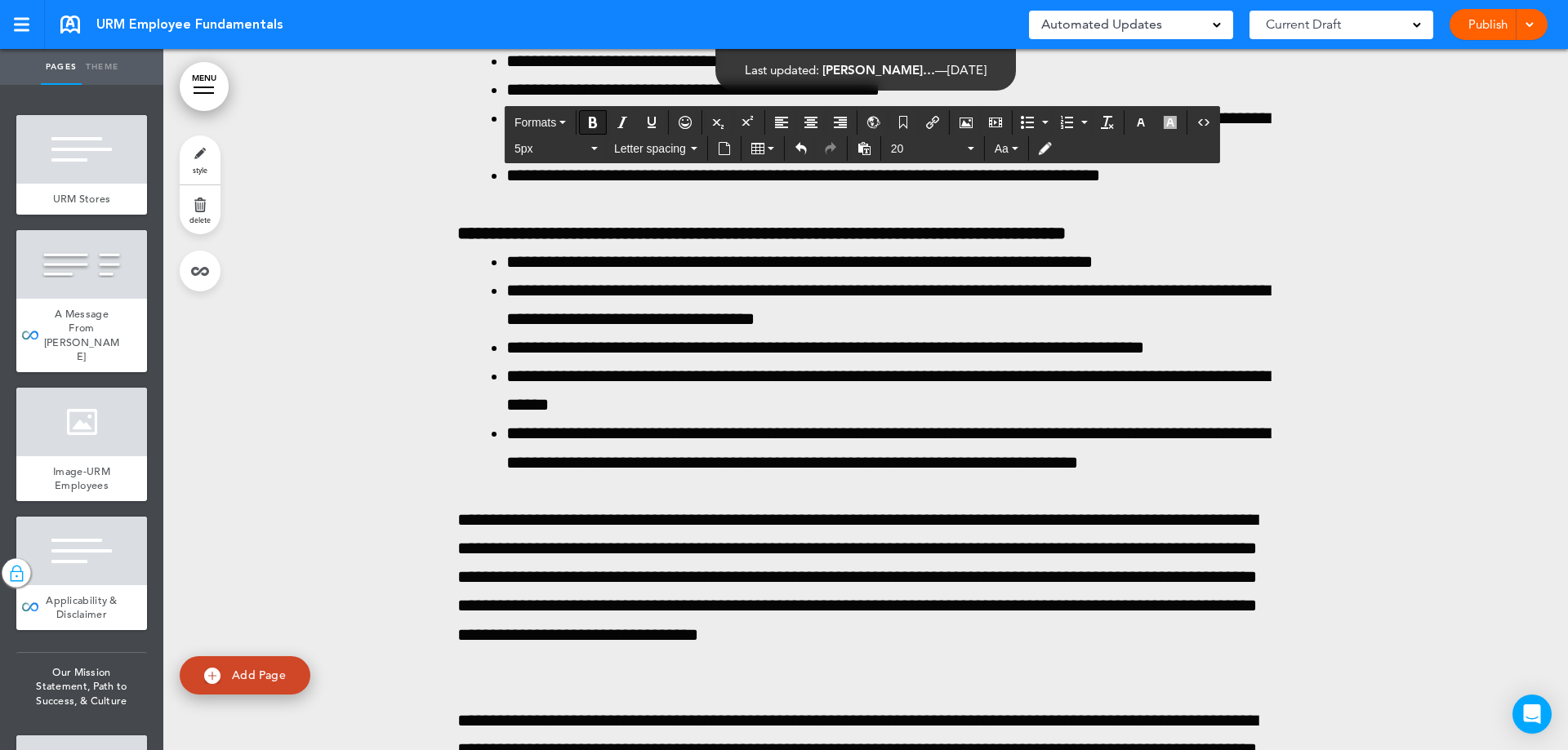
click at [596, 119] on icon "Bold" at bounding box center [593, 122] width 13 height 13
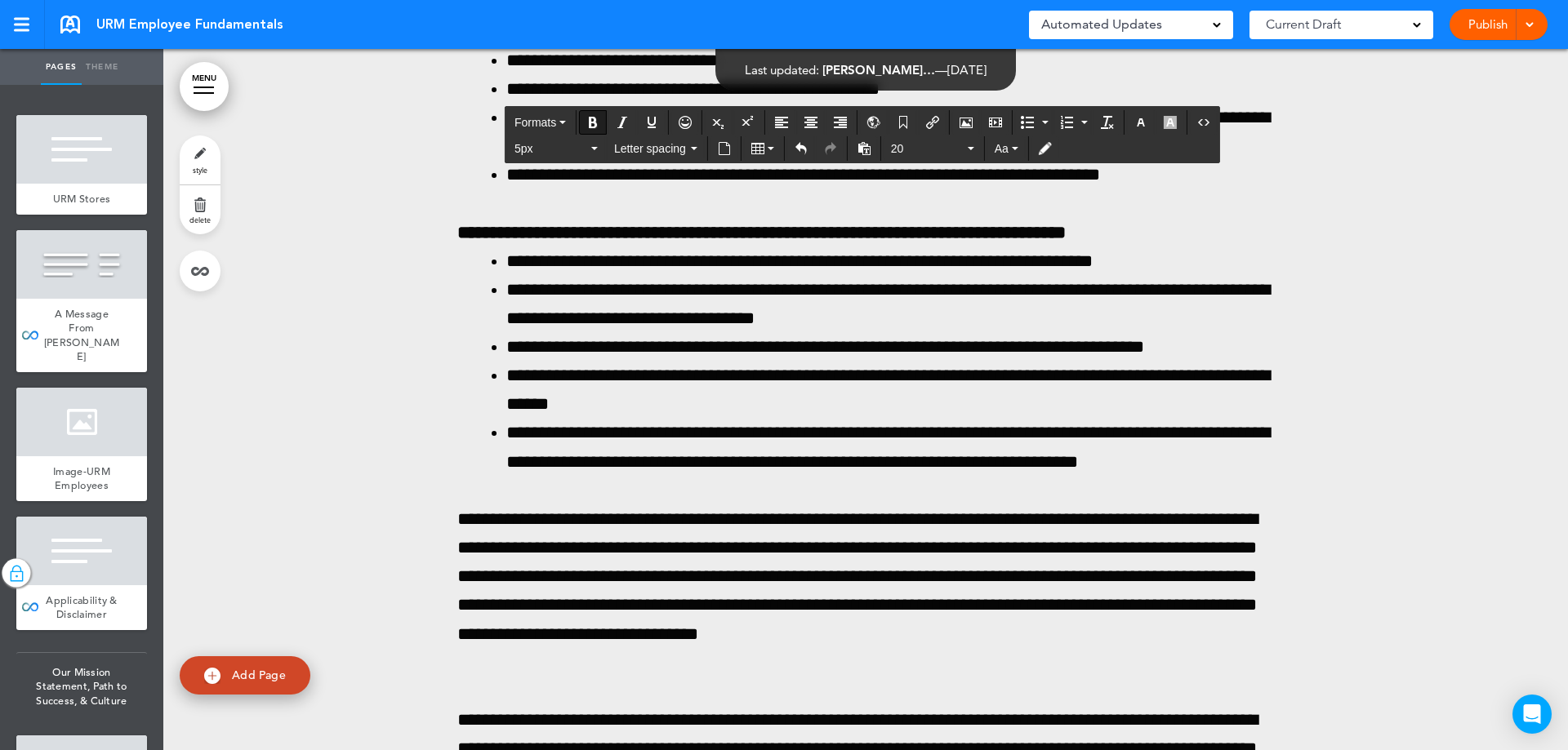
scroll to position [194323, 0]
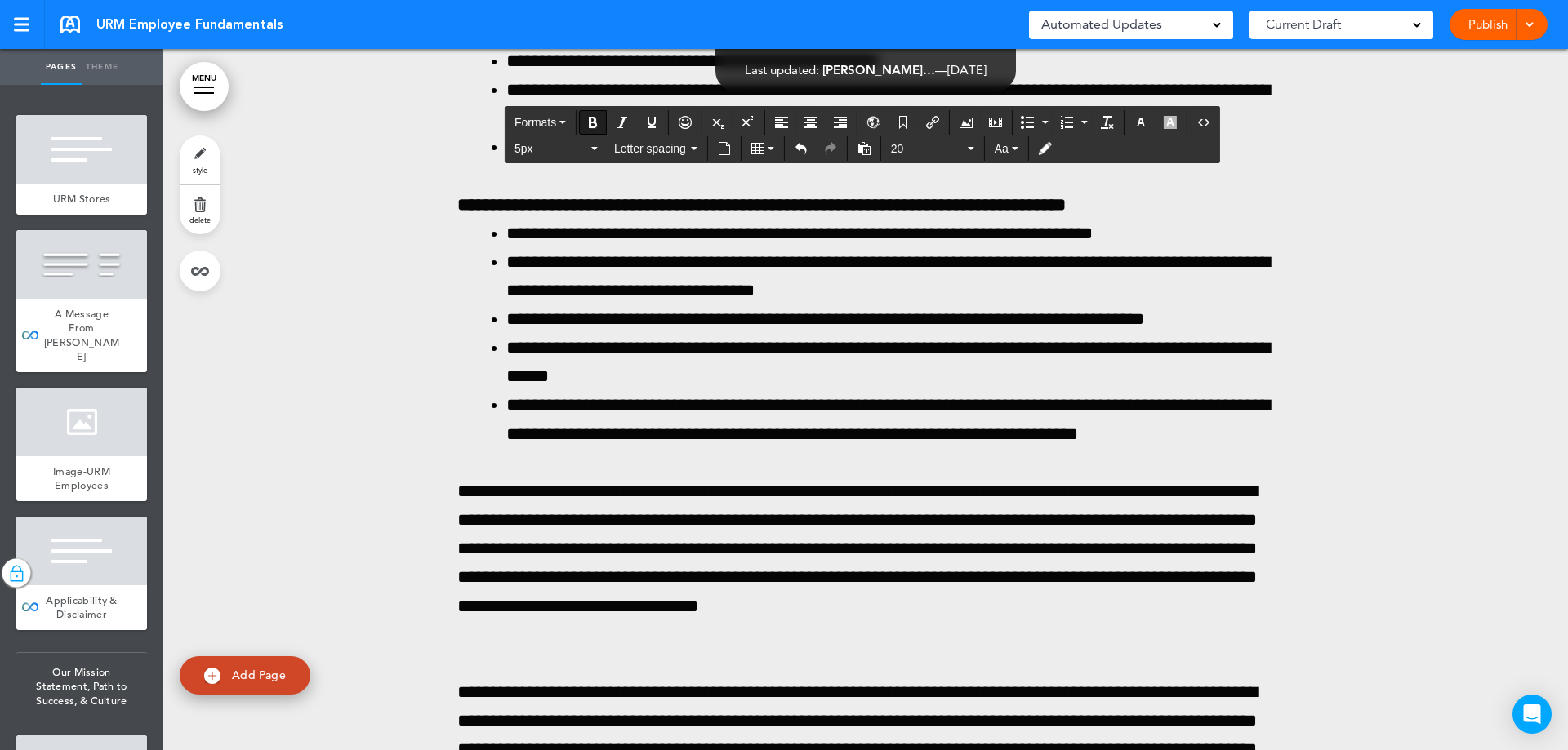
drag, startPoint x: 862, startPoint y: 288, endPoint x: 633, endPoint y: 297, distance: 229.2
drag, startPoint x: 901, startPoint y: 319, endPoint x: 1168, endPoint y: 323, distance: 267.0
drag, startPoint x: 939, startPoint y: 349, endPoint x: 614, endPoint y: 345, distance: 325.0
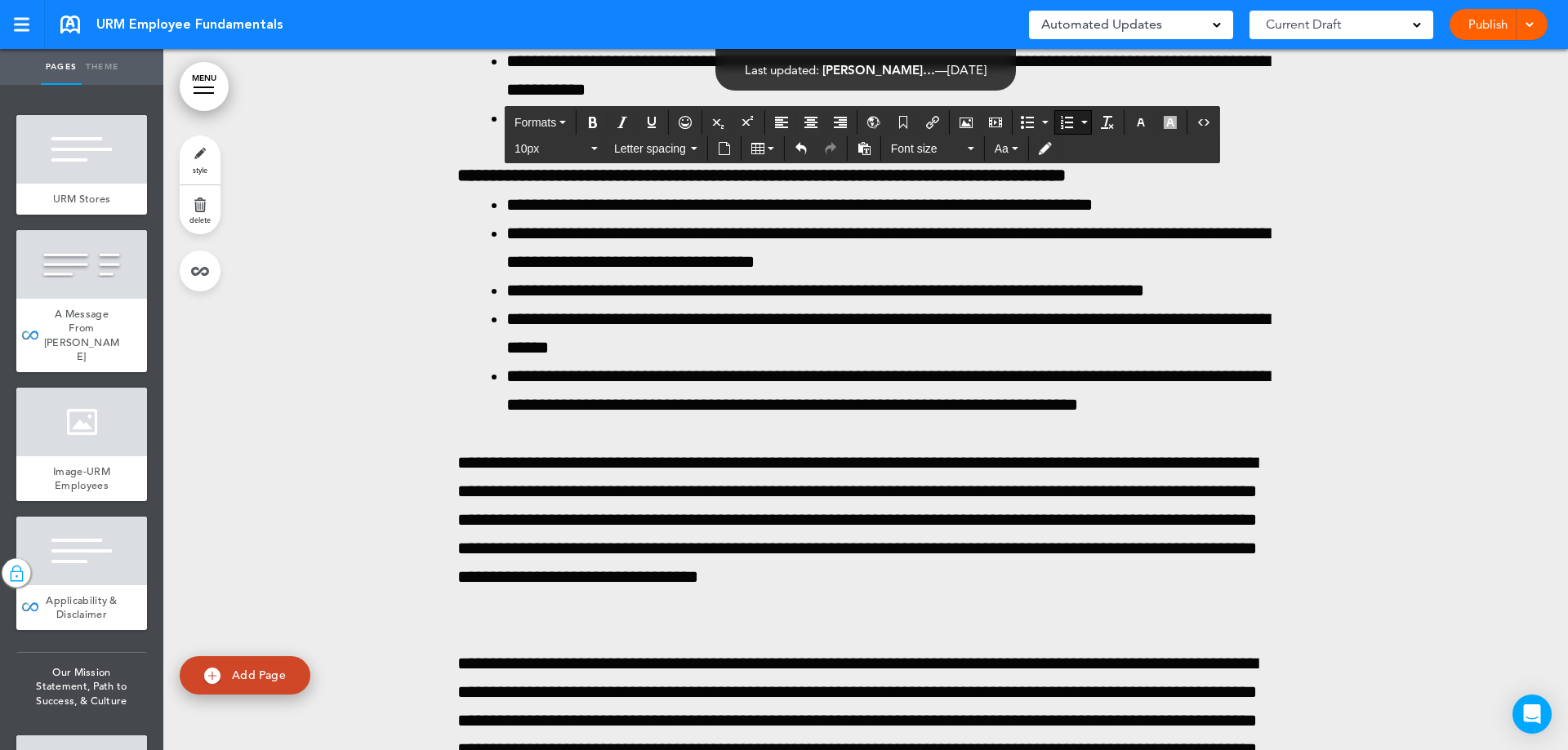
drag, startPoint x: 999, startPoint y: 382, endPoint x: 725, endPoint y: 385, distance: 274.0
drag, startPoint x: 901, startPoint y: 474, endPoint x: 871, endPoint y: 472, distance: 30.1
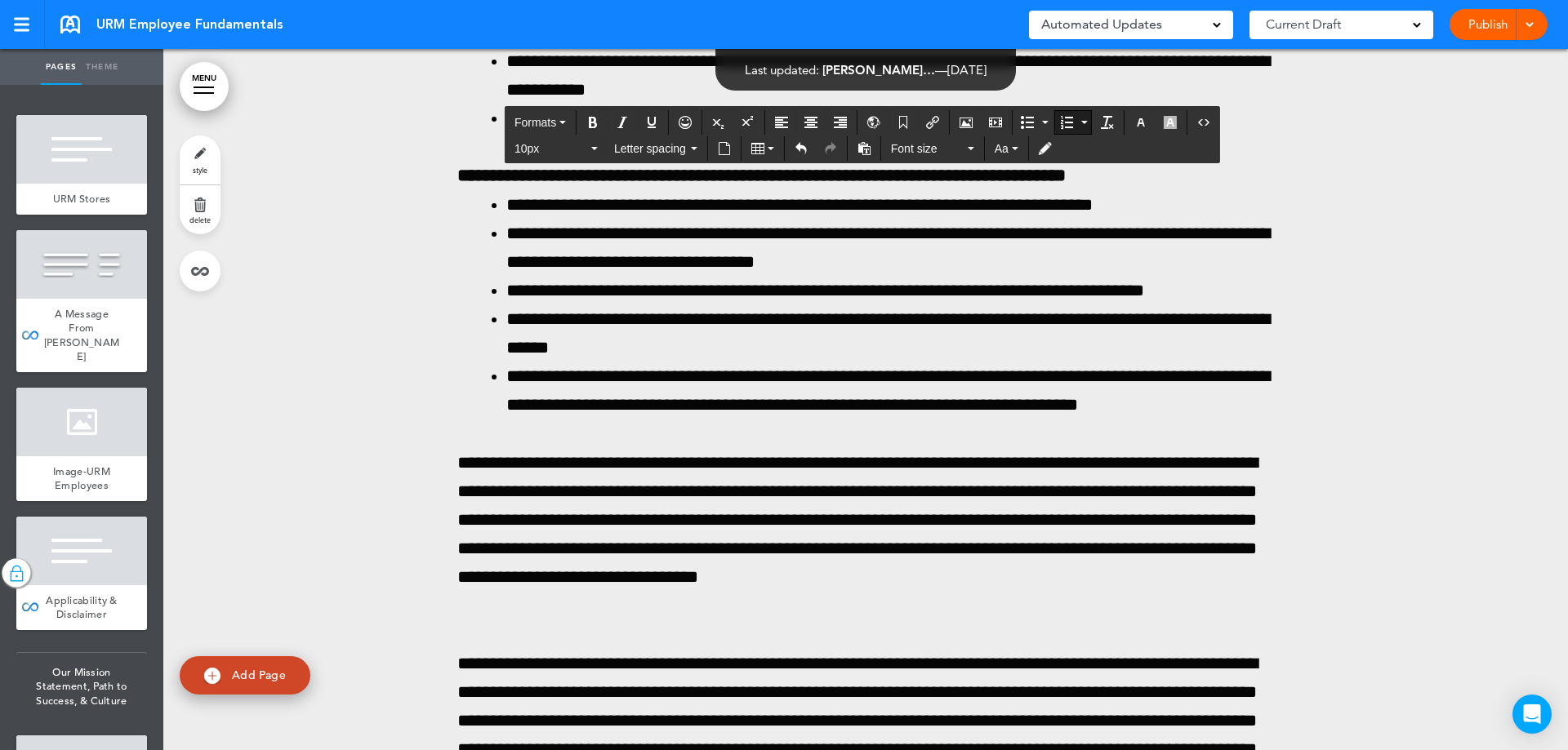
drag, startPoint x: 607, startPoint y: 495, endPoint x: 670, endPoint y: 503, distance: 63.5
drag, startPoint x: 779, startPoint y: 498, endPoint x: 1045, endPoint y: 506, distance: 266.1
drag, startPoint x: 849, startPoint y: 543, endPoint x: 583, endPoint y: 550, distance: 266.1
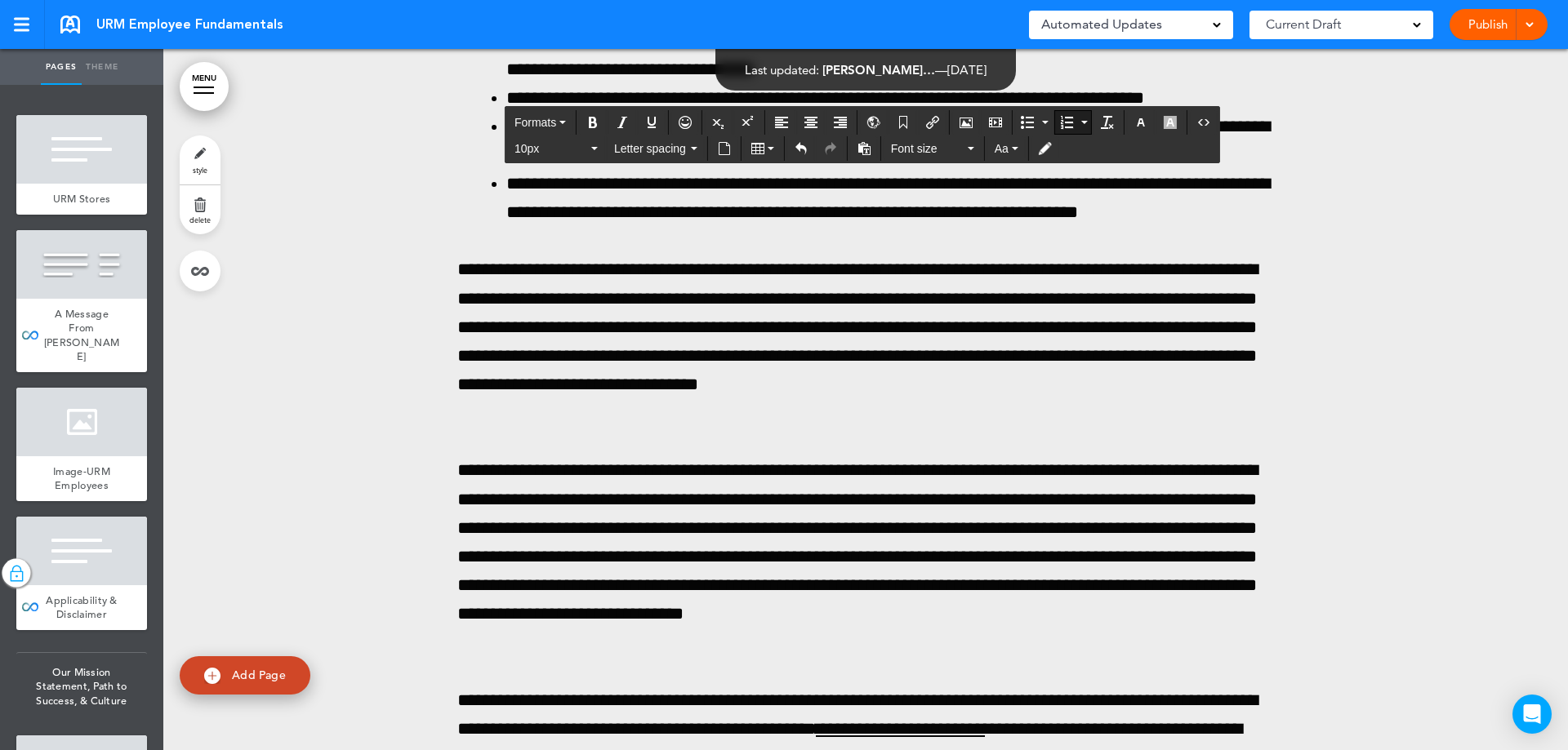
scroll to position [194487, 0]
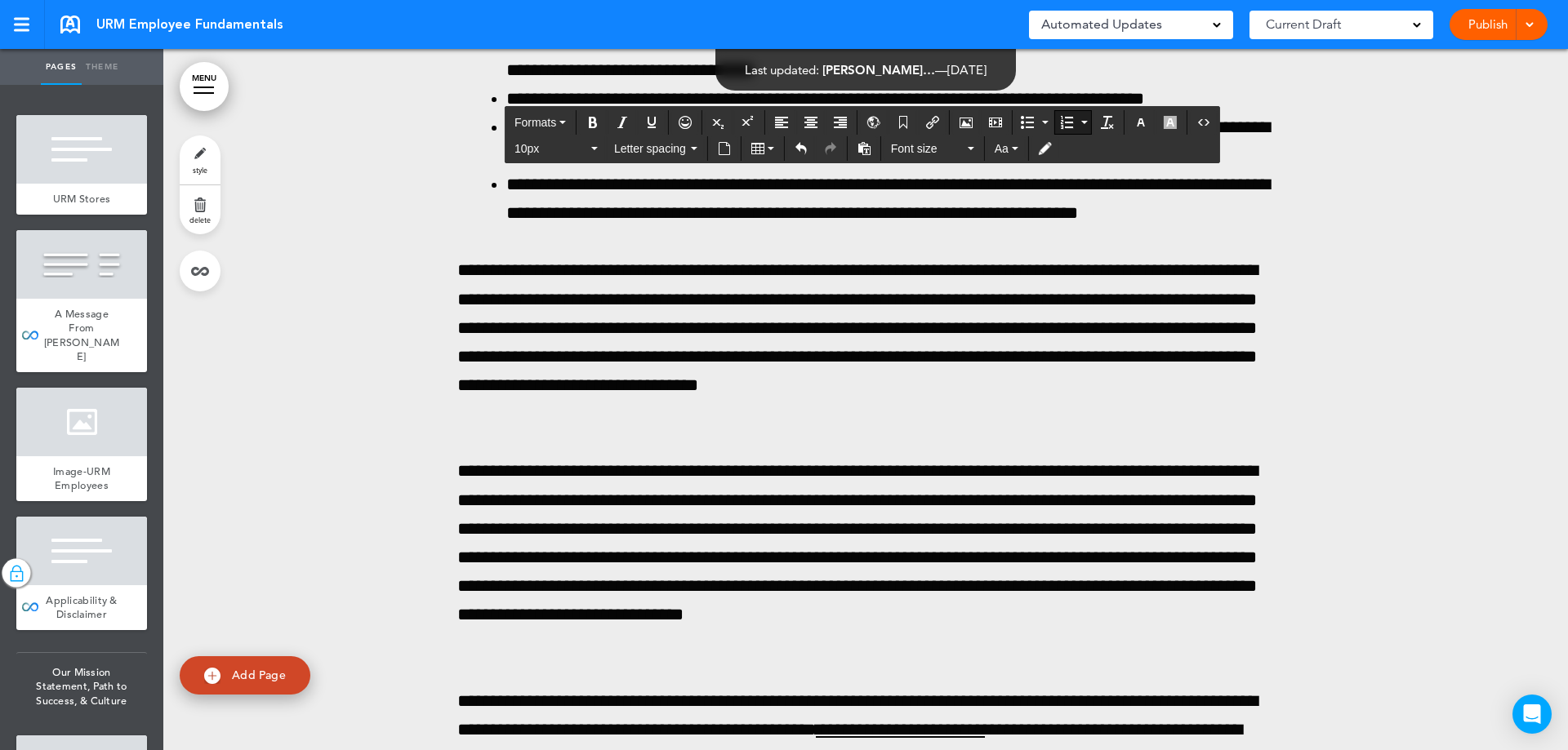
drag, startPoint x: 1265, startPoint y: 443, endPoint x: 466, endPoint y: 414, distance: 799.5
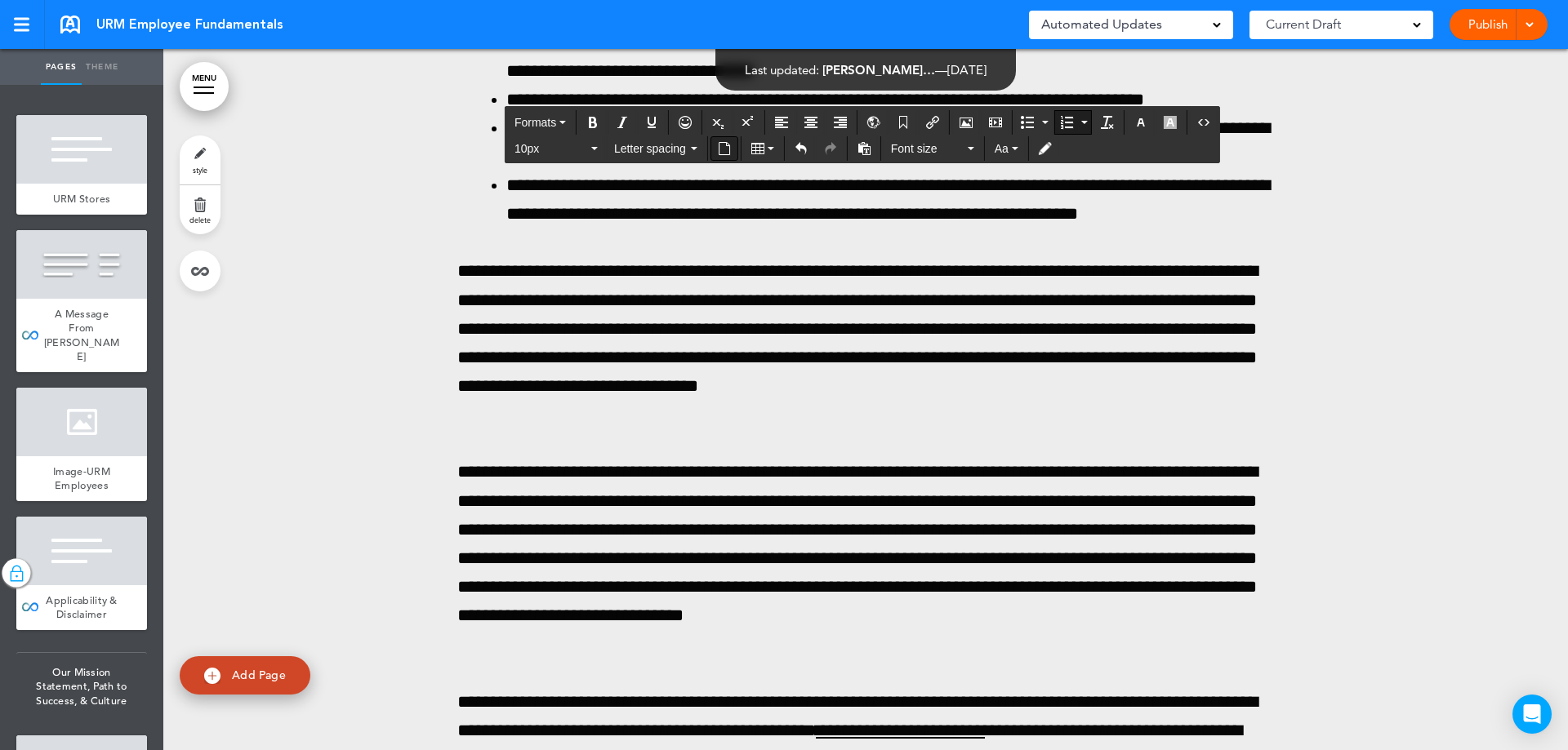
scroll to position [194488, 0]
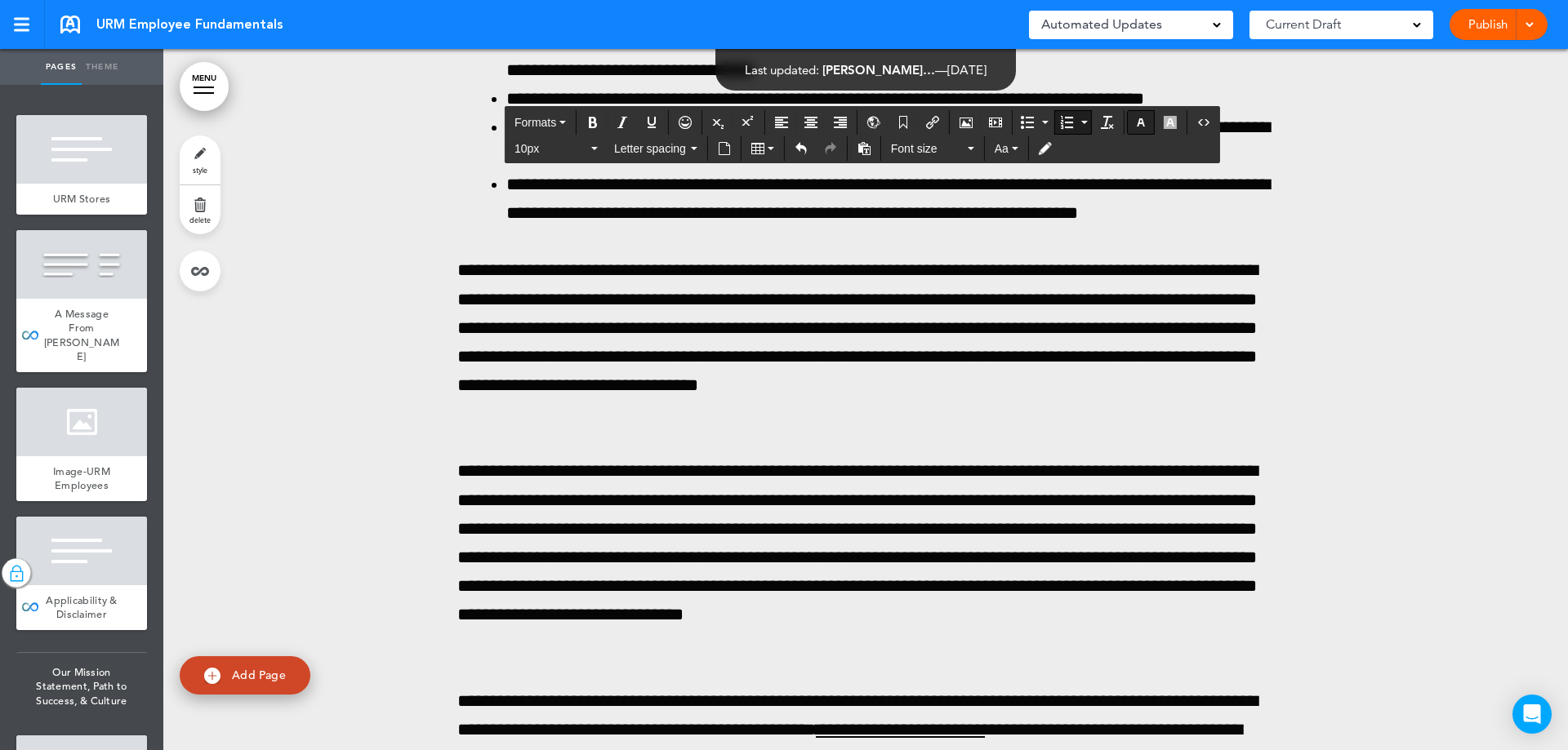
click at [1139, 127] on icon "button" at bounding box center [1140, 122] width 13 height 13
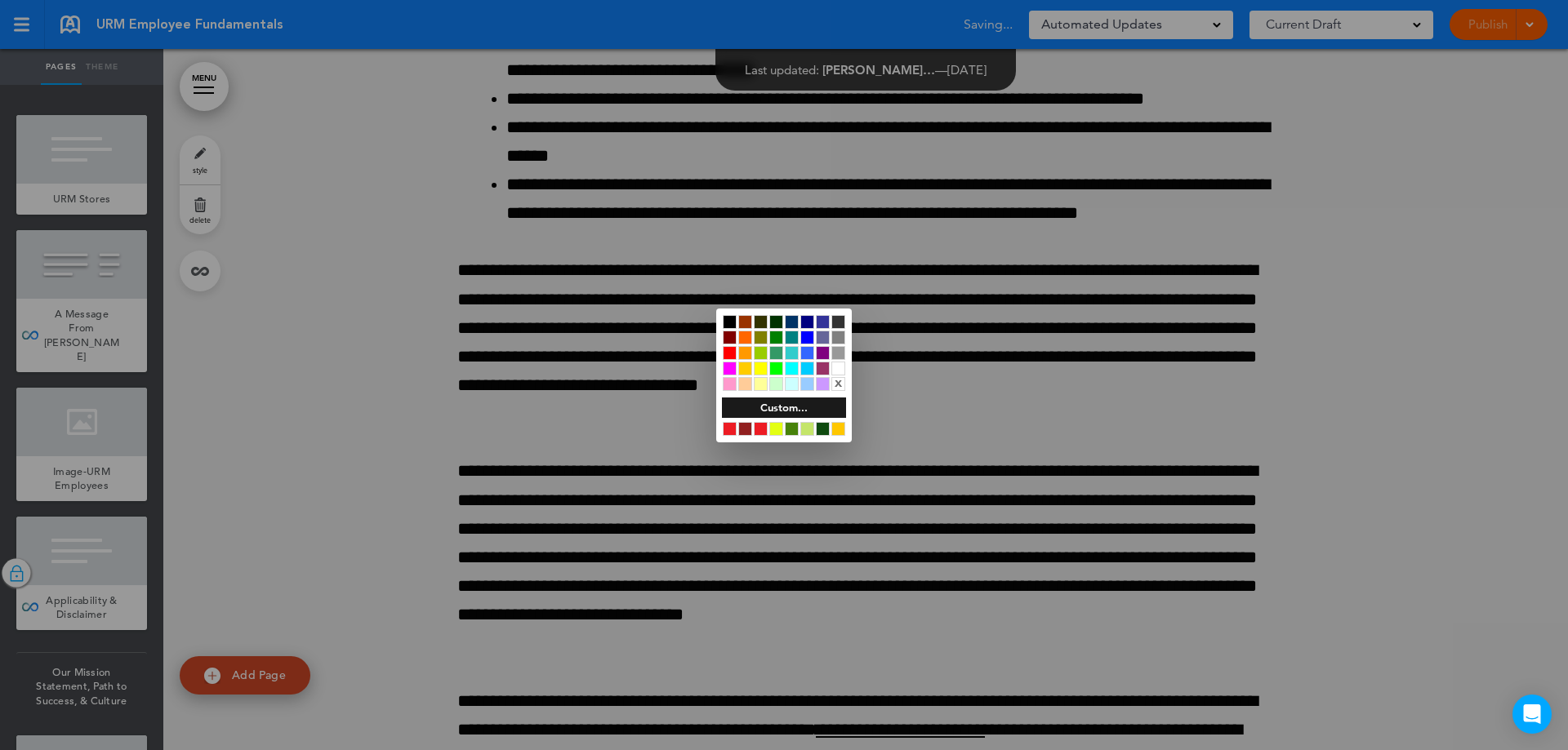
click at [728, 429] on div at bounding box center [729, 428] width 14 height 14
click at [620, 531] on div at bounding box center [784, 375] width 1568 height 750
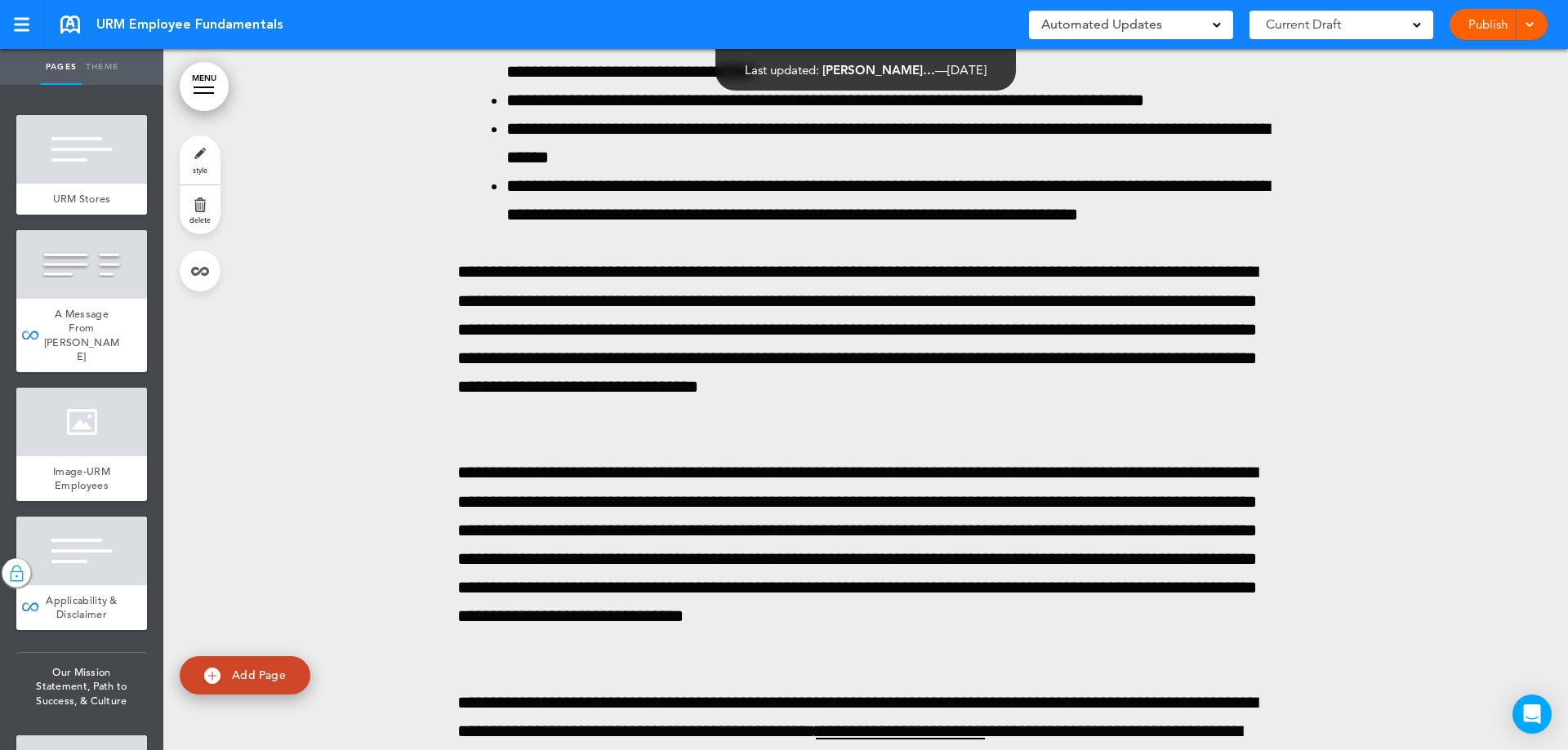
scroll to position [194487, 0]
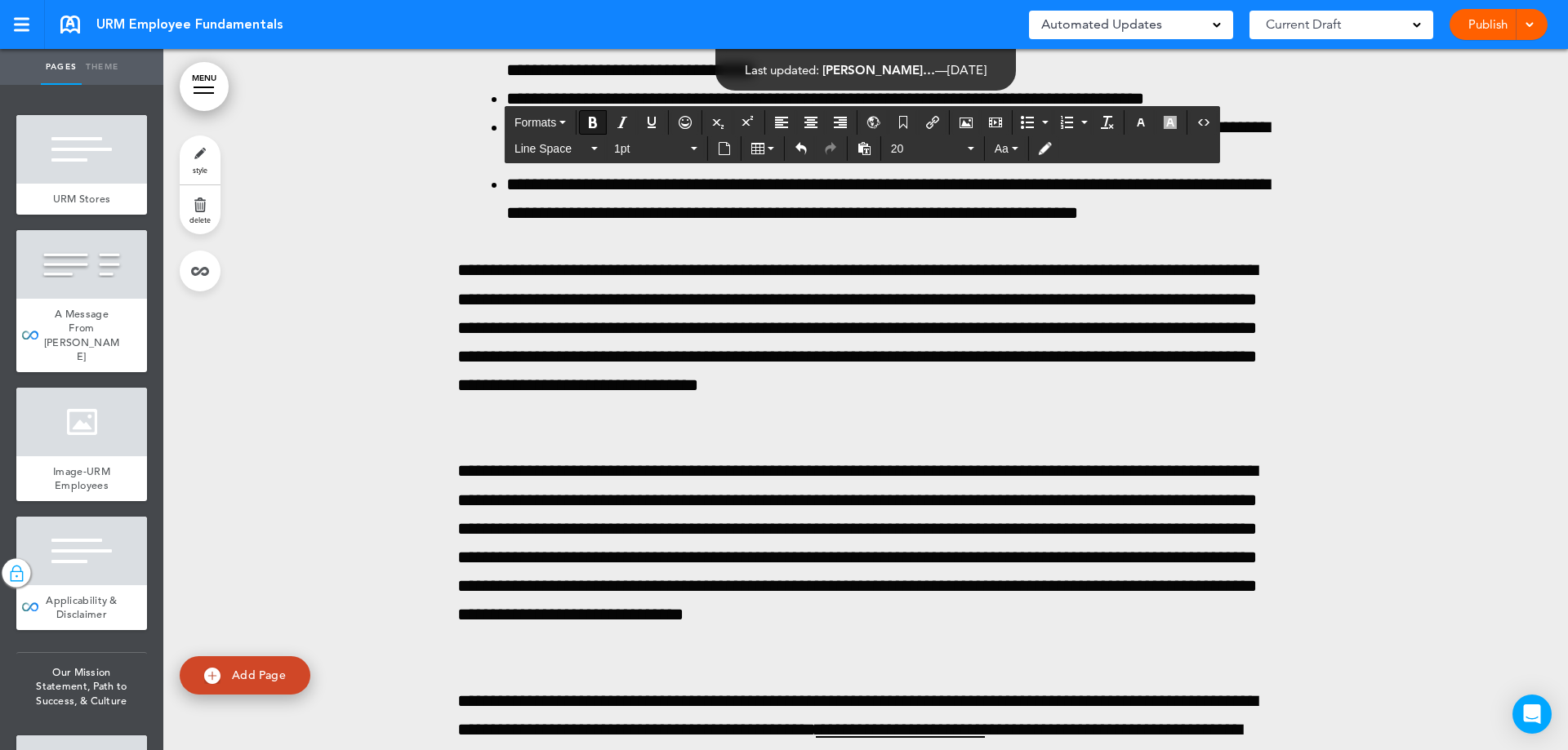
drag, startPoint x: 1195, startPoint y: 562, endPoint x: 453, endPoint y: 500, distance: 744.6
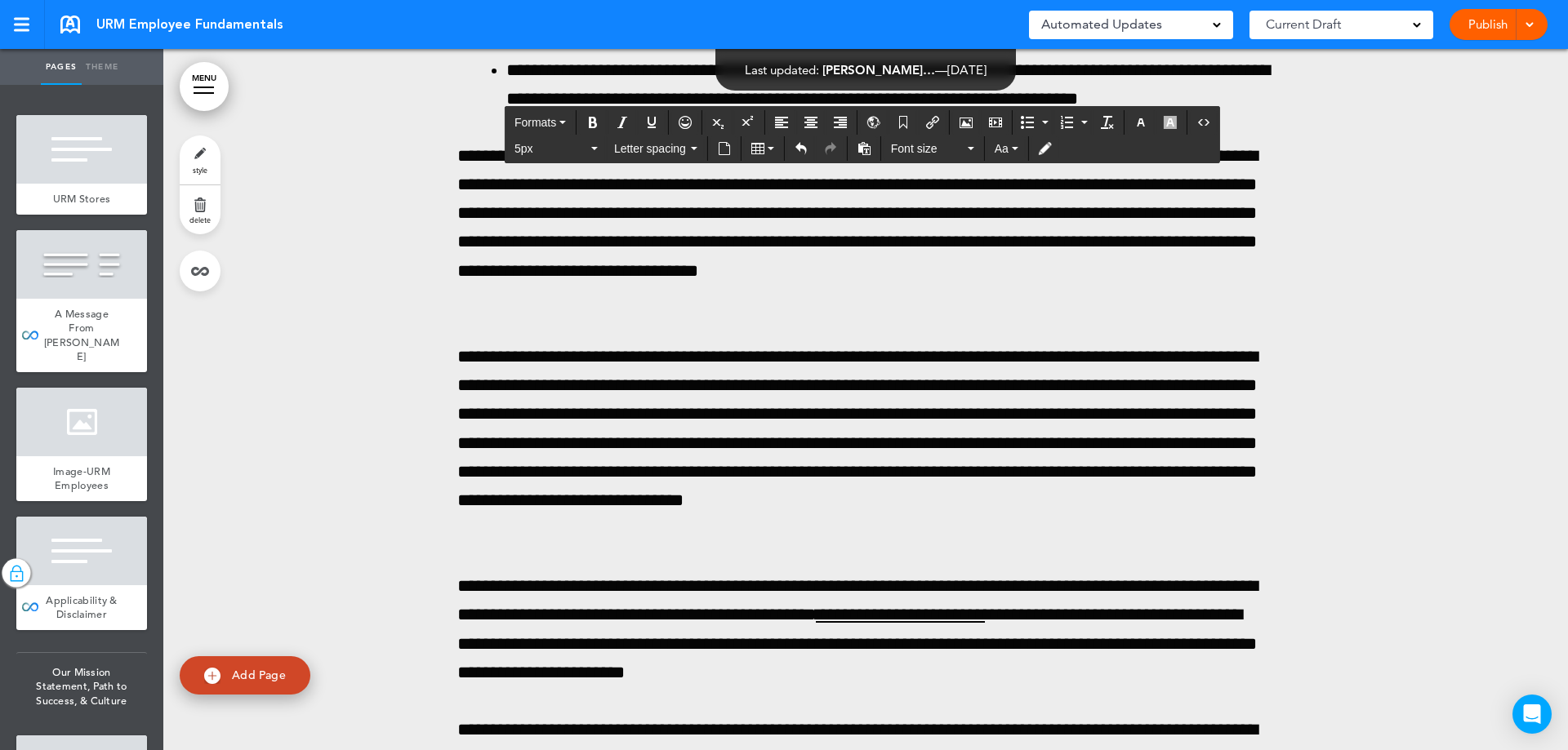
drag, startPoint x: 808, startPoint y: 500, endPoint x: 426, endPoint y: 494, distance: 382.0
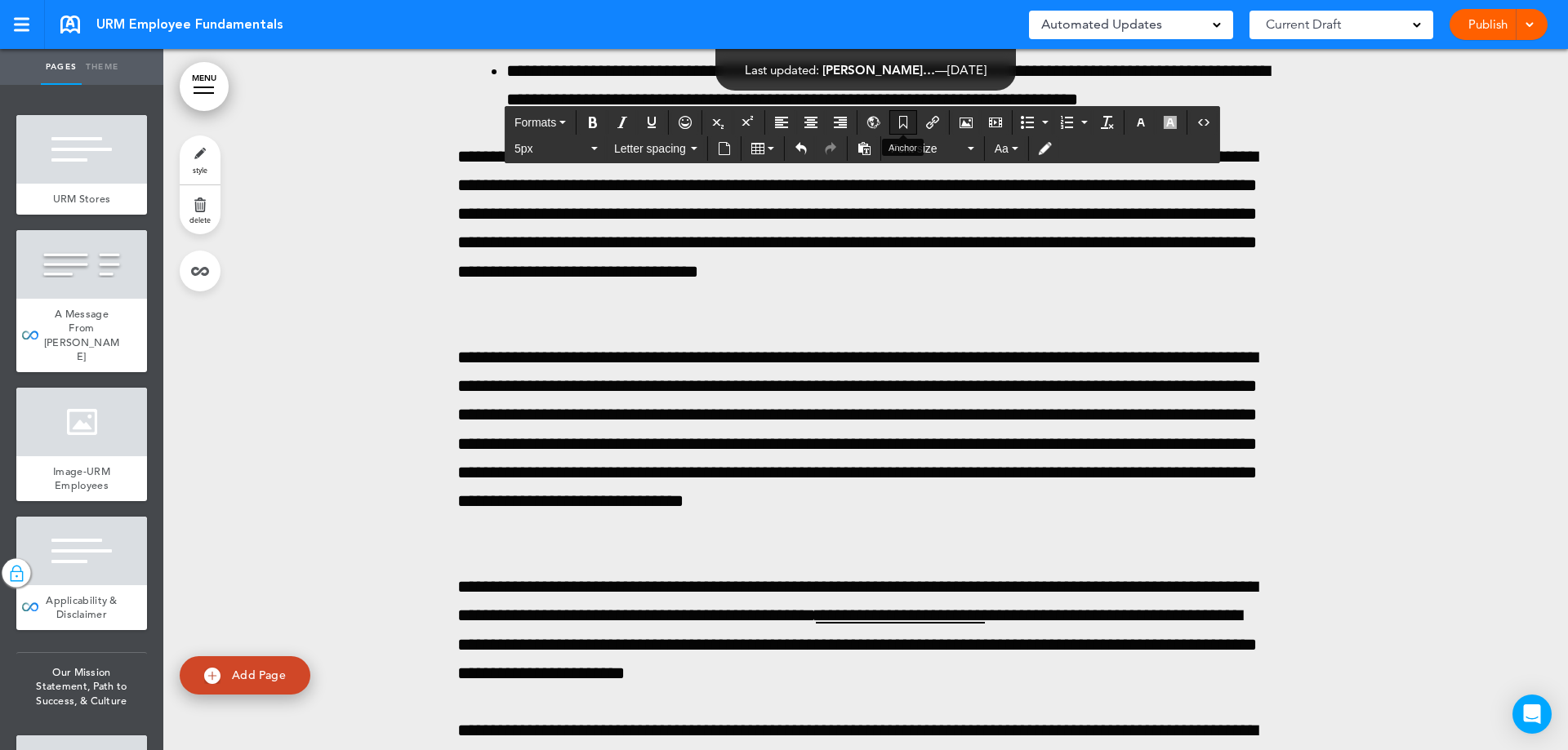
scroll to position [194488, 0]
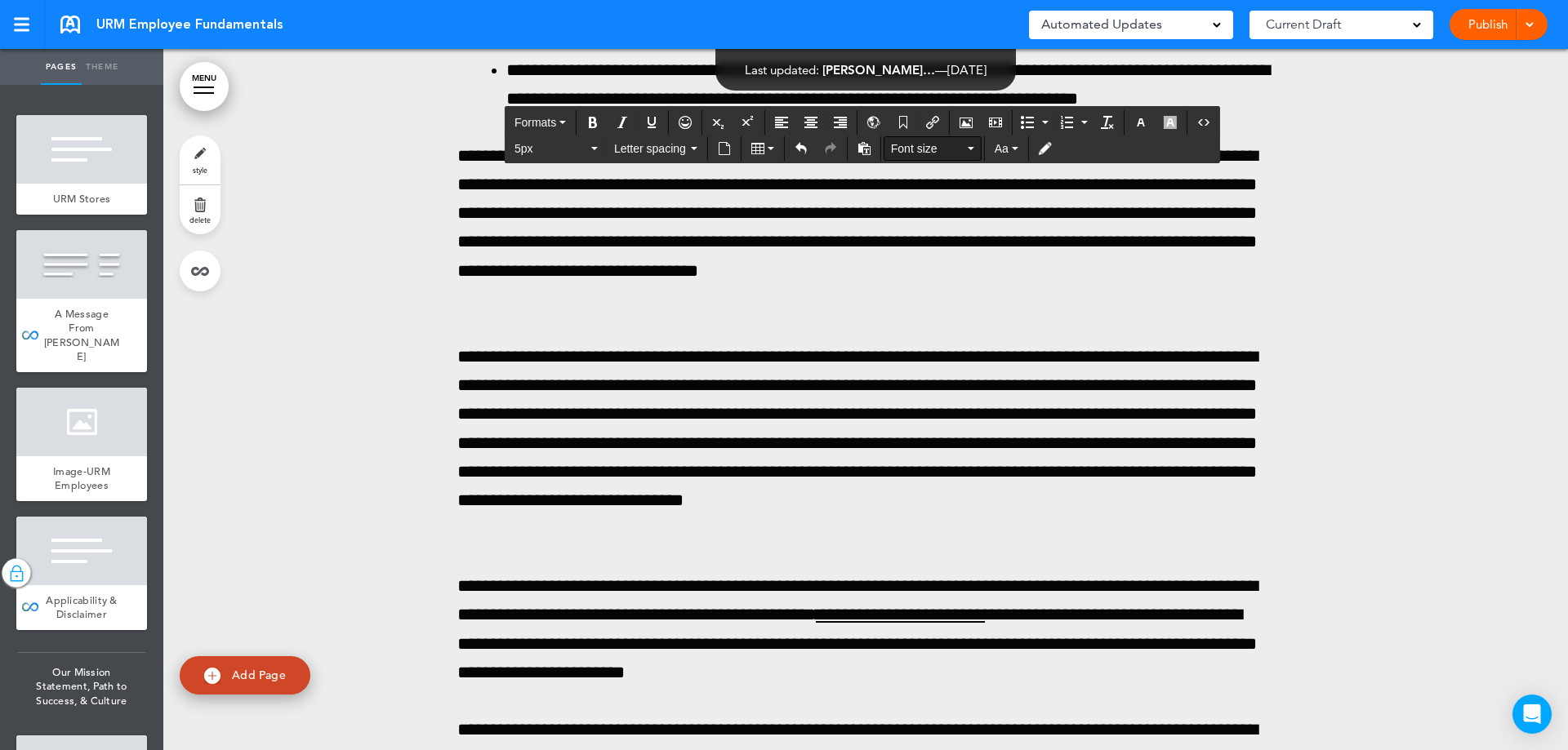
click at [910, 149] on span "Font size" at bounding box center [927, 148] width 73 height 16
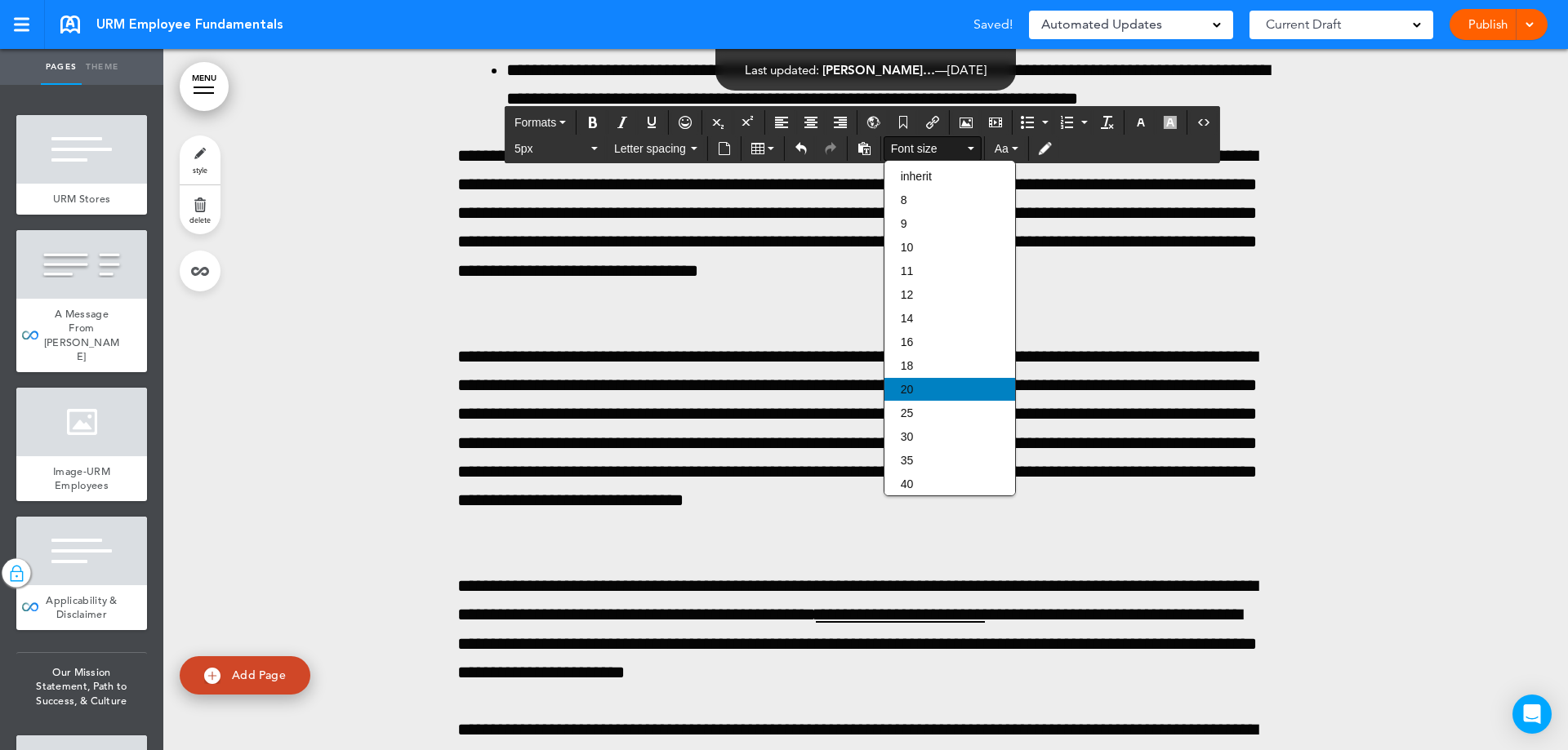
click at [907, 384] on span "20" at bounding box center [908, 389] width 13 height 13
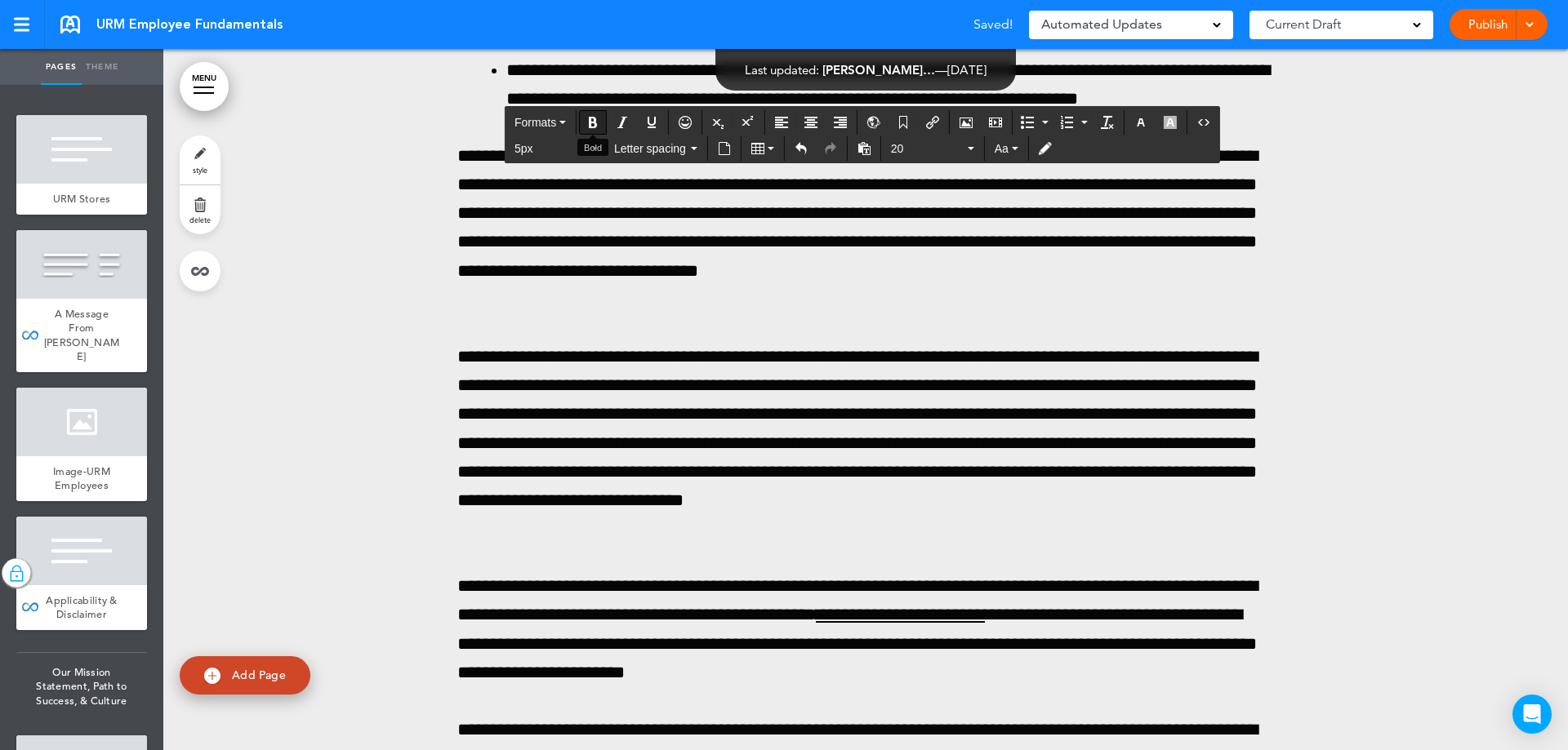
click at [585, 123] on button "Bold" at bounding box center [592, 122] width 26 height 23
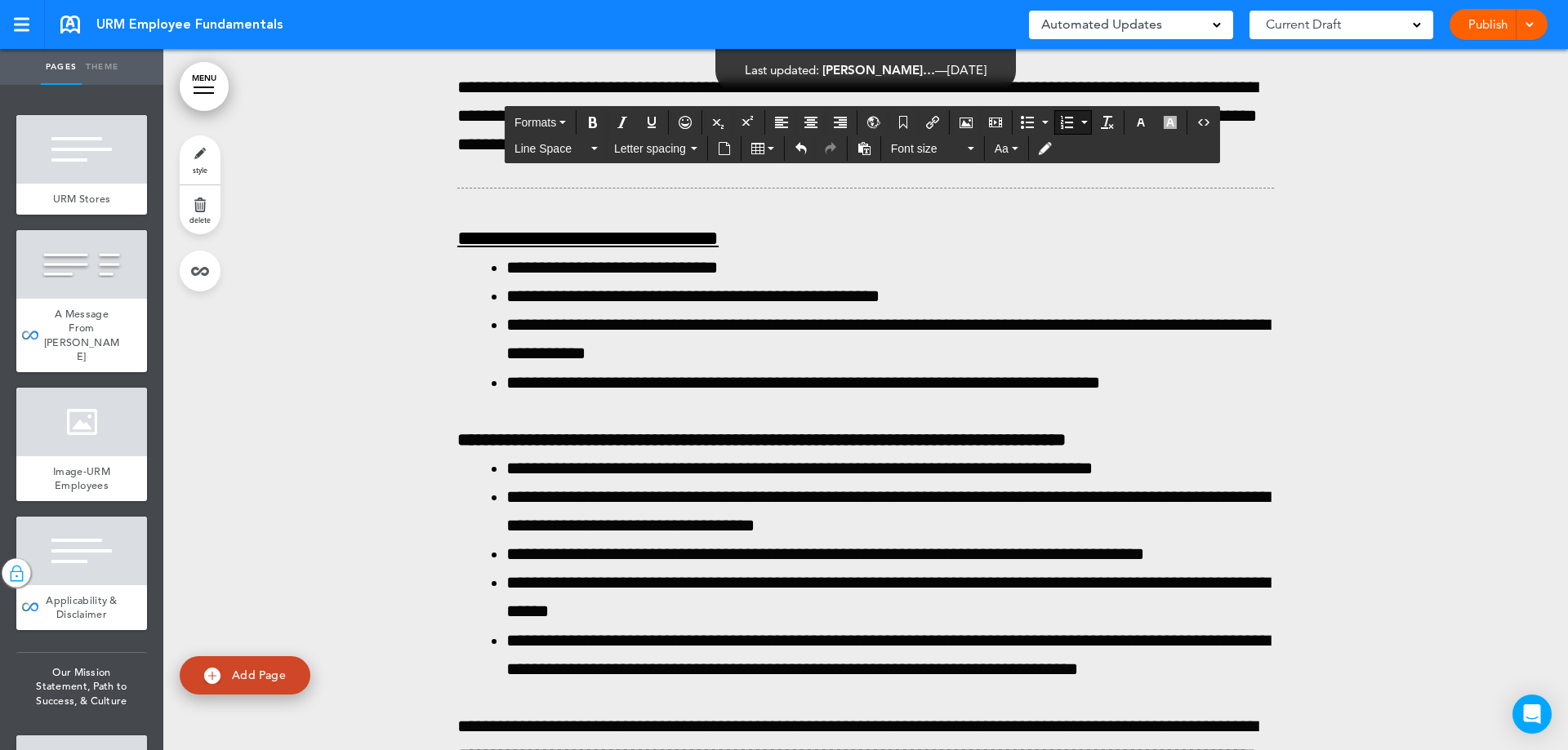
scroll to position [193915, 0]
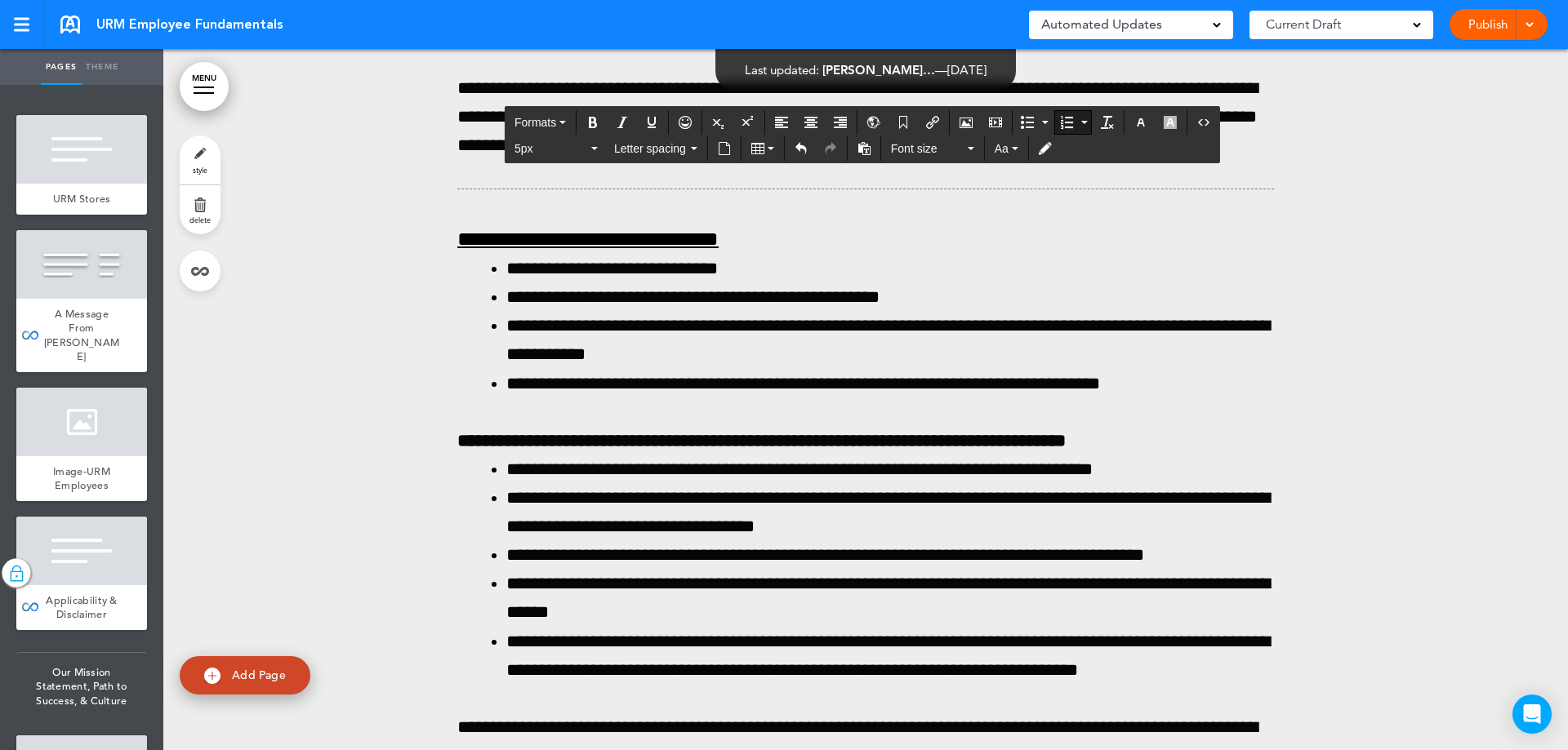
drag, startPoint x: 675, startPoint y: 216, endPoint x: 503, endPoint y: 219, distance: 172.0
drag, startPoint x: 956, startPoint y: 280, endPoint x: 509, endPoint y: 220, distance: 451.0
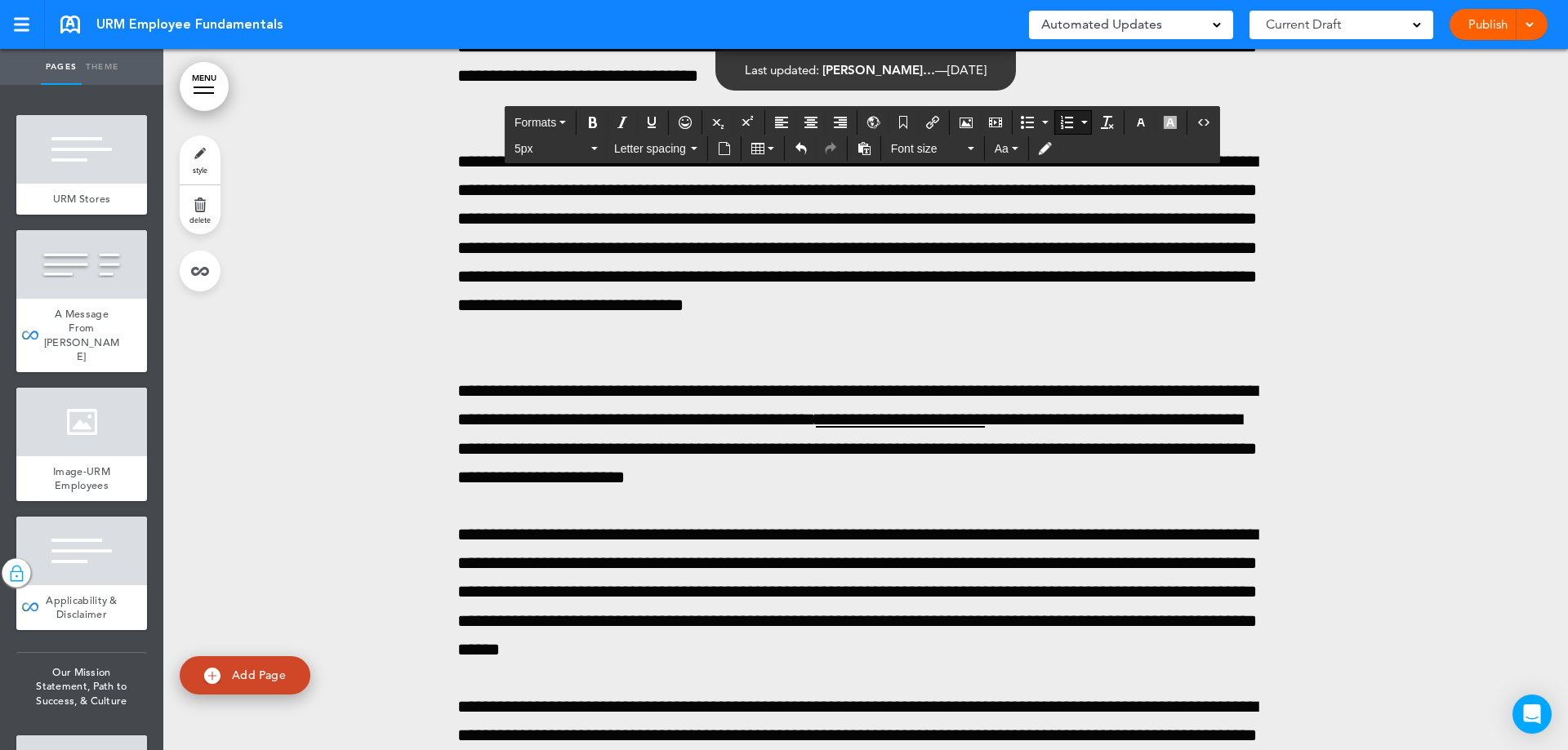
scroll to position [194813, 0]
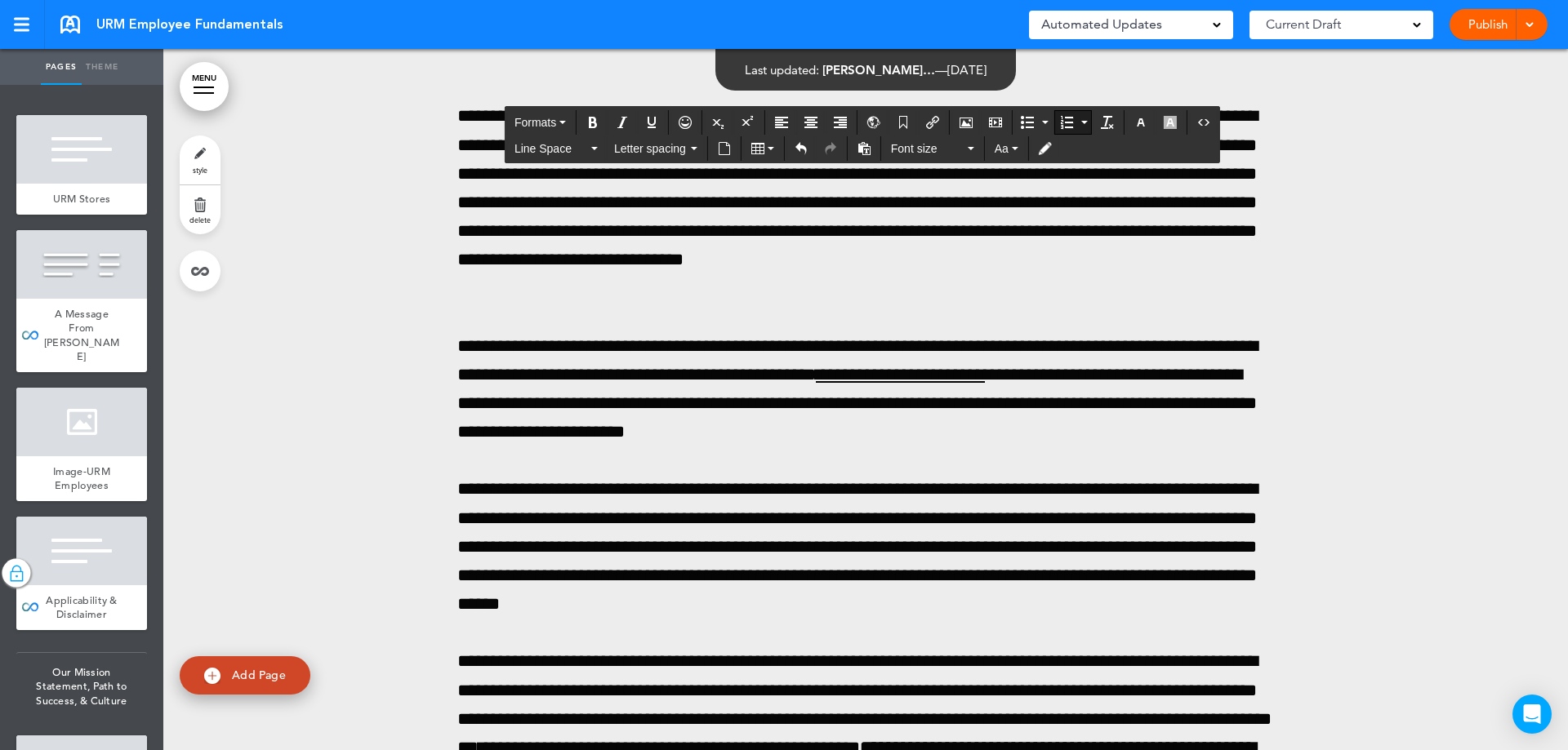
drag, startPoint x: 914, startPoint y: 553, endPoint x: 479, endPoint y: 486, distance: 440.1
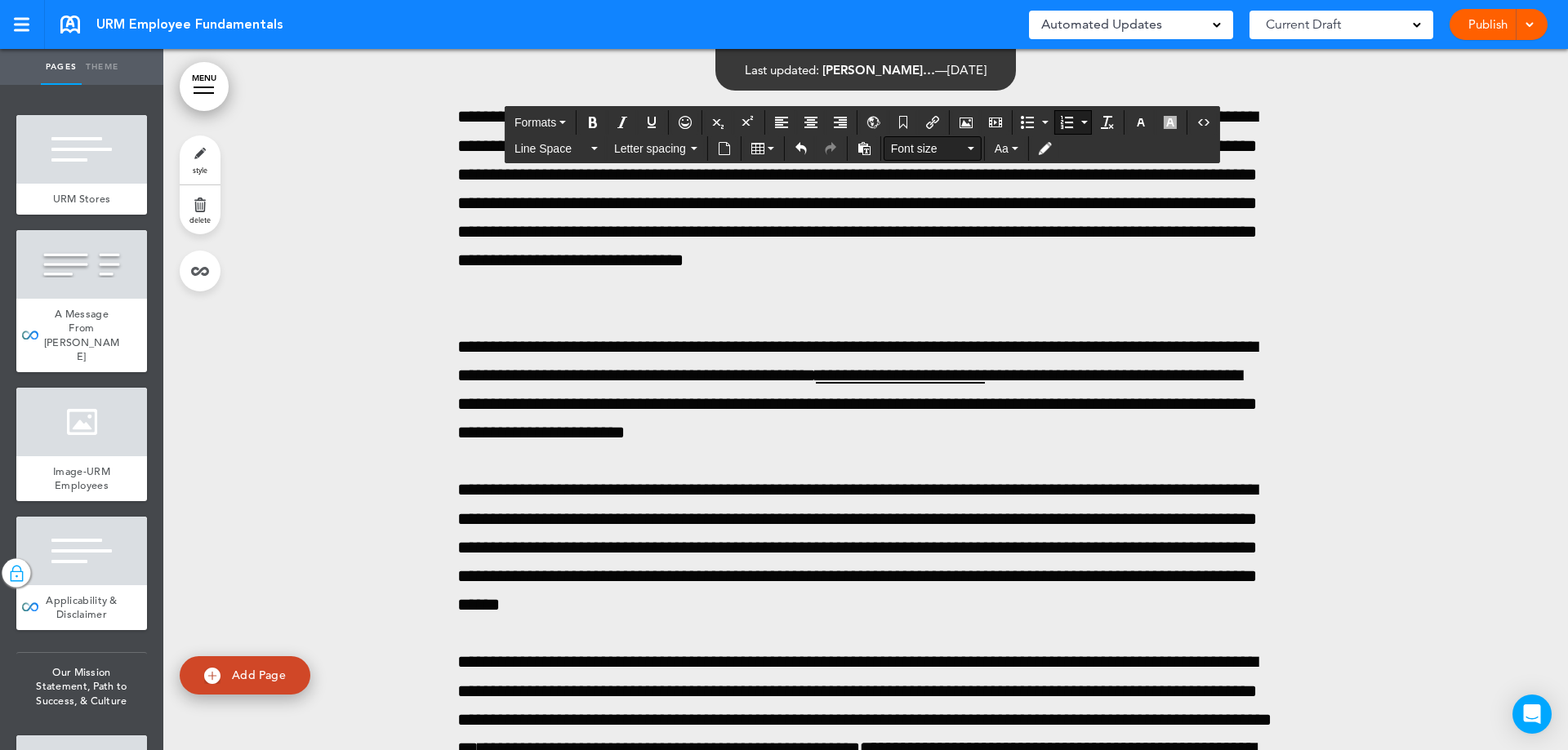
scroll to position [194814, 0]
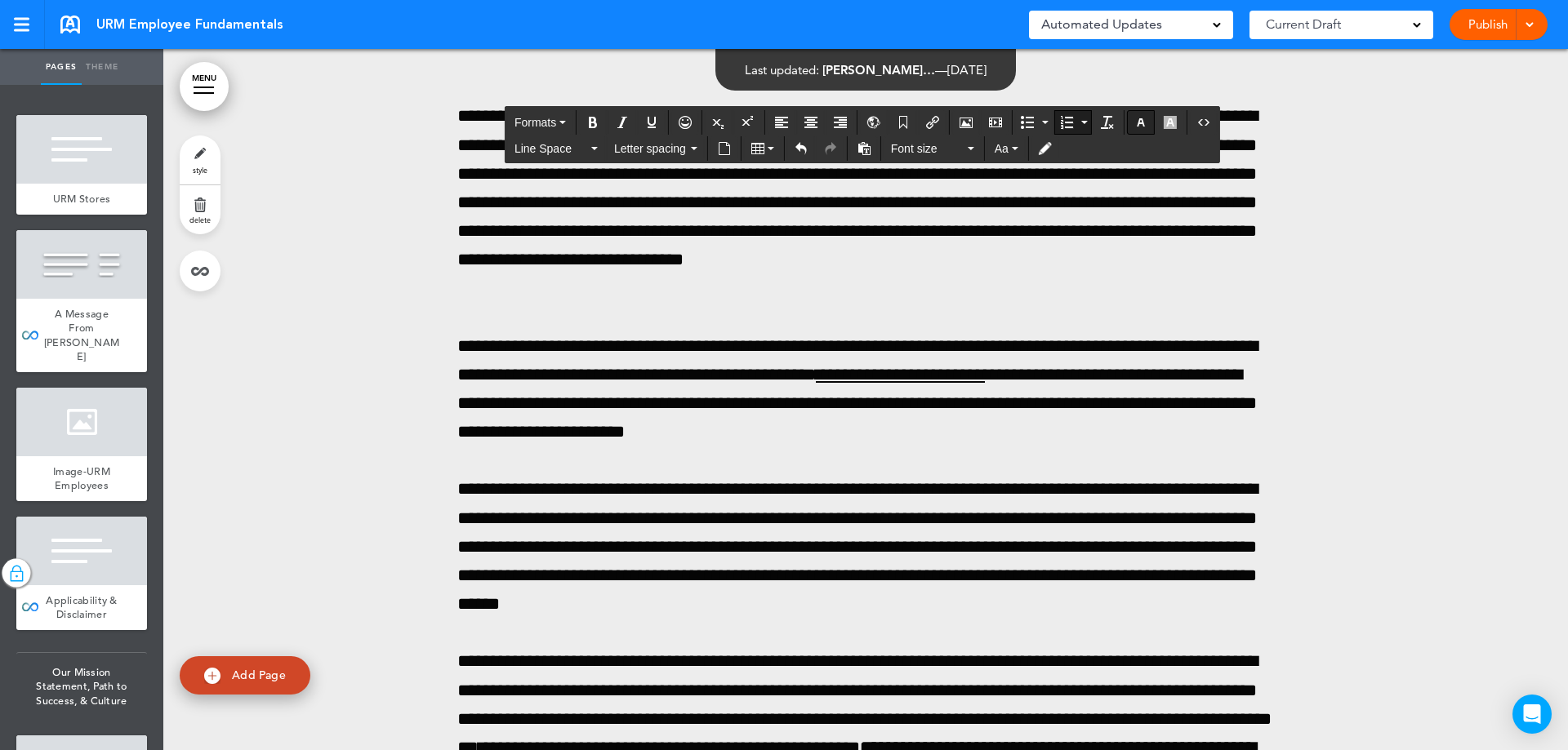
click at [1145, 123] on icon "button" at bounding box center [1140, 122] width 13 height 13
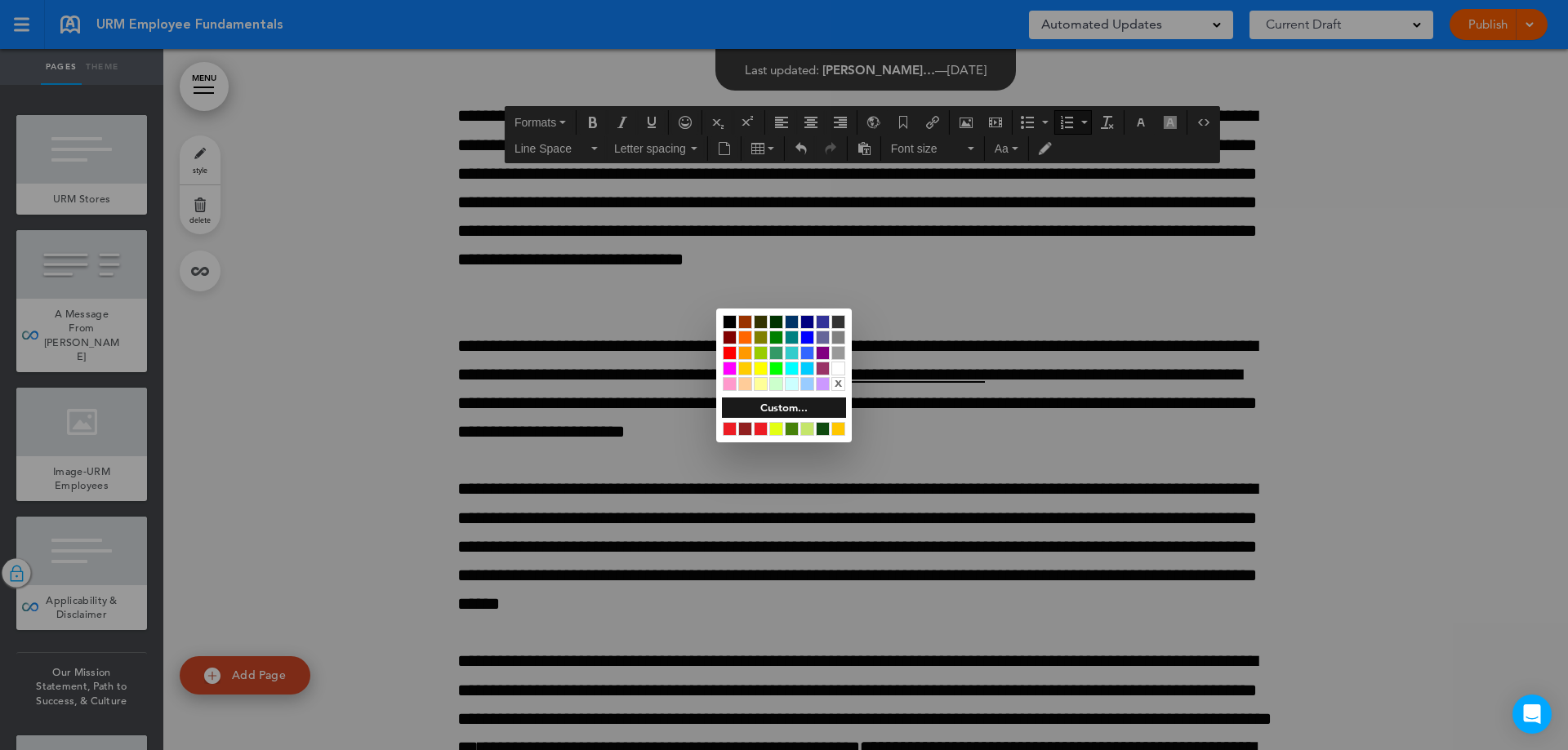
click at [730, 316] on div at bounding box center [729, 322] width 14 height 14
click at [647, 430] on div at bounding box center [784, 375] width 1568 height 750
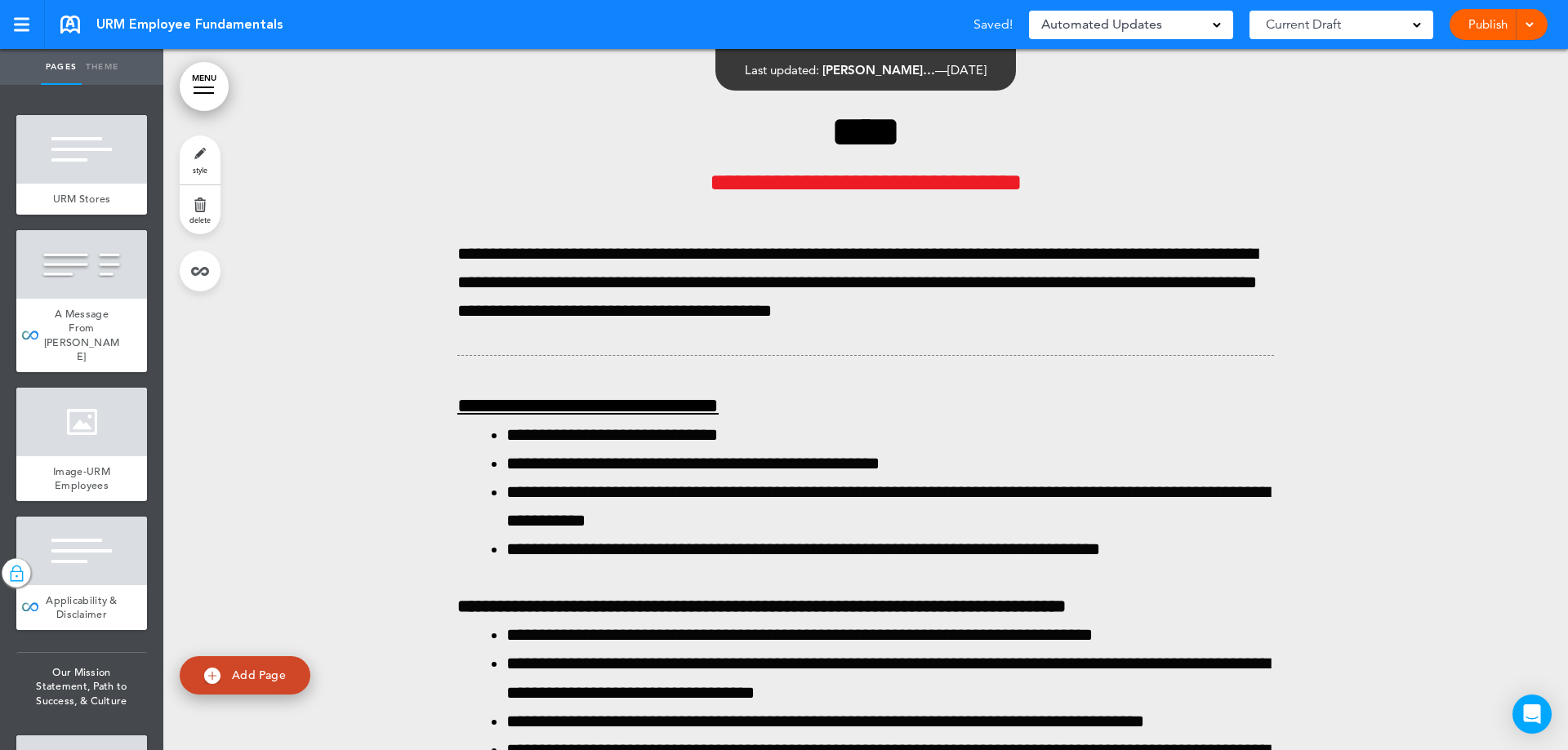
scroll to position [193833, 0]
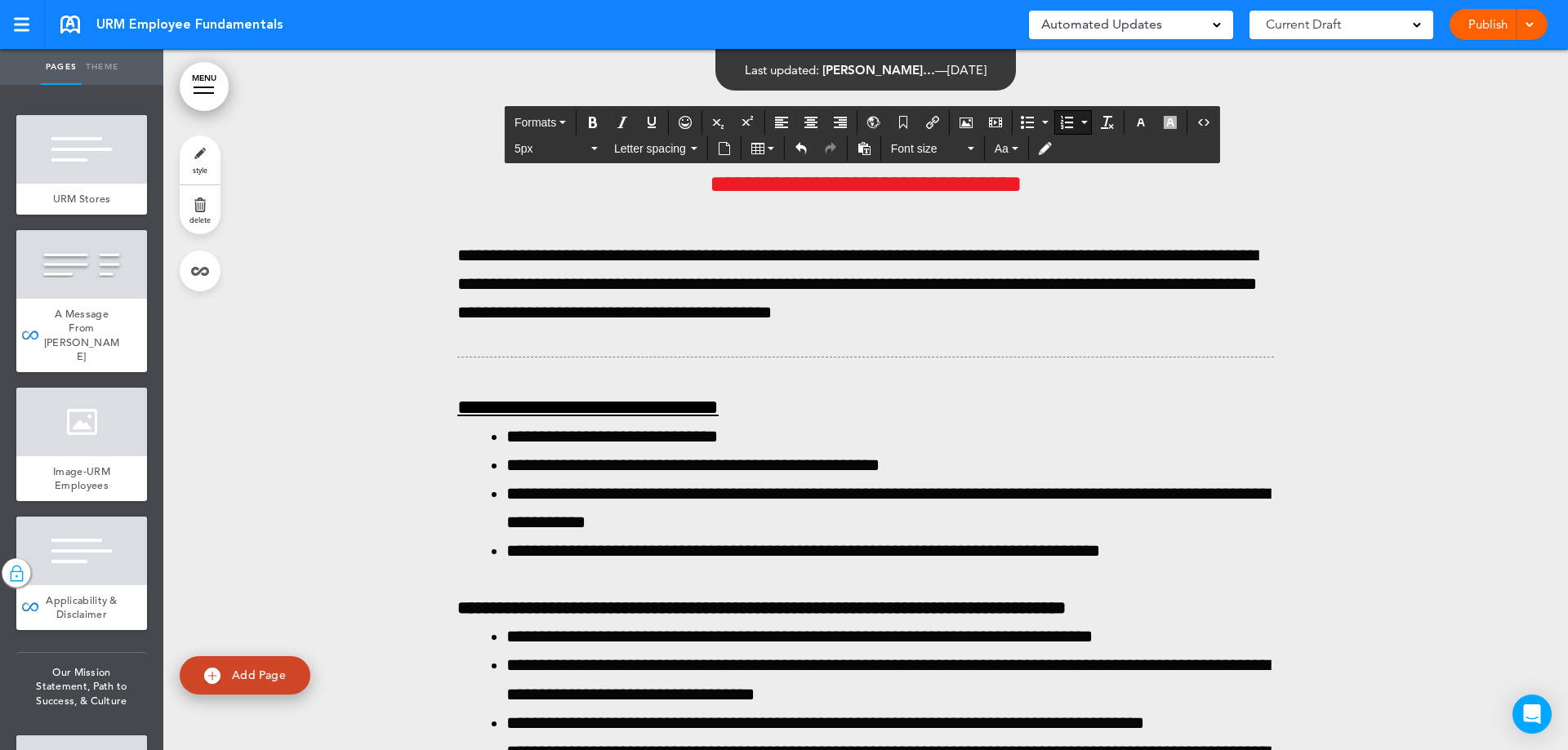
drag, startPoint x: 941, startPoint y: 363, endPoint x: 492, endPoint y: 295, distance: 454.1
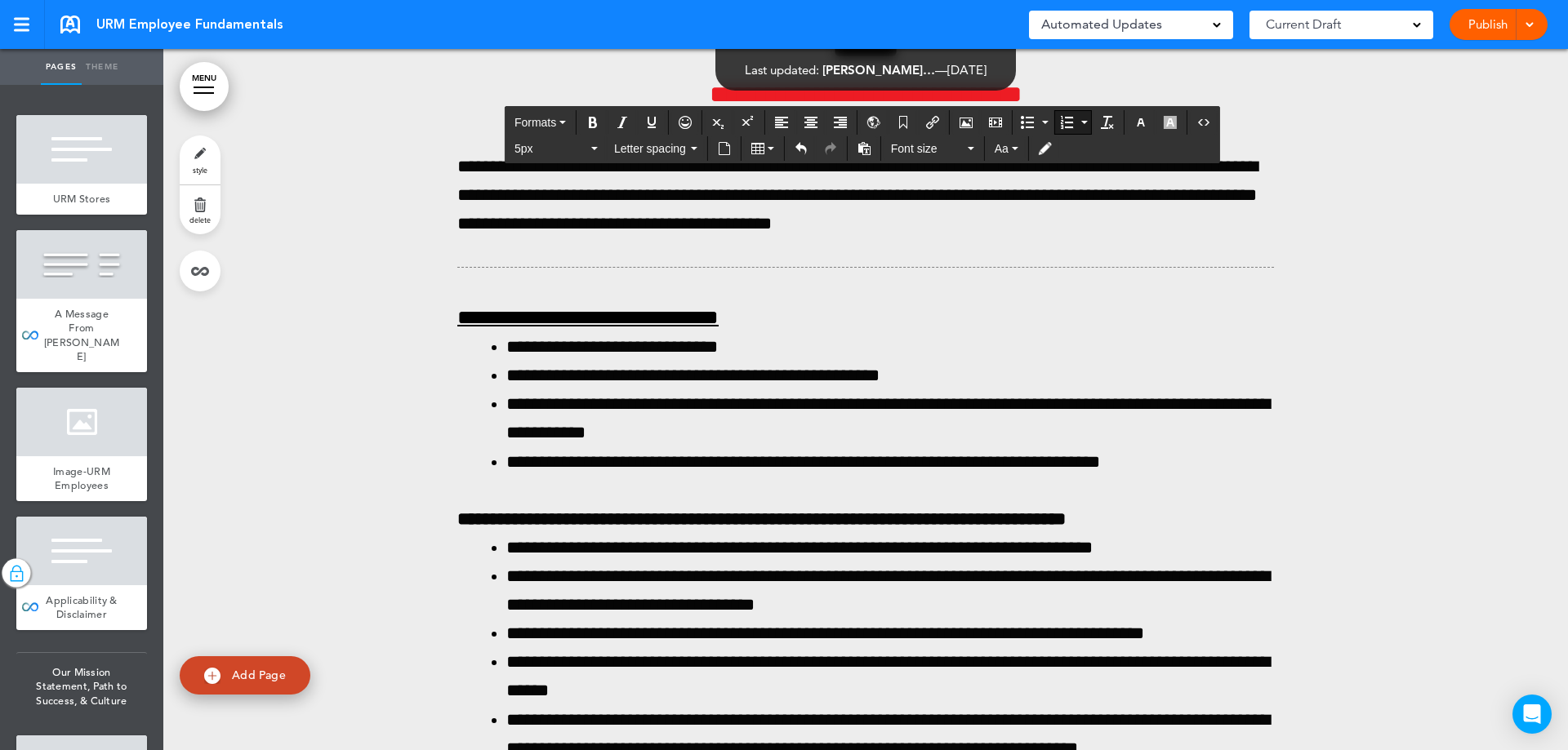
drag, startPoint x: 591, startPoint y: 336, endPoint x: 497, endPoint y: 288, distance: 105.5
copy span "**********"
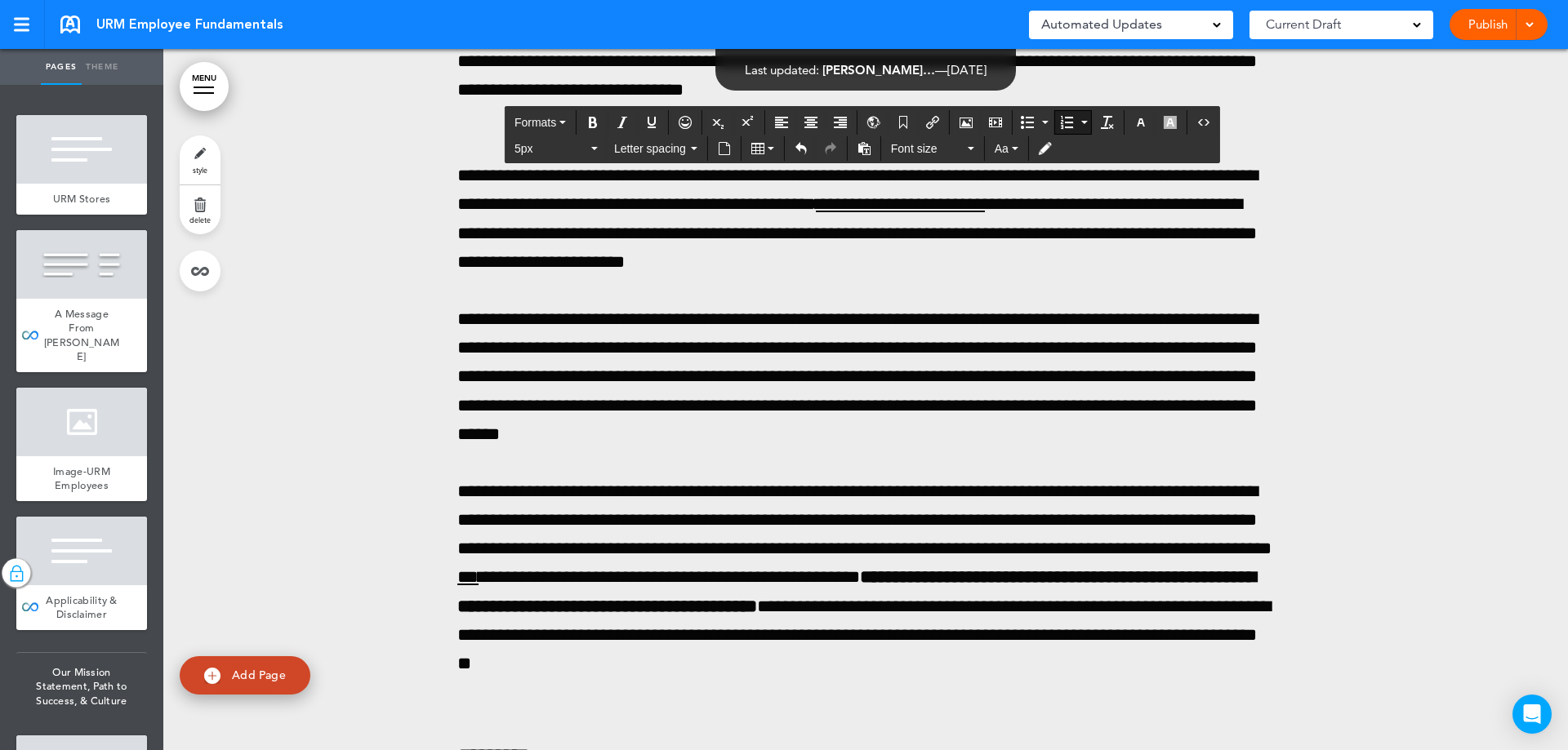
scroll to position [194894, 0]
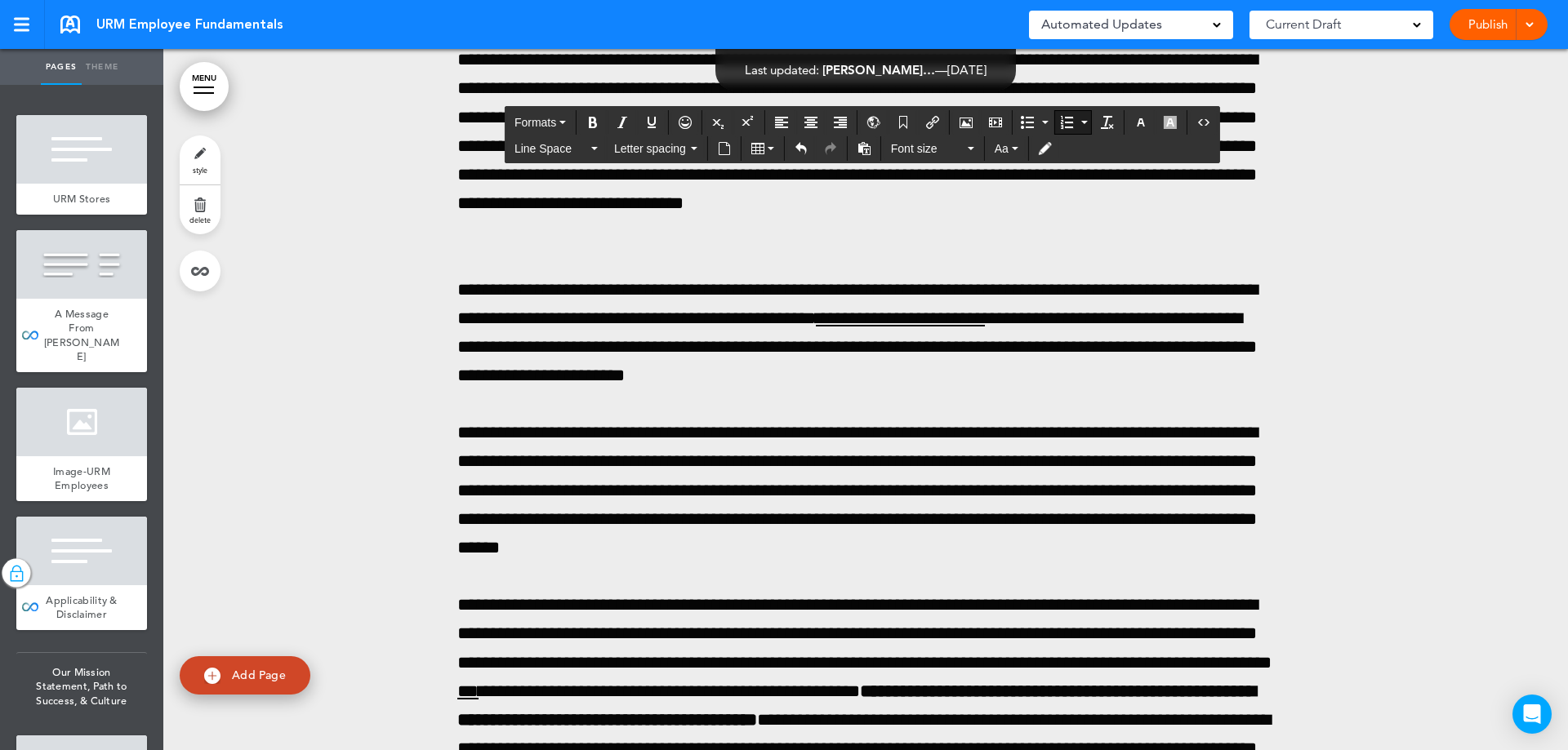
drag, startPoint x: 470, startPoint y: 402, endPoint x: 614, endPoint y: 525, distance: 189.4
click at [570, 158] on button "Line Space" at bounding box center [555, 149] width 96 height 23
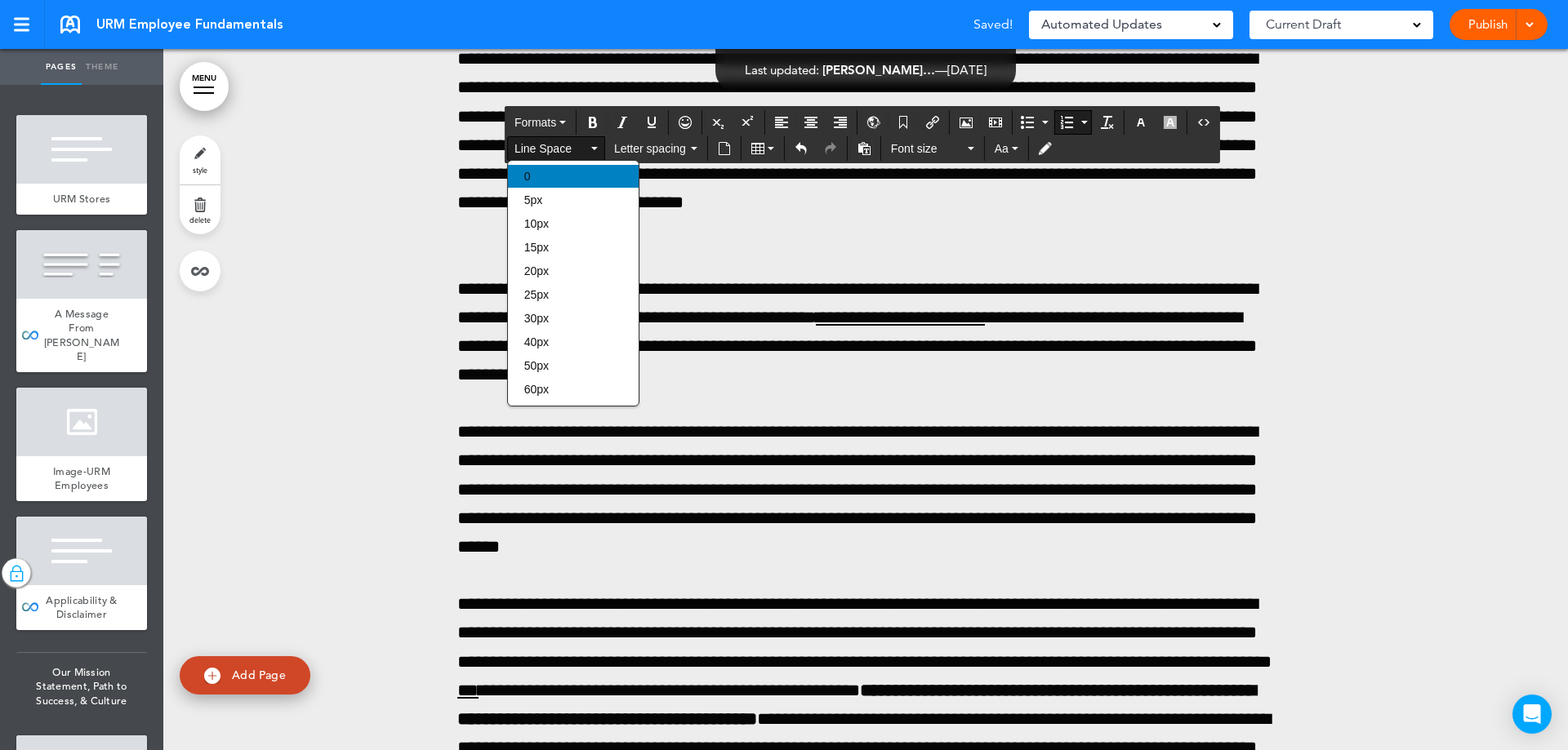
click at [562, 178] on div "0" at bounding box center [573, 177] width 131 height 23
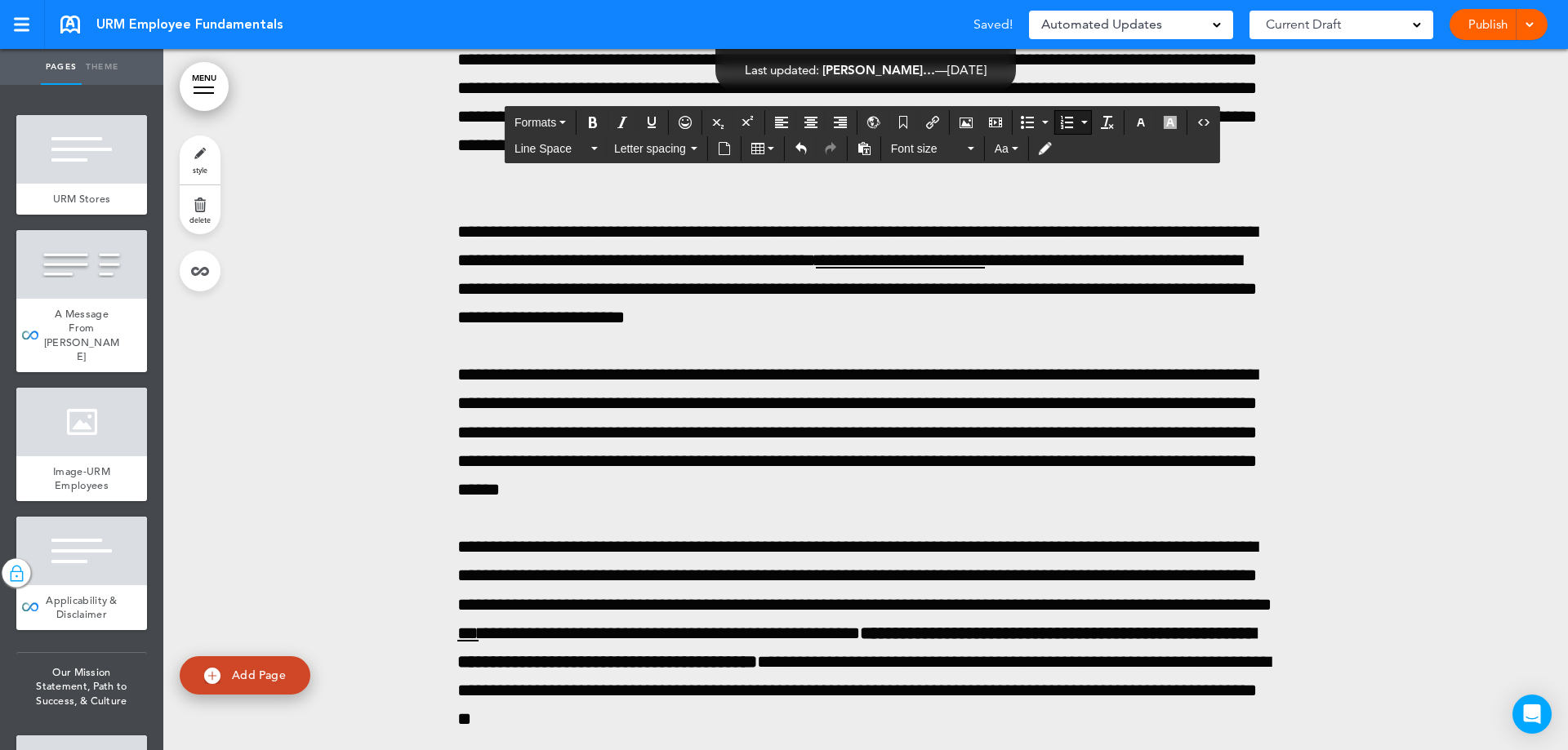
drag, startPoint x: 575, startPoint y: 446, endPoint x: 477, endPoint y: 407, distance: 105.5
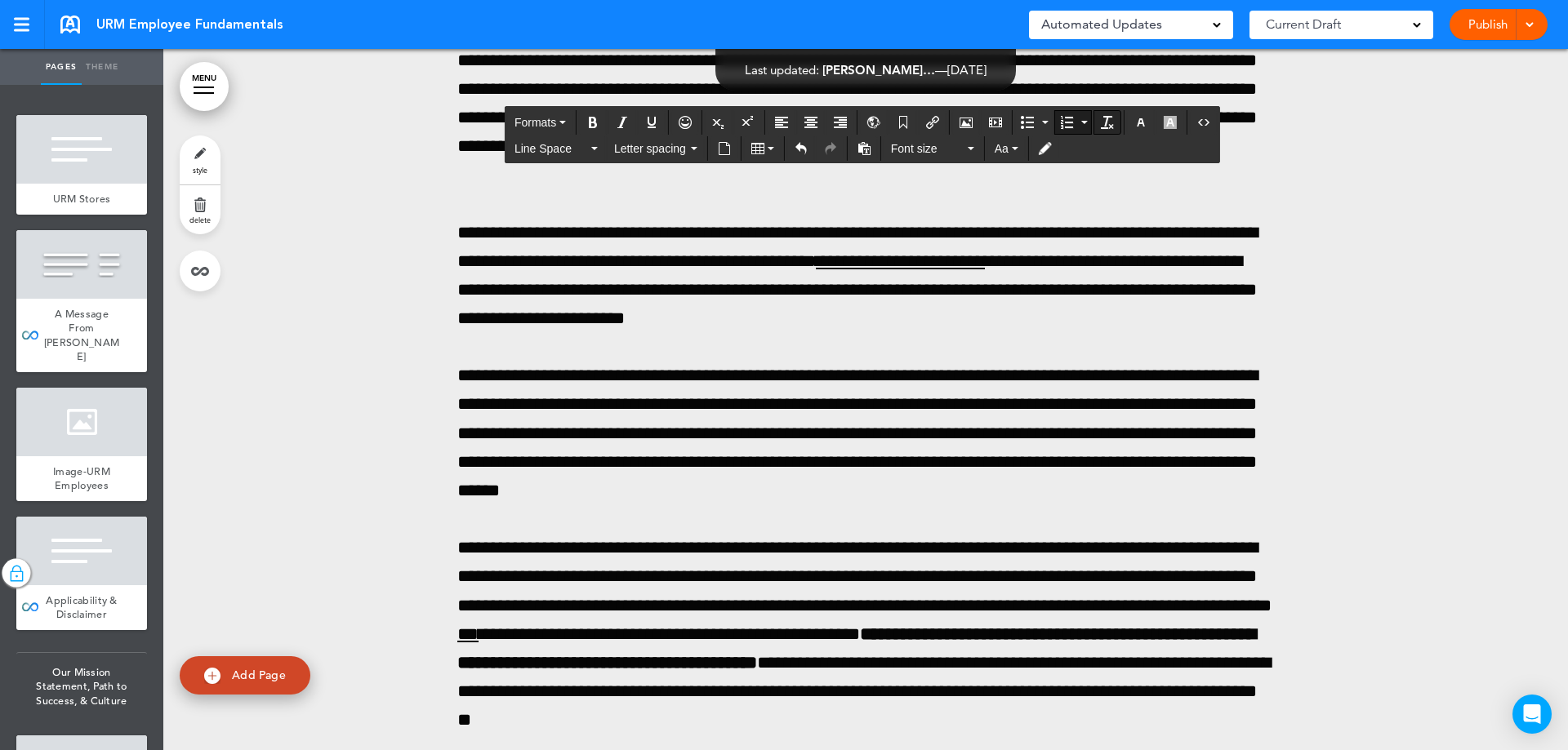
scroll to position [194895, 0]
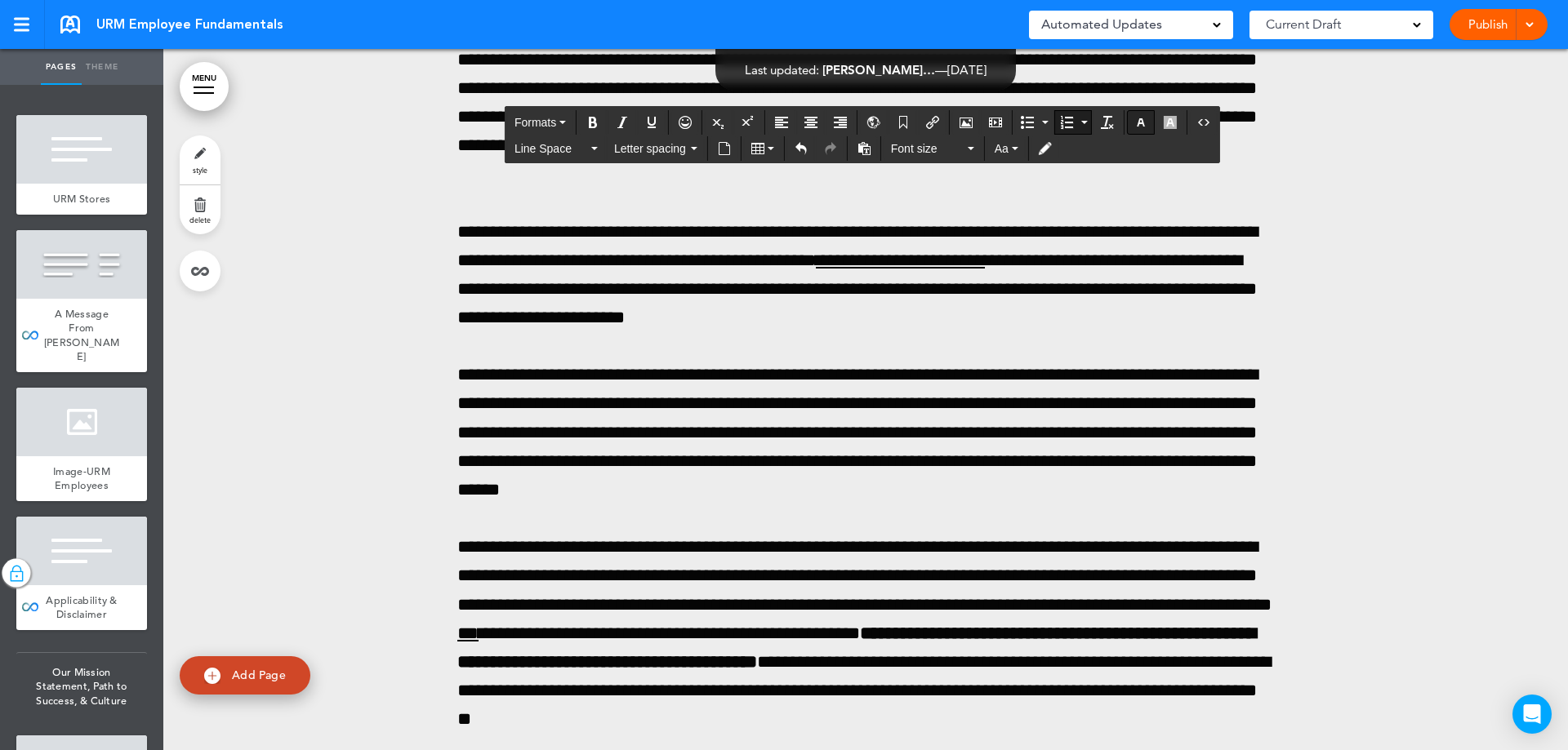
click at [1148, 124] on button "button" at bounding box center [1140, 122] width 26 height 23
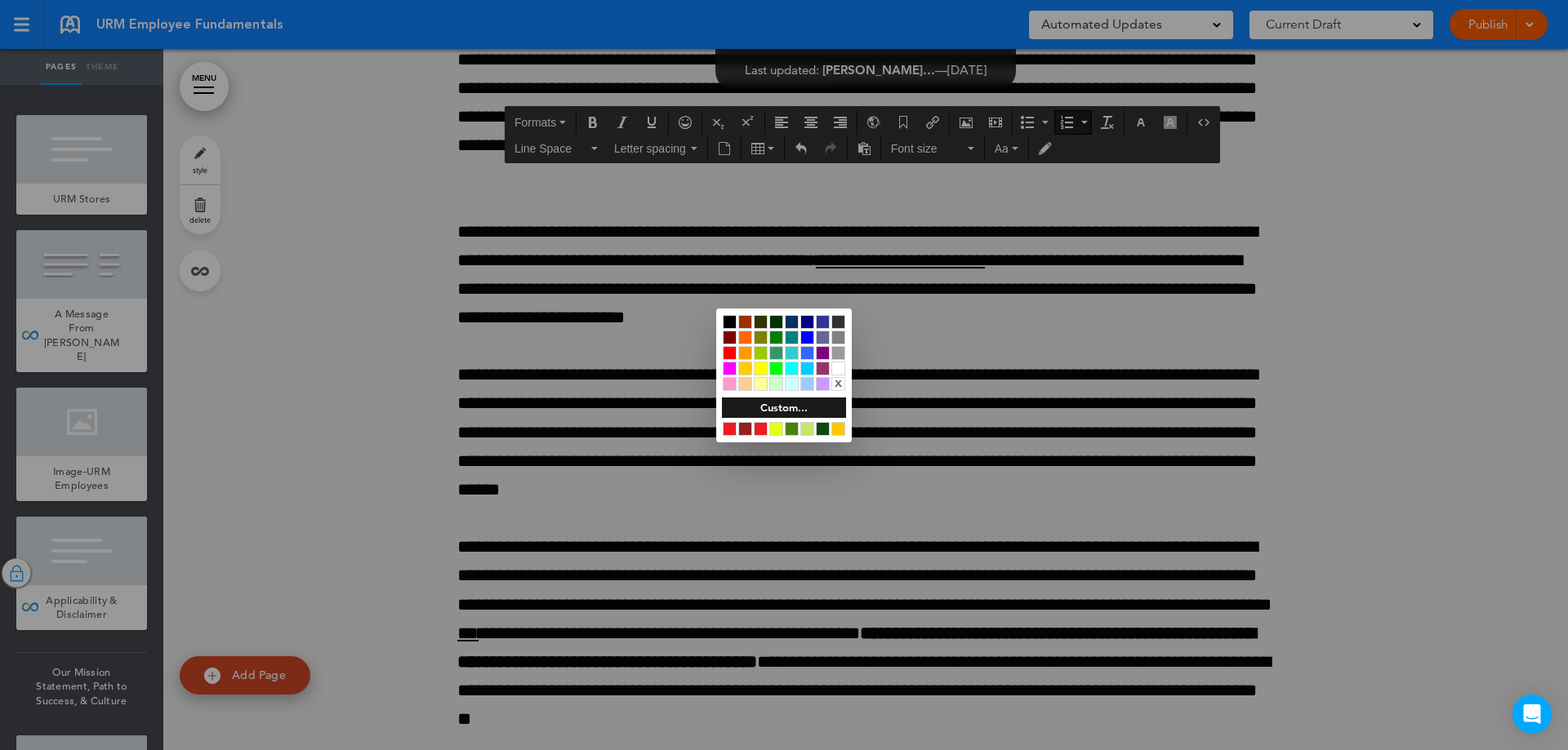
click at [726, 323] on div at bounding box center [729, 322] width 14 height 14
click at [642, 370] on div at bounding box center [784, 375] width 1568 height 750
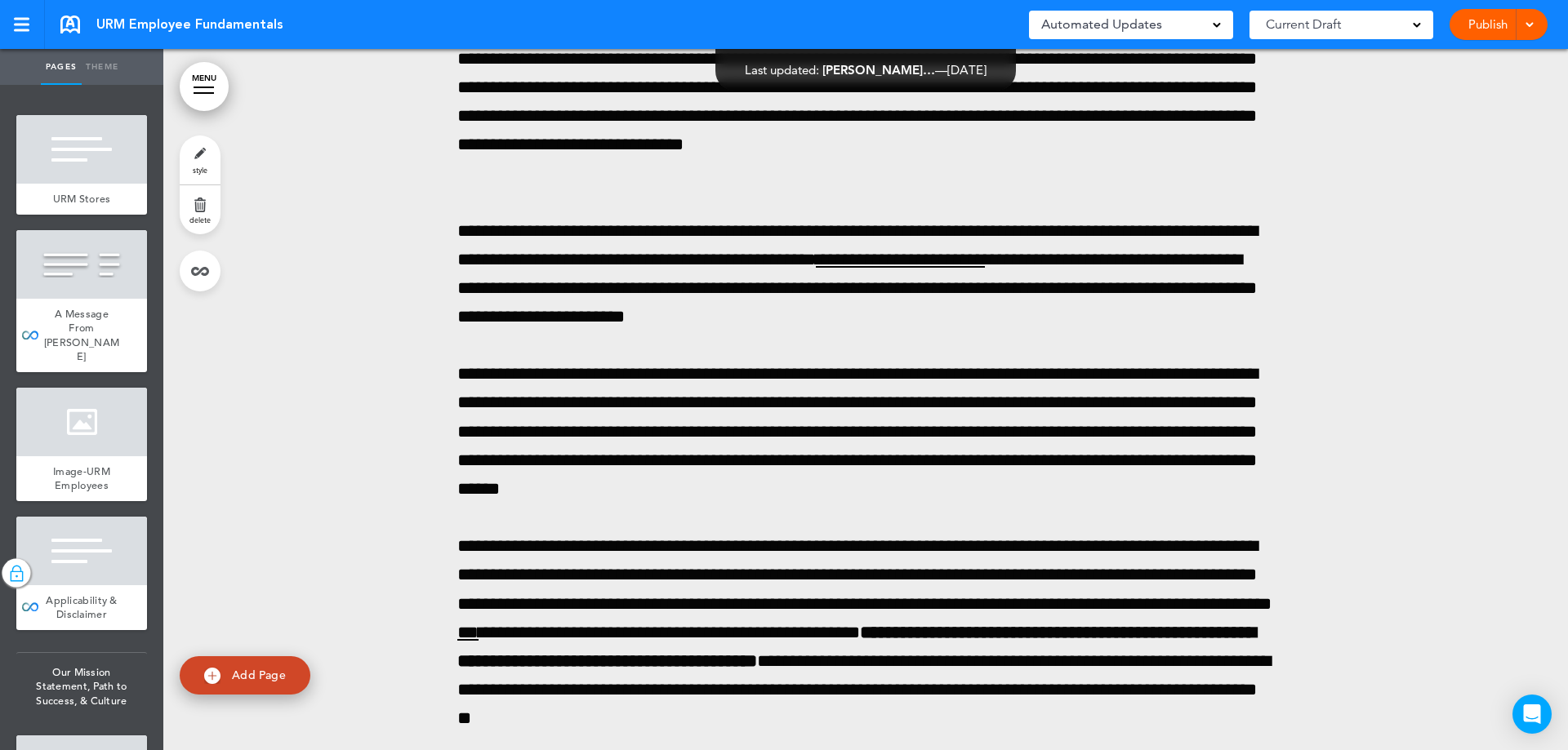
scroll to position [194894, 0]
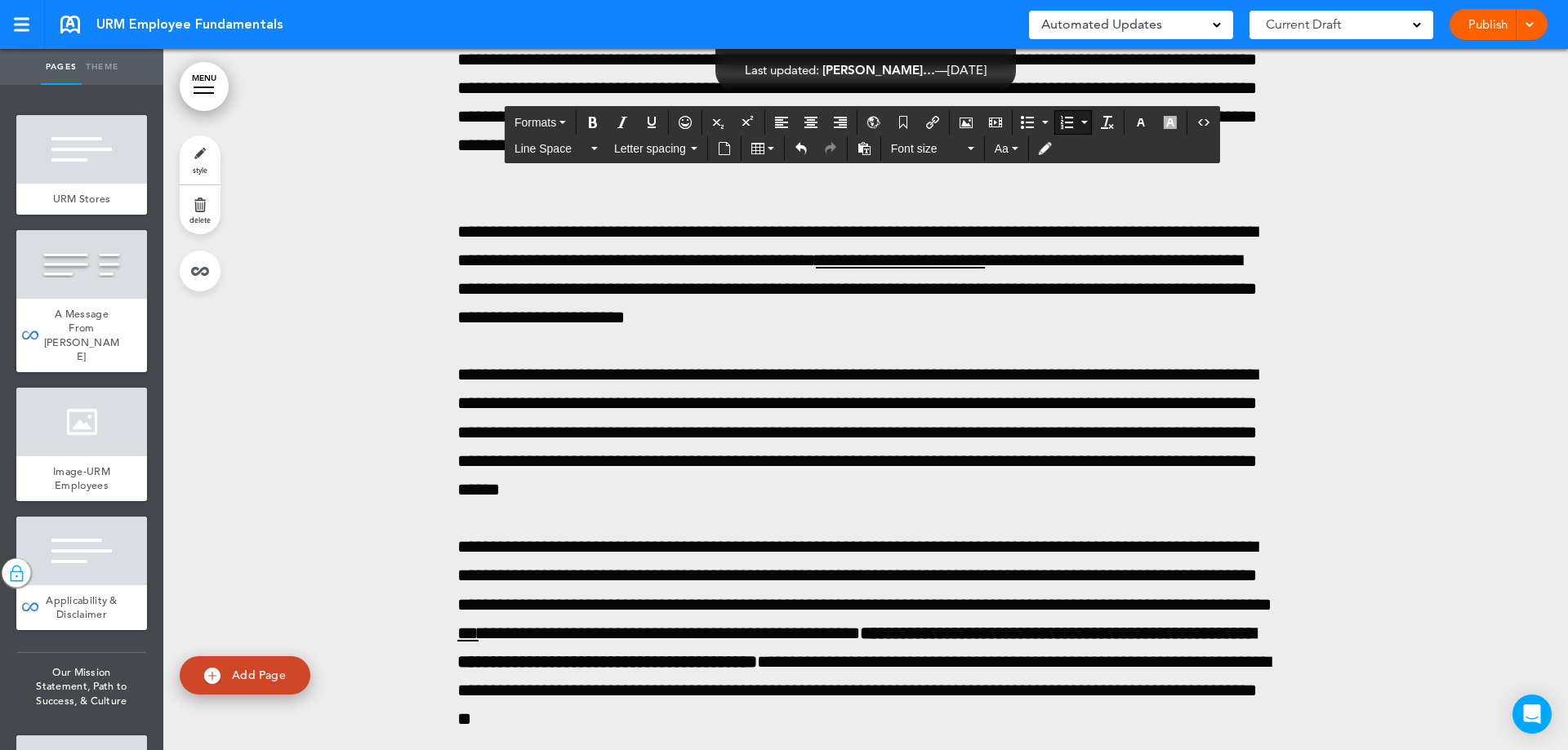
drag, startPoint x: 746, startPoint y: 592, endPoint x: 478, endPoint y: 591, distance: 268.0
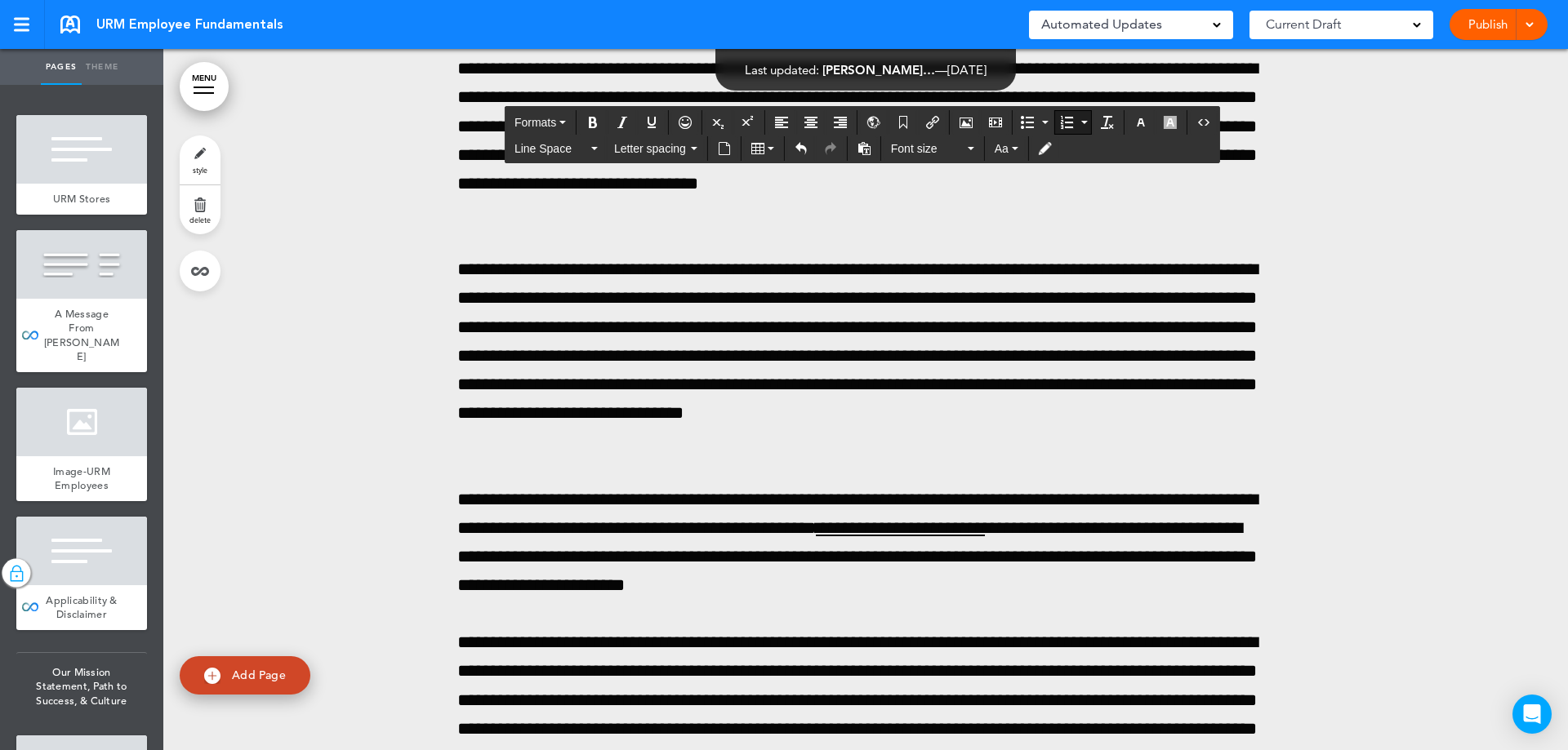
scroll to position [194568, 0]
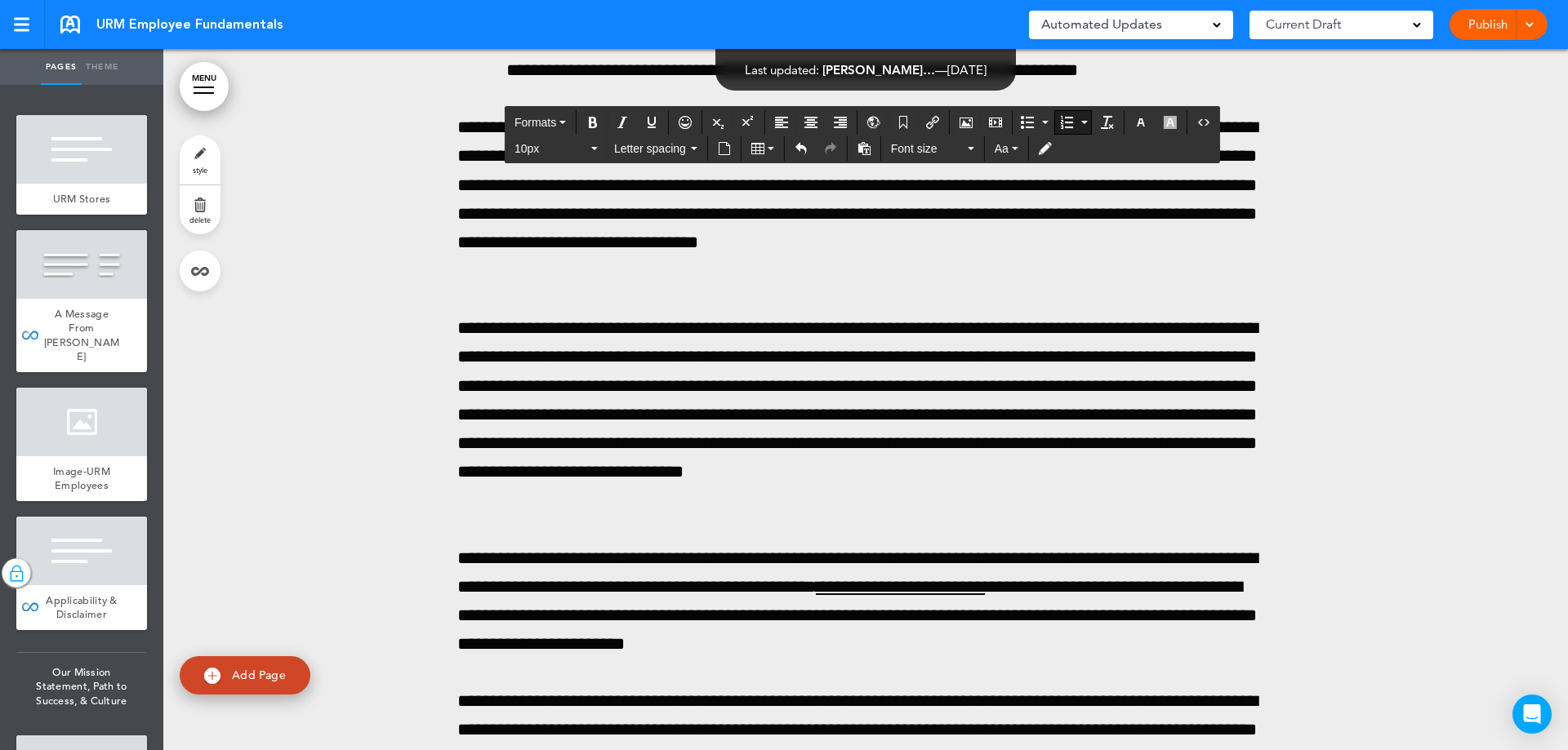
drag, startPoint x: 1266, startPoint y: 270, endPoint x: 494, endPoint y: 240, distance: 772.6
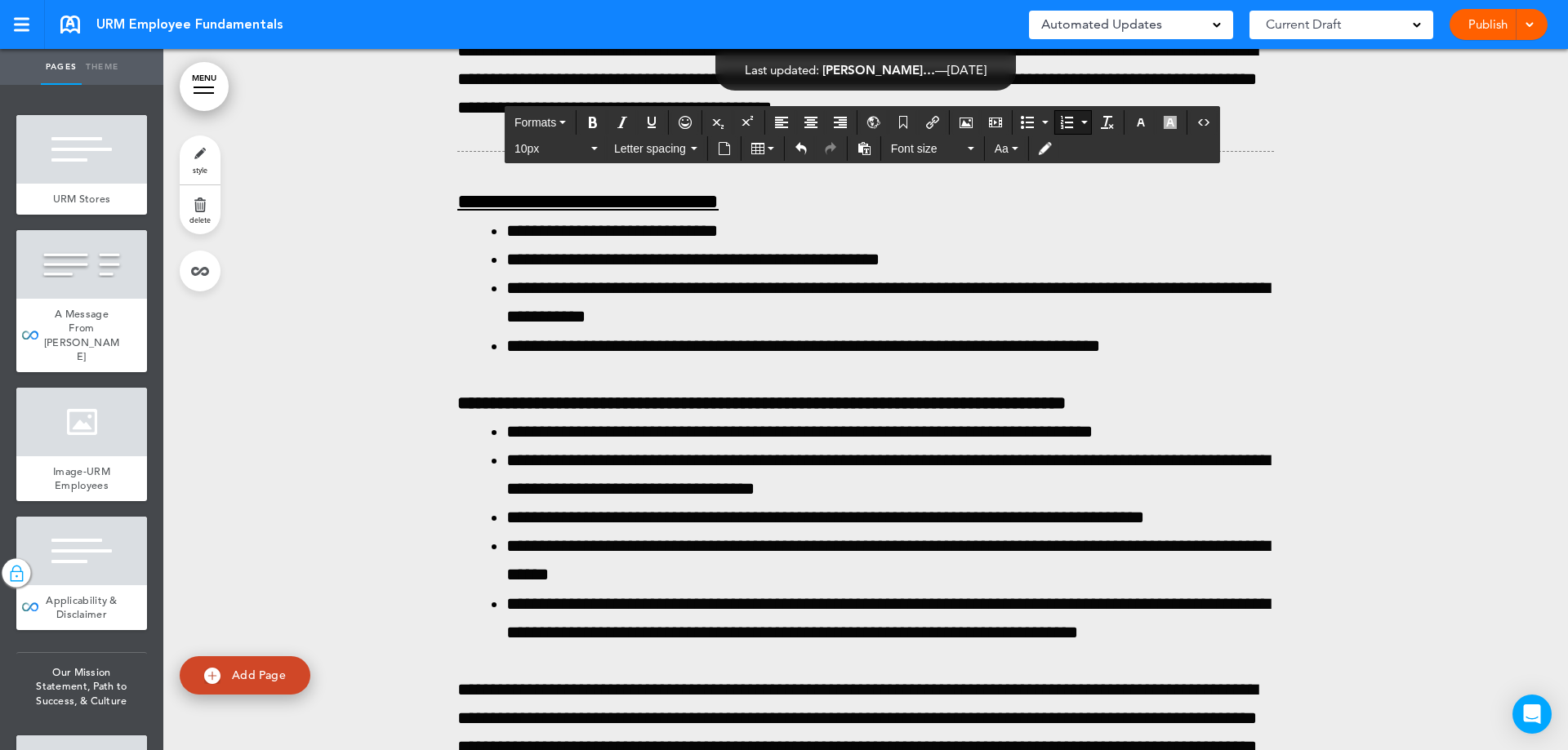
scroll to position [193833, 0]
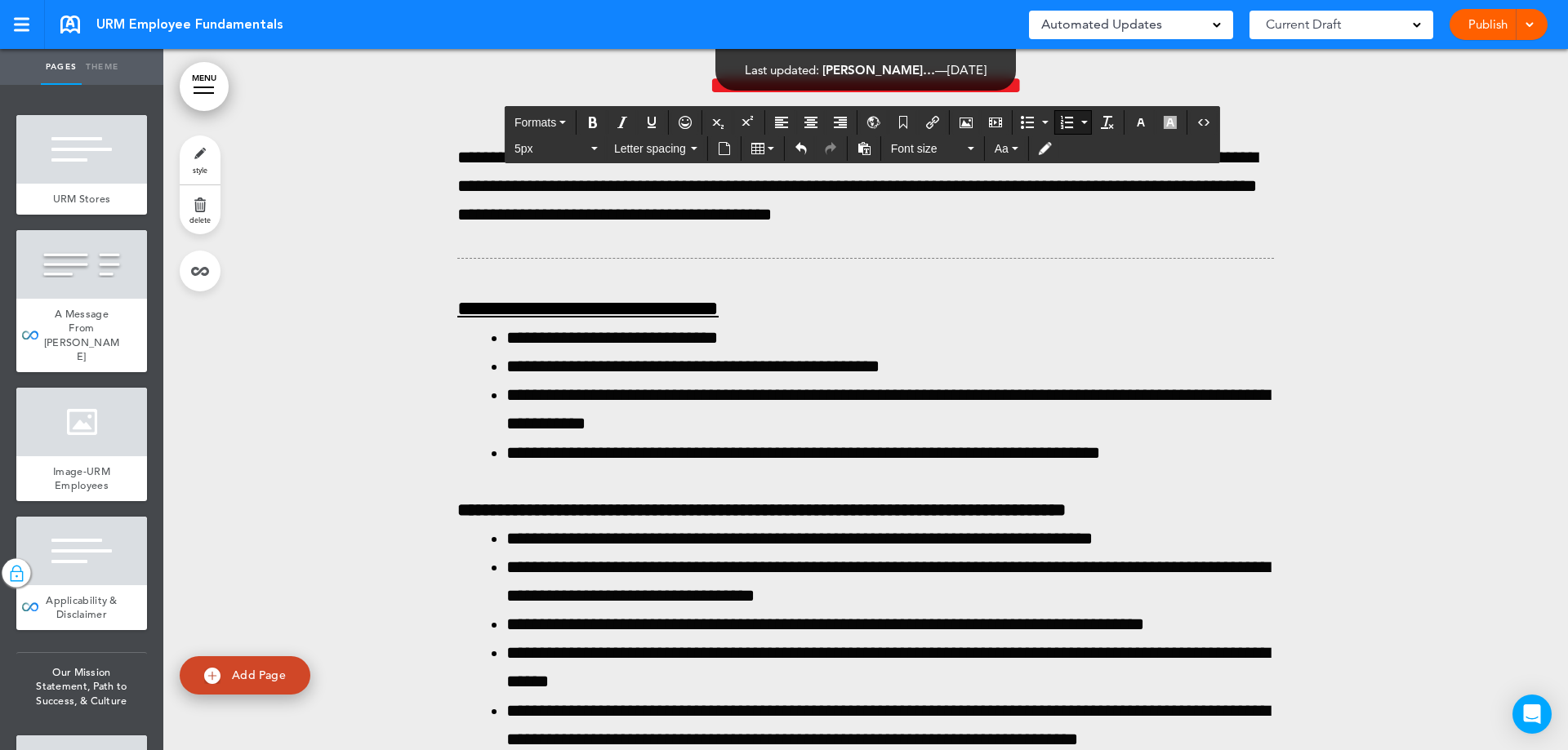
drag, startPoint x: 598, startPoint y: 328, endPoint x: 496, endPoint y: 299, distance: 106.0
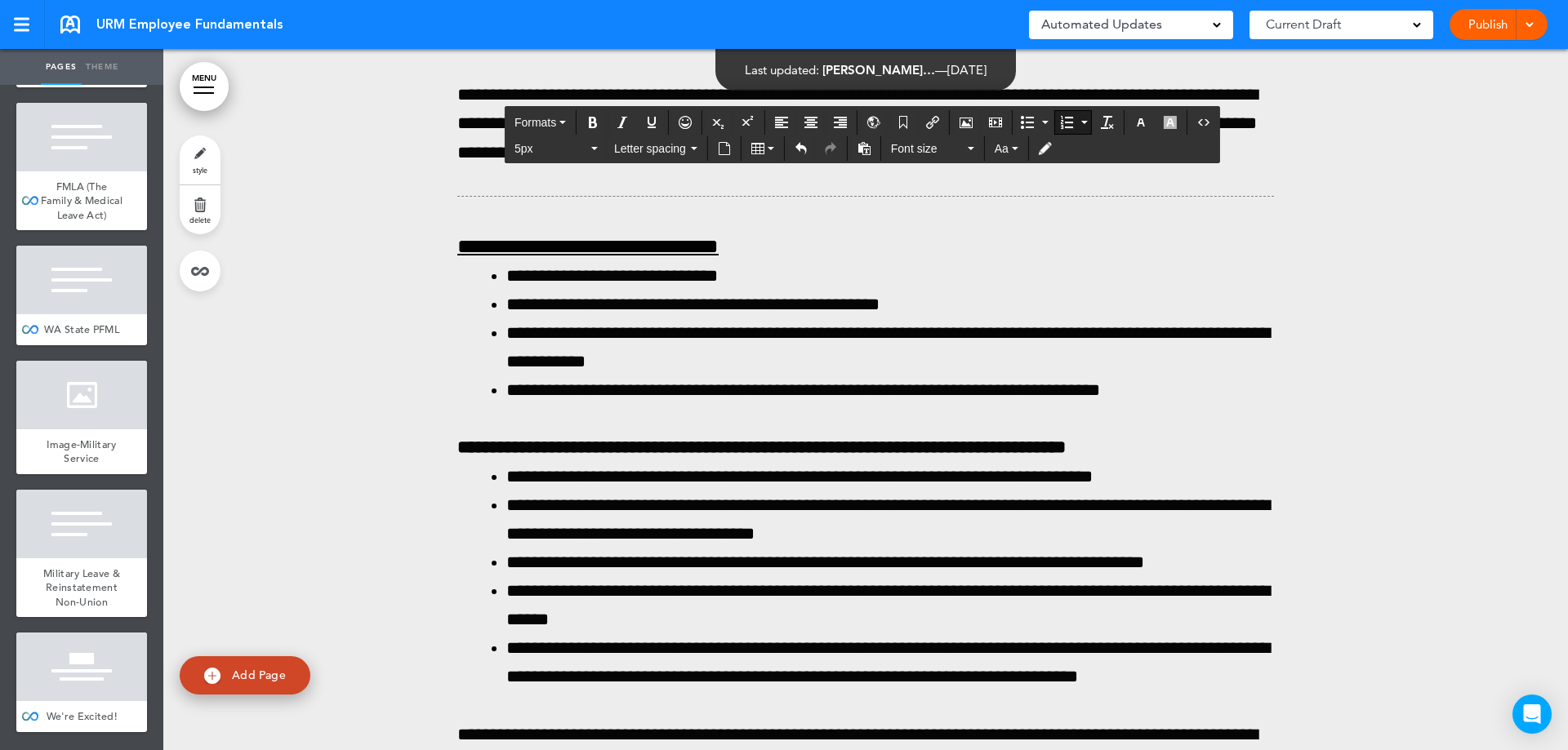
scroll to position [19088, 0]
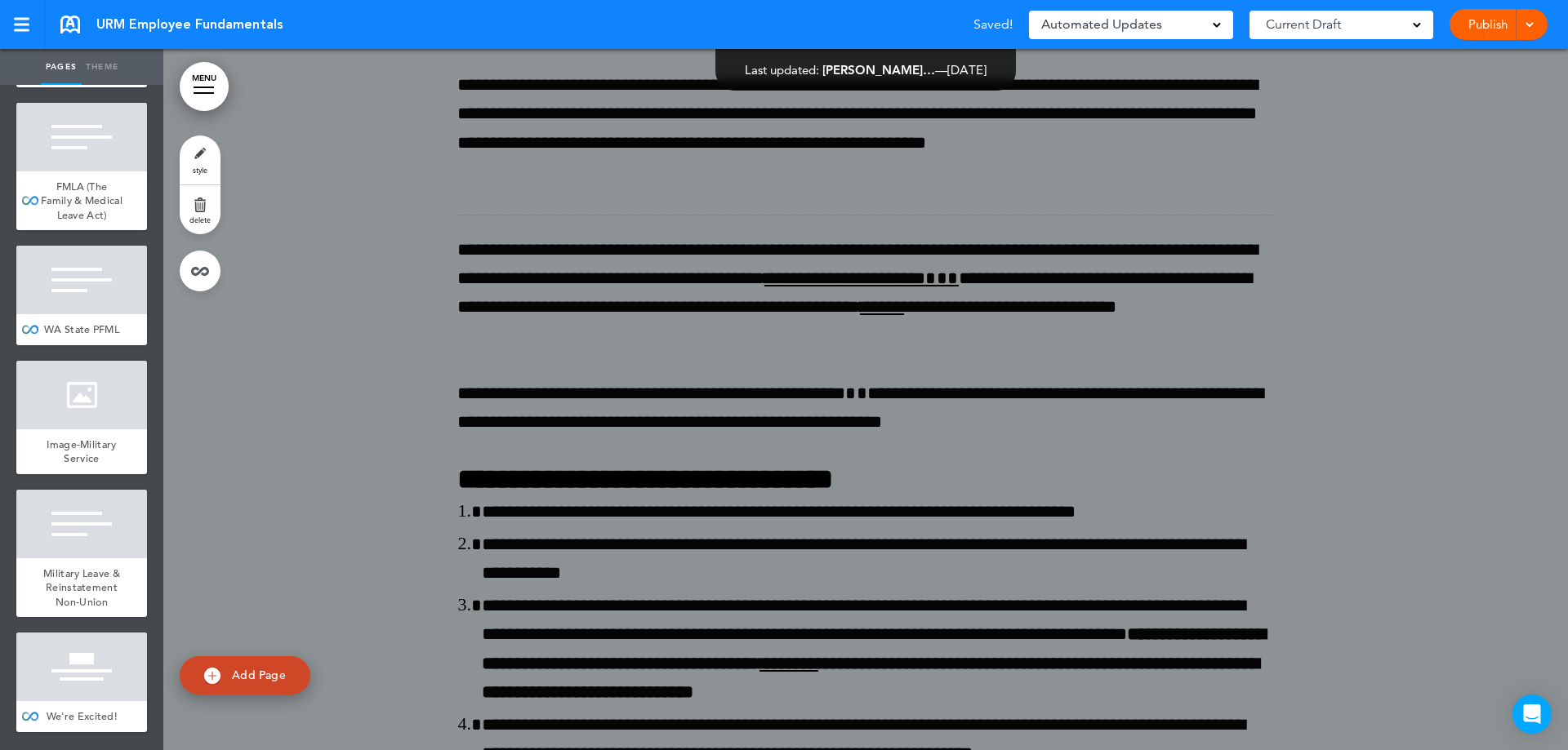
scroll to position [191935, 0]
